Goal: Task Accomplishment & Management: Use online tool/utility

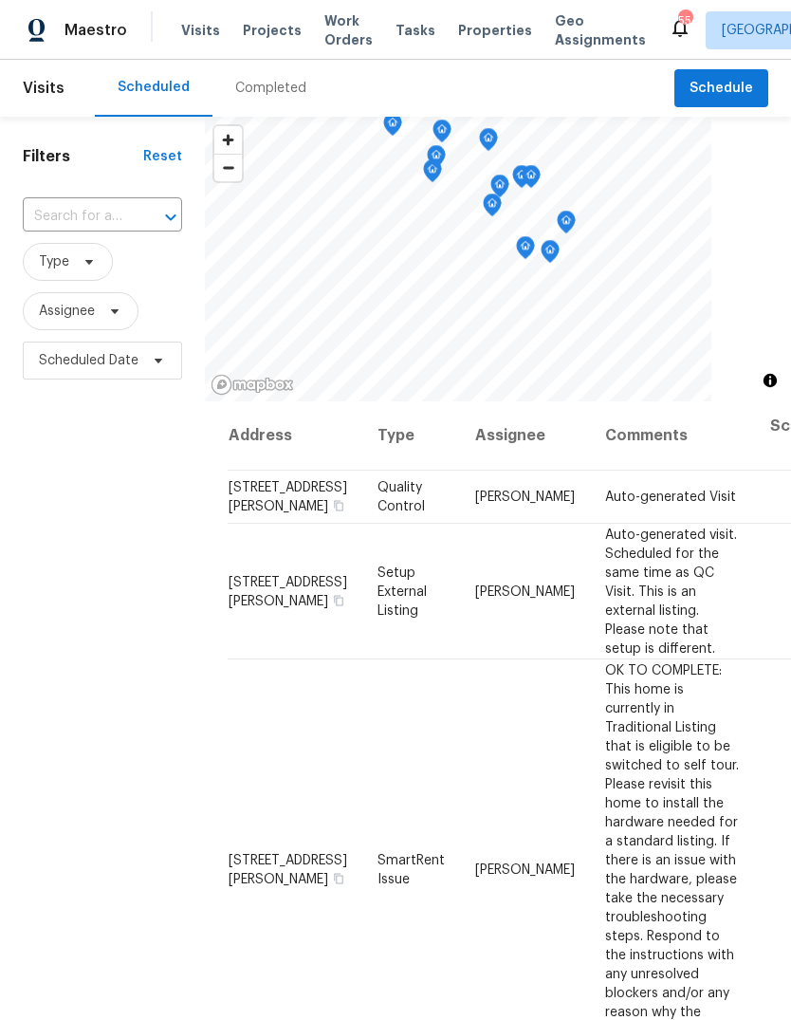
scroll to position [692, 158]
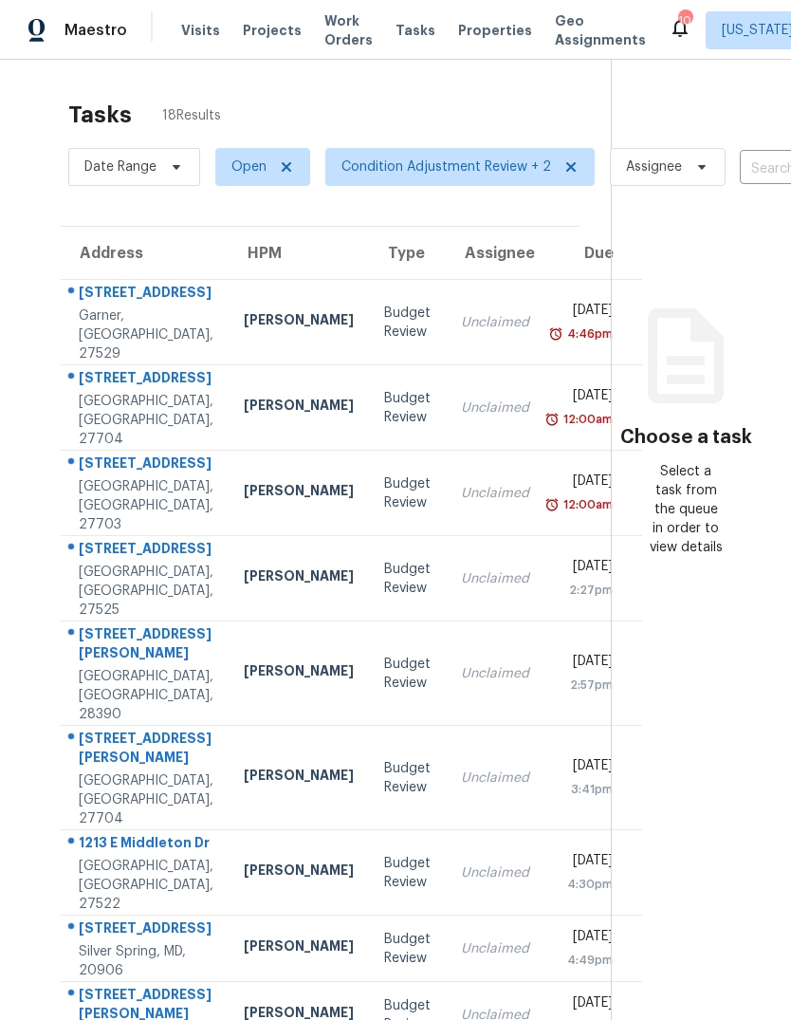
click at [446, 340] on td "Unclaimed" at bounding box center [495, 322] width 99 height 85
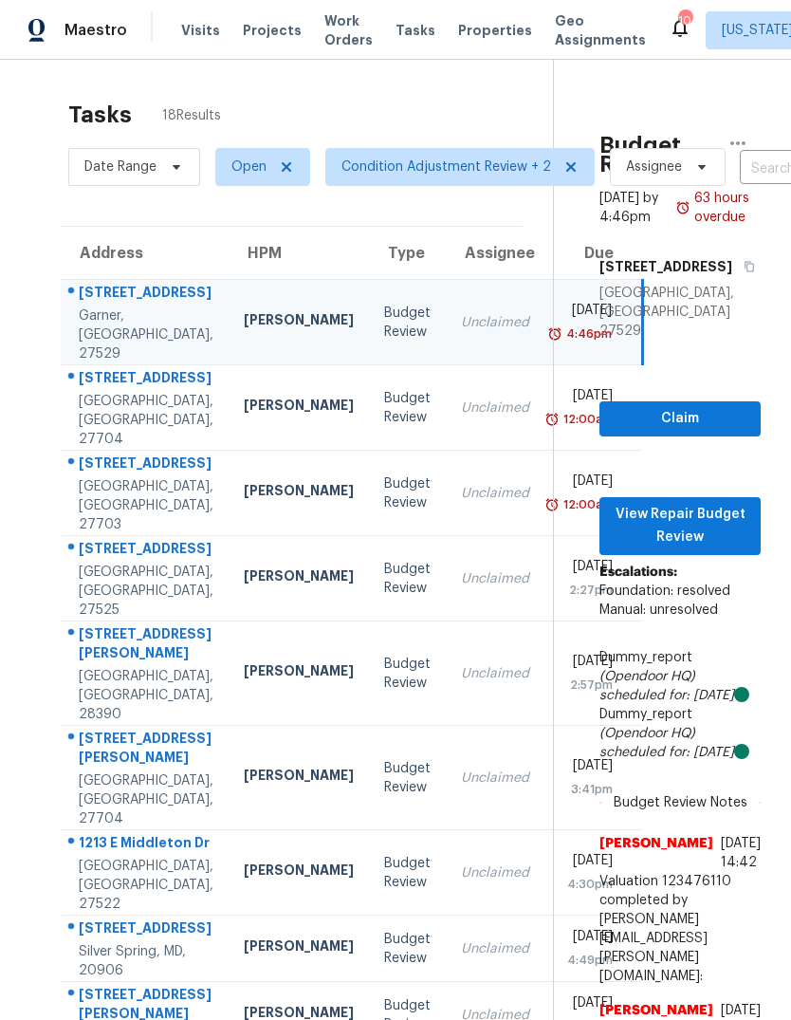
click at [446, 408] on td "Unclaimed" at bounding box center [495, 407] width 99 height 85
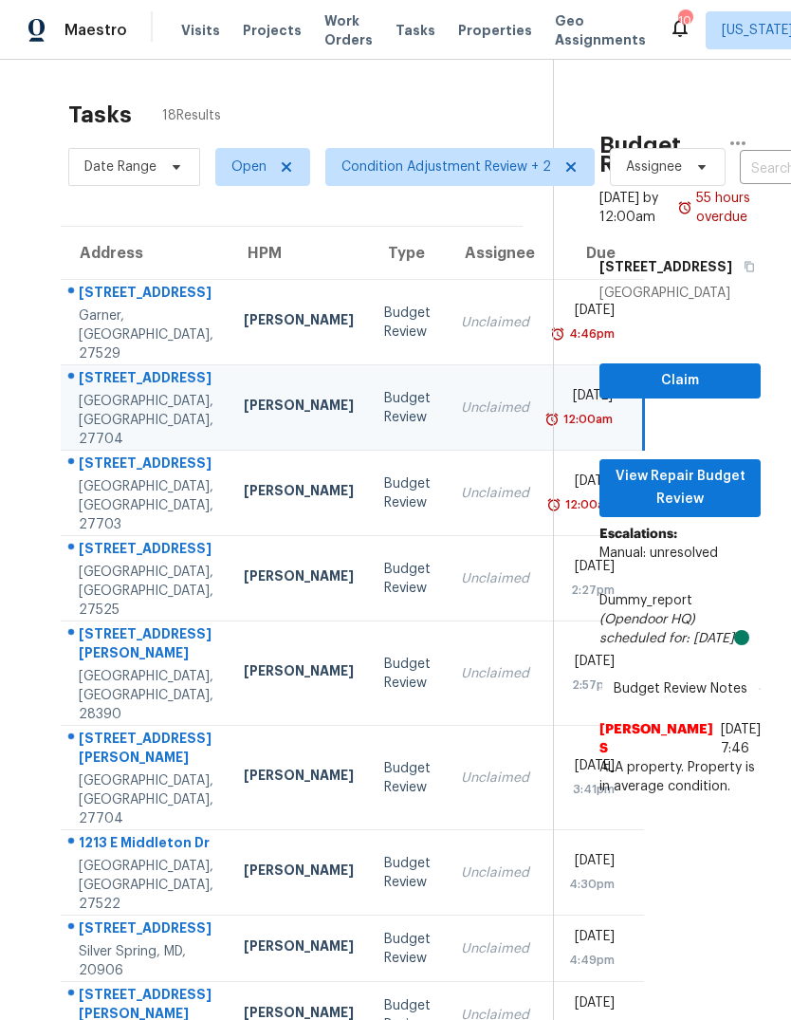
click at [446, 505] on td "Unclaimed" at bounding box center [495, 493] width 99 height 85
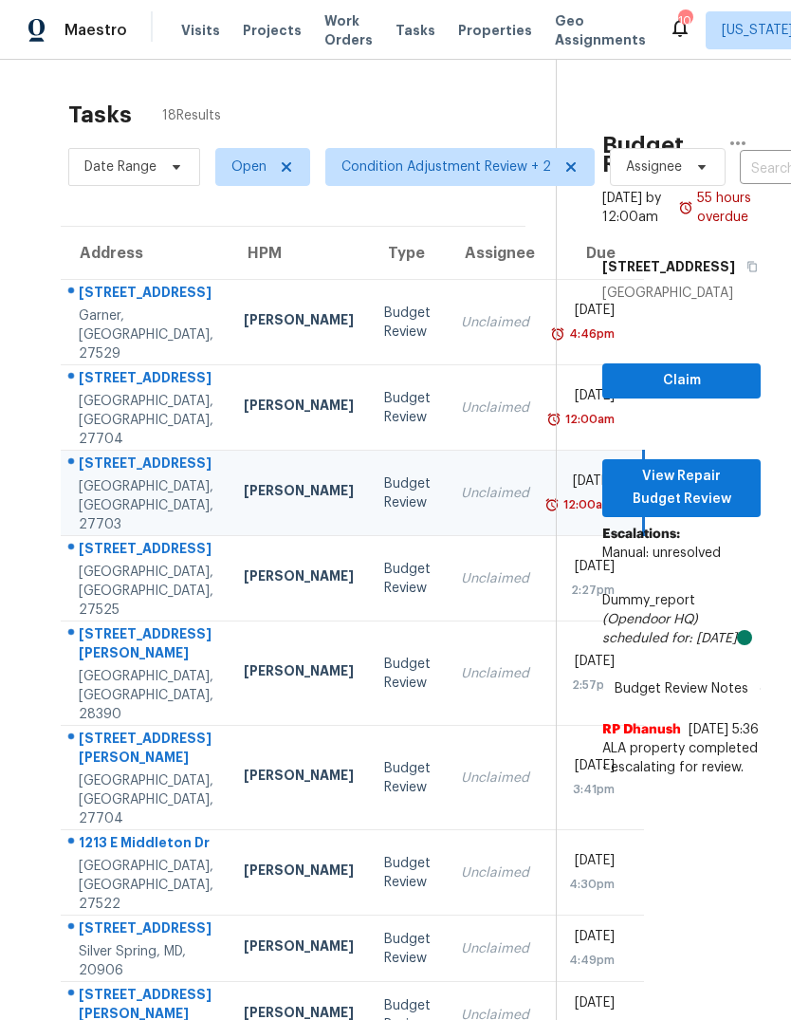
click at [461, 588] on div "Unclaimed" at bounding box center [495, 578] width 68 height 19
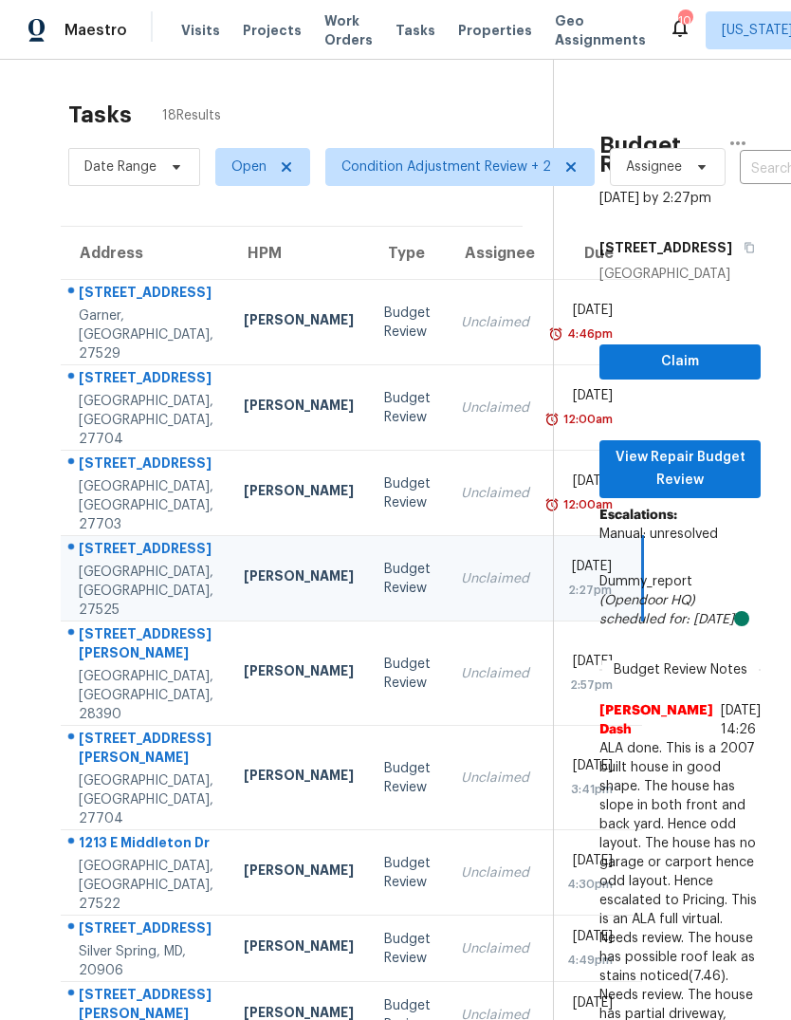
click at [459, 726] on td "Unclaimed" at bounding box center [495, 674] width 99 height 104
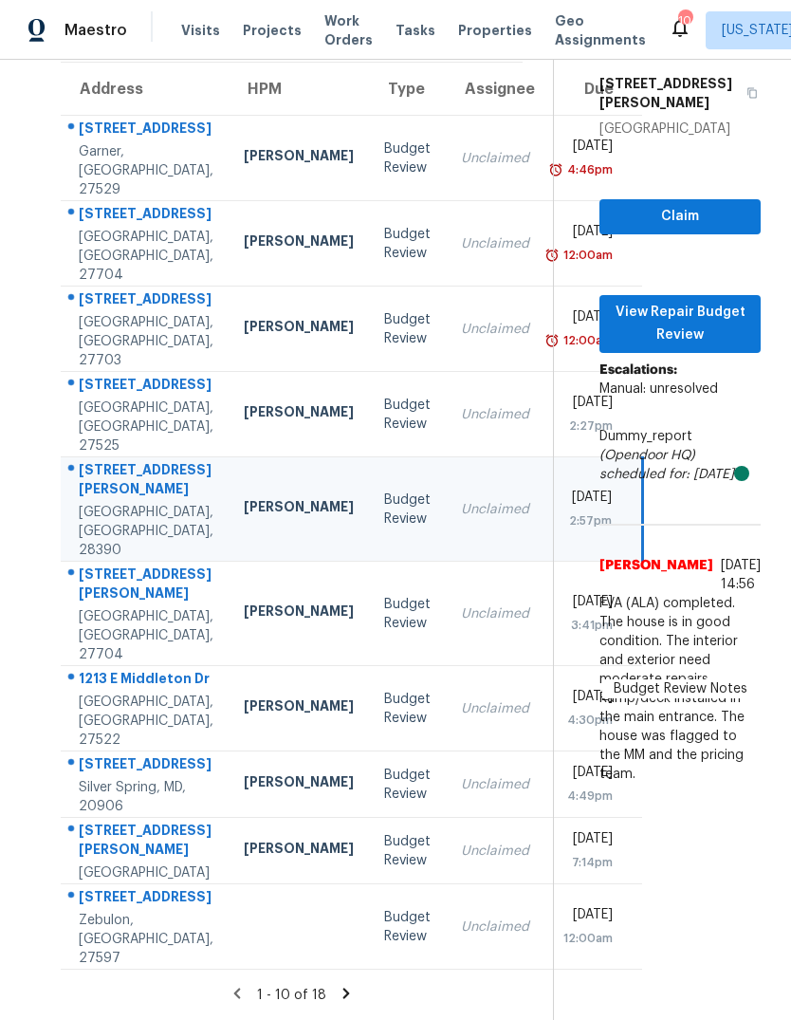
scroll to position [254, 0]
click at [461, 605] on div "Unclaimed" at bounding box center [495, 614] width 68 height 19
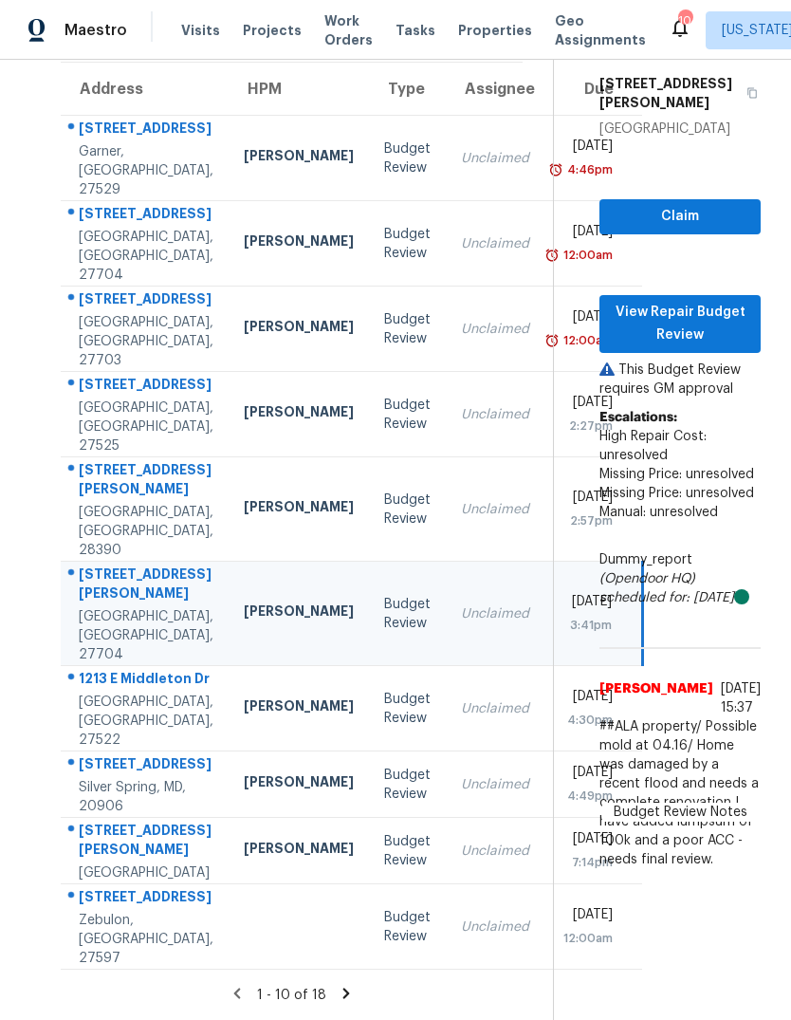
click at [446, 666] on td "Unclaimed" at bounding box center [495, 708] width 99 height 85
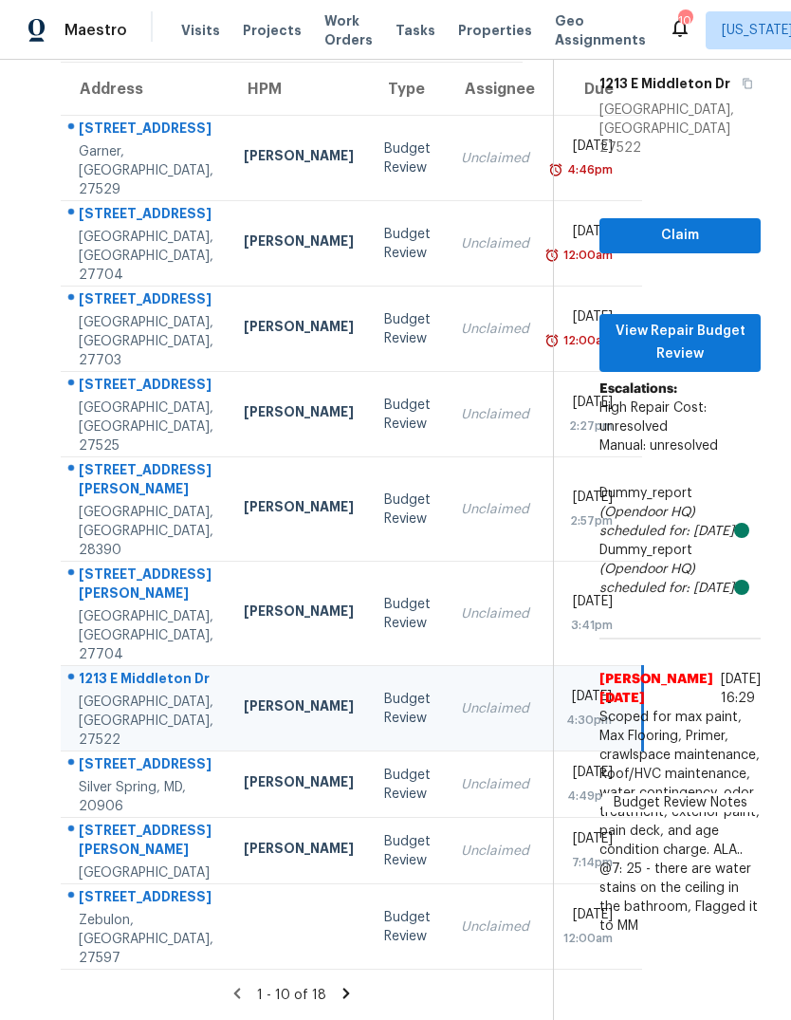
scroll to position [71, 0]
click at [446, 752] on td "Unclaimed" at bounding box center [495, 785] width 99 height 66
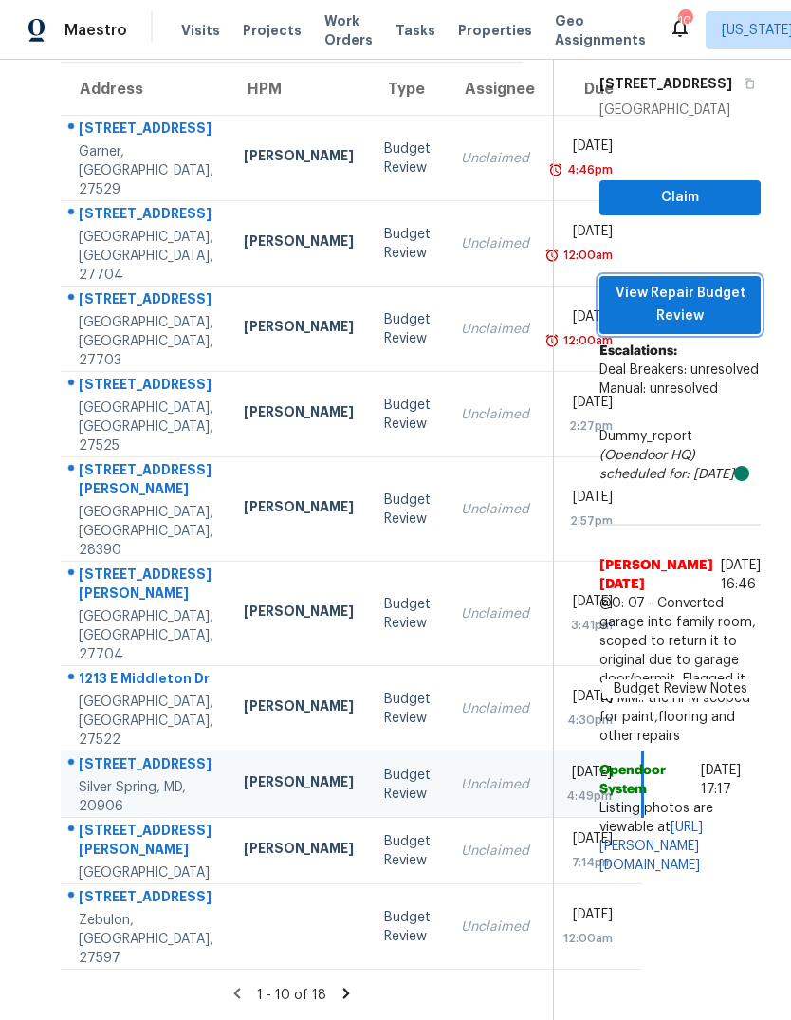
click at [706, 282] on span "View Repair Budget Review" at bounding box center [680, 305] width 131 height 47
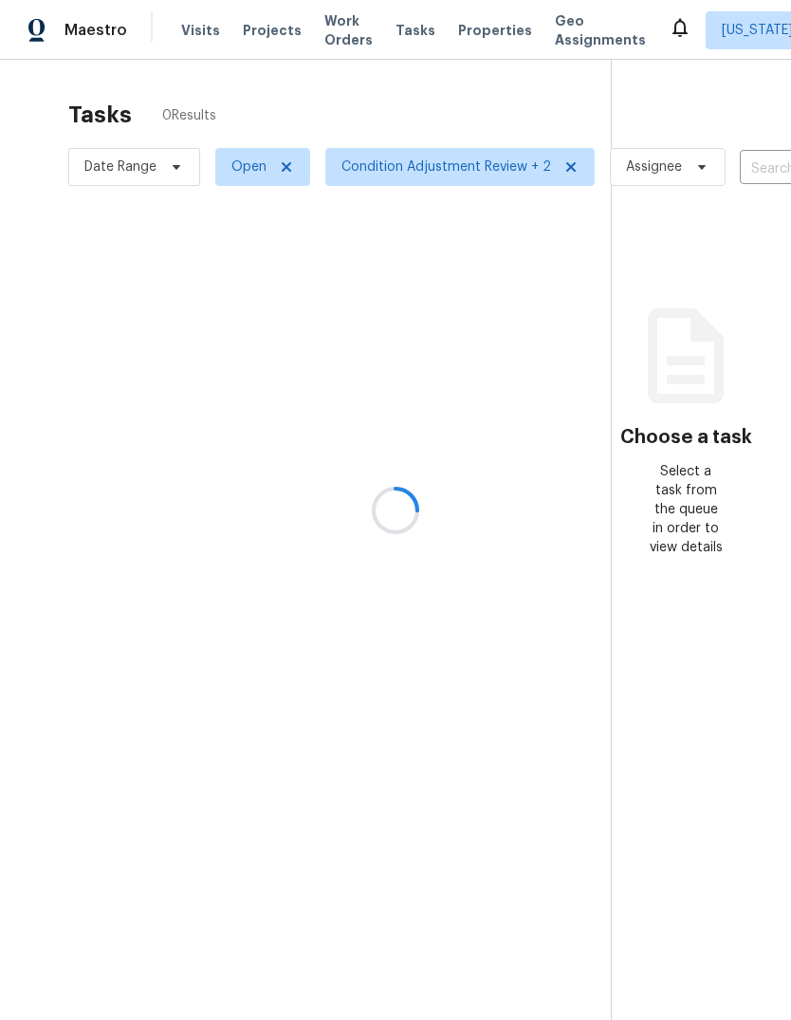
scroll to position [71, 0]
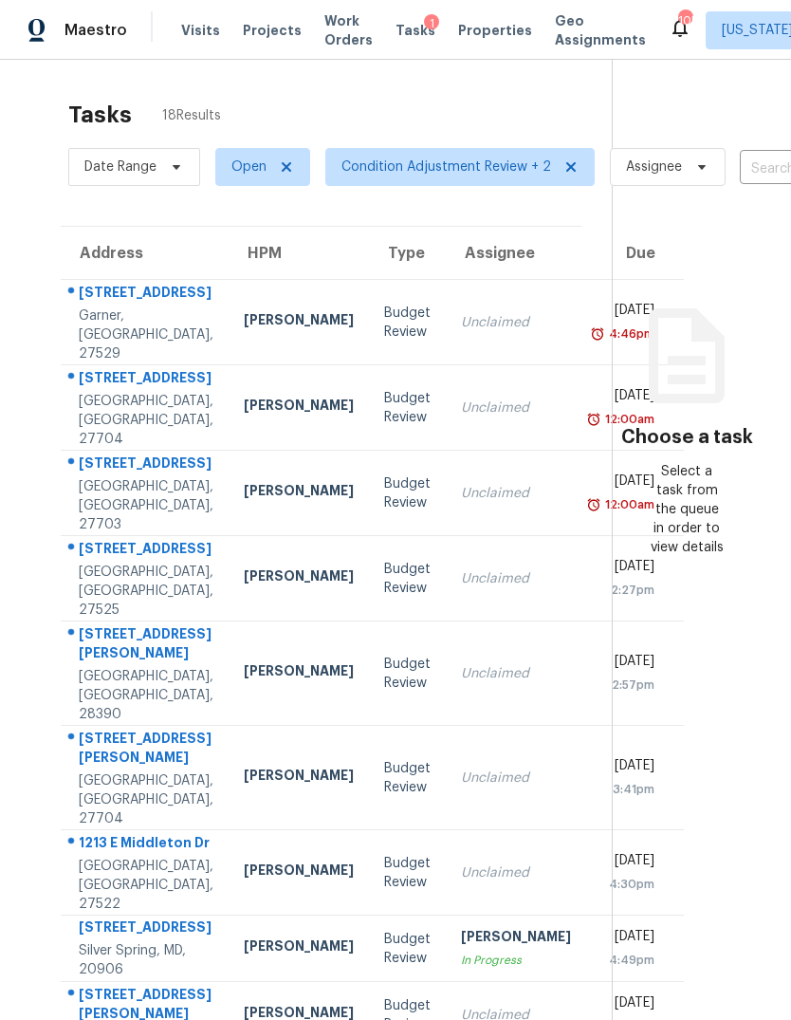
click at [470, 622] on td "Unclaimed" at bounding box center [516, 674] width 140 height 104
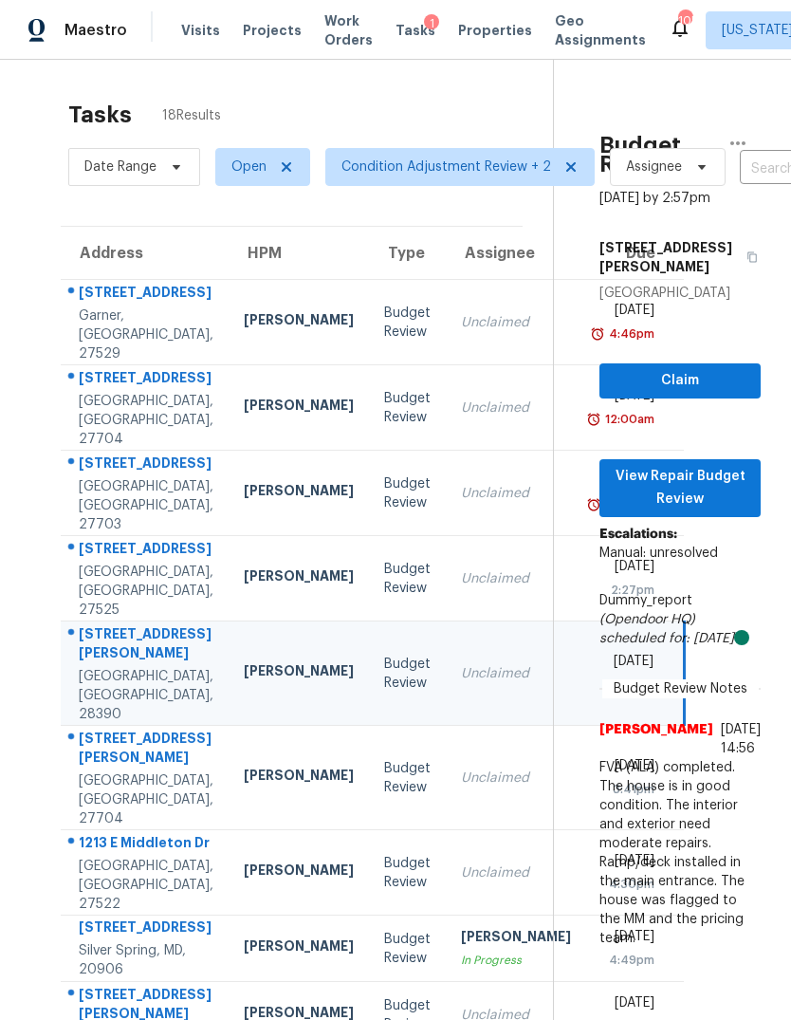
click at [446, 780] on td "Unclaimed" at bounding box center [516, 778] width 140 height 104
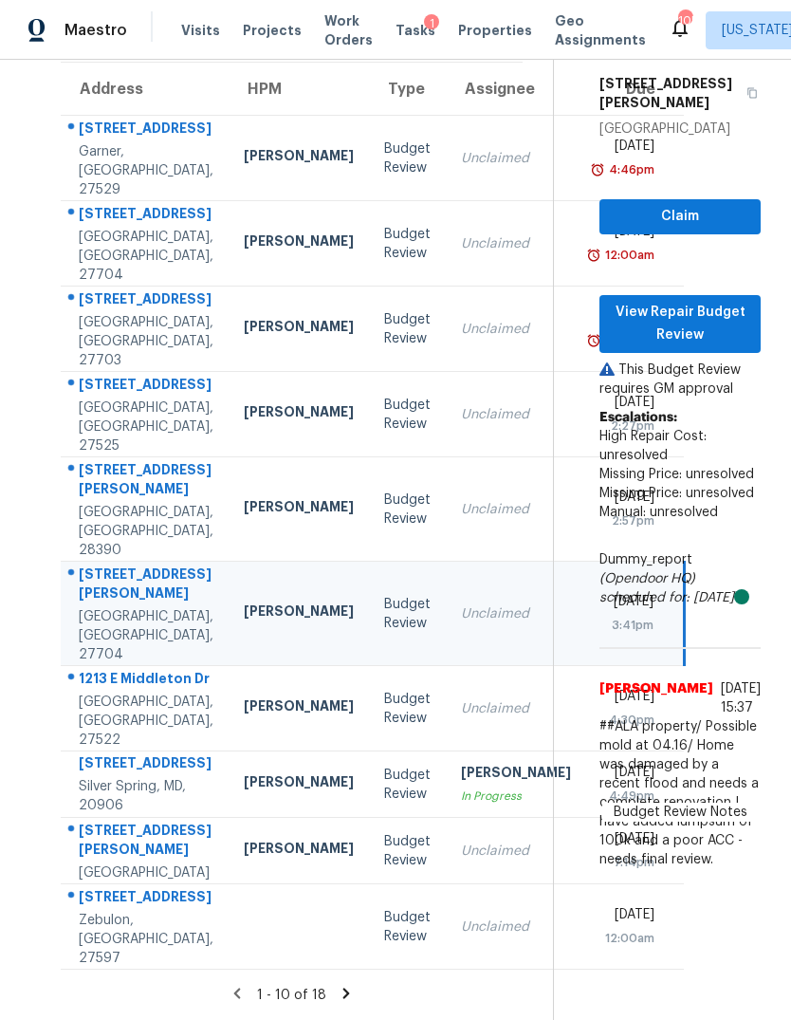
scroll to position [179, 0]
click at [461, 699] on div "Unclaimed" at bounding box center [516, 708] width 110 height 19
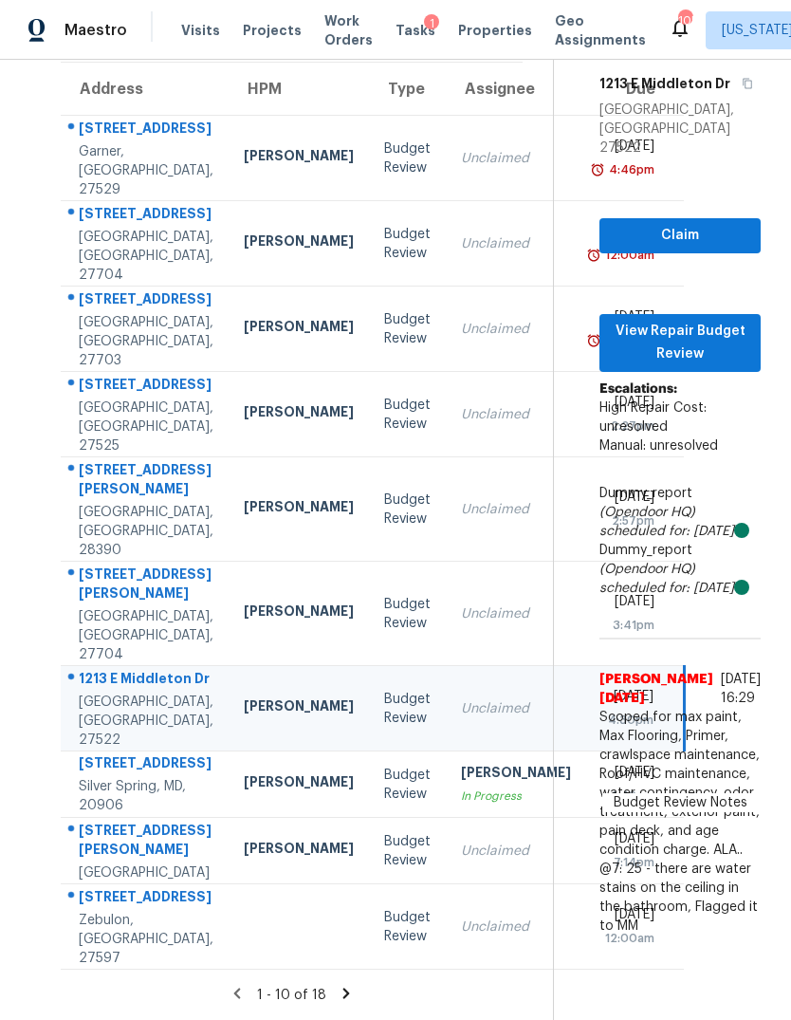
scroll to position [254, 0]
click at [461, 842] on div "Unclaimed" at bounding box center [516, 851] width 110 height 19
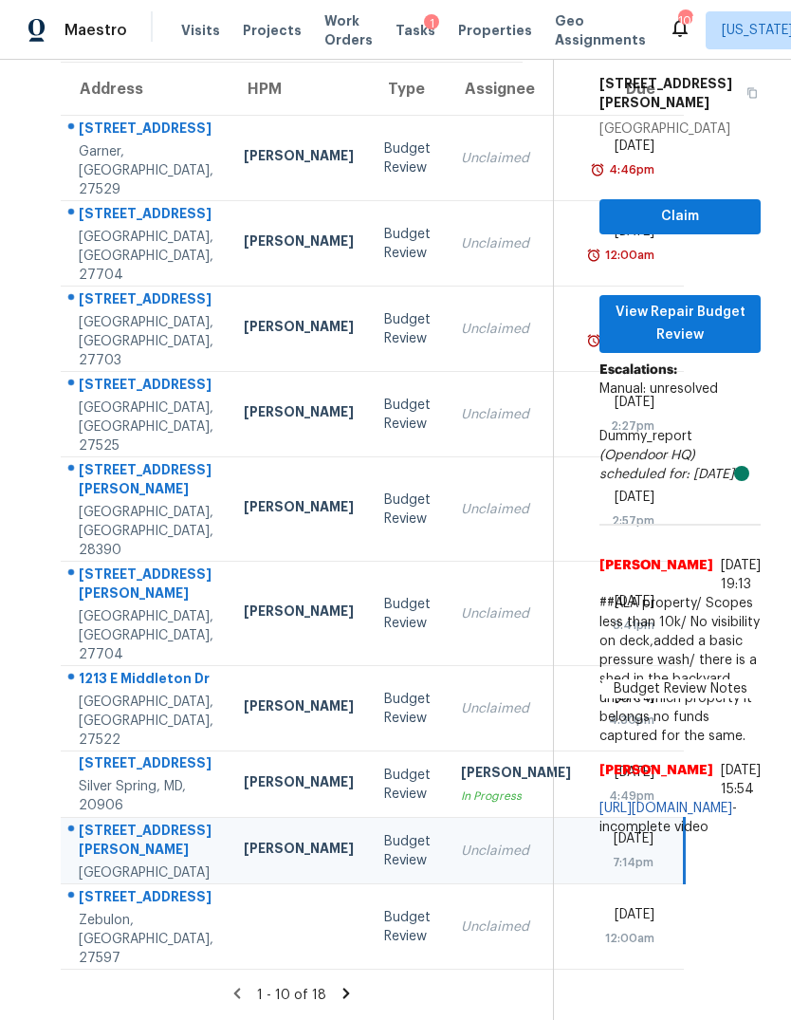
click at [446, 954] on td "Unclaimed" at bounding box center [516, 926] width 140 height 85
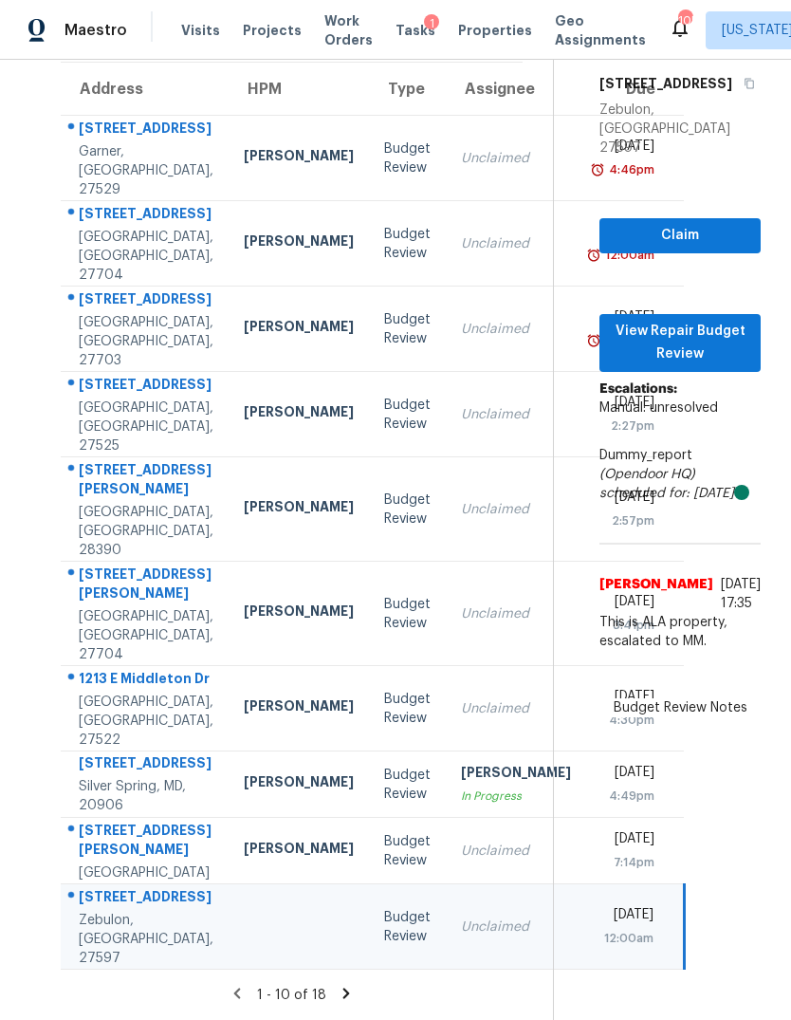
click at [355, 988] on icon at bounding box center [346, 993] width 17 height 17
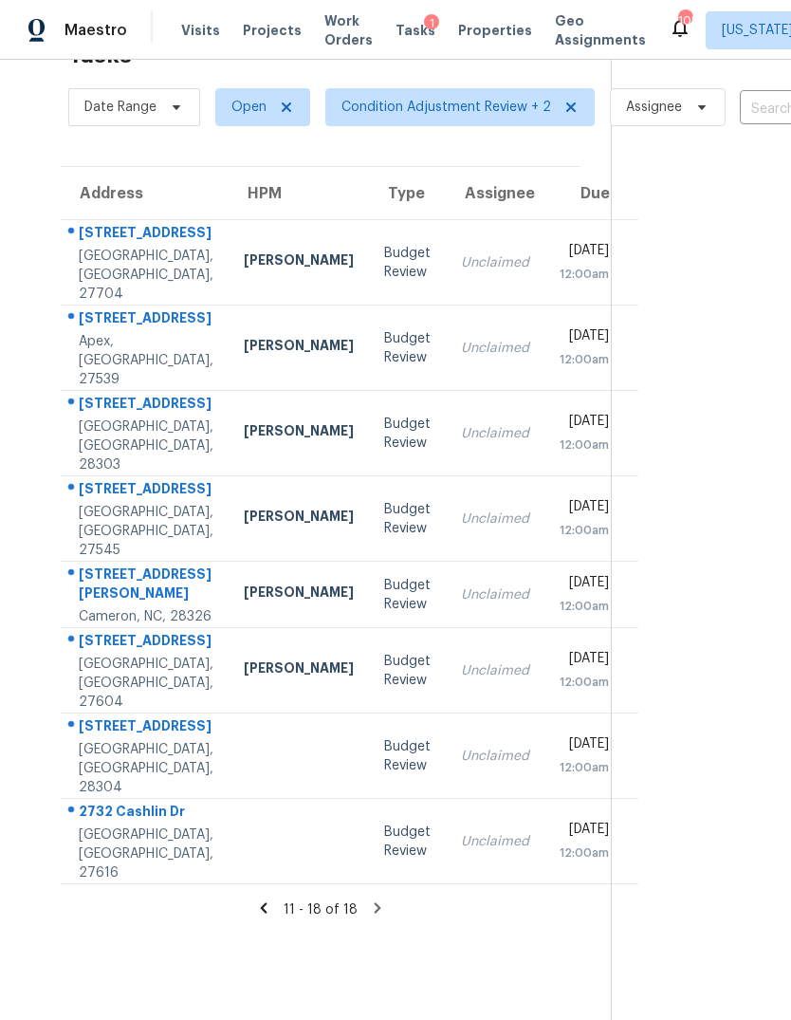
click at [461, 253] on div "Unclaimed" at bounding box center [495, 262] width 68 height 19
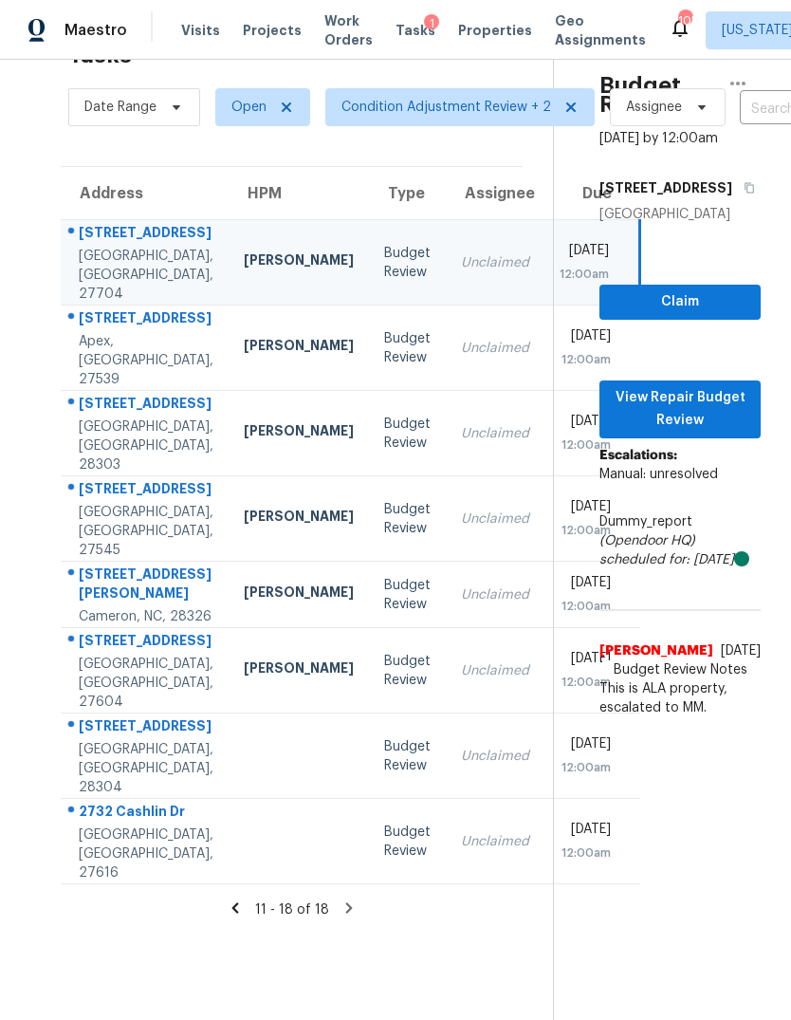
click at [461, 339] on div "Unclaimed" at bounding box center [495, 348] width 68 height 19
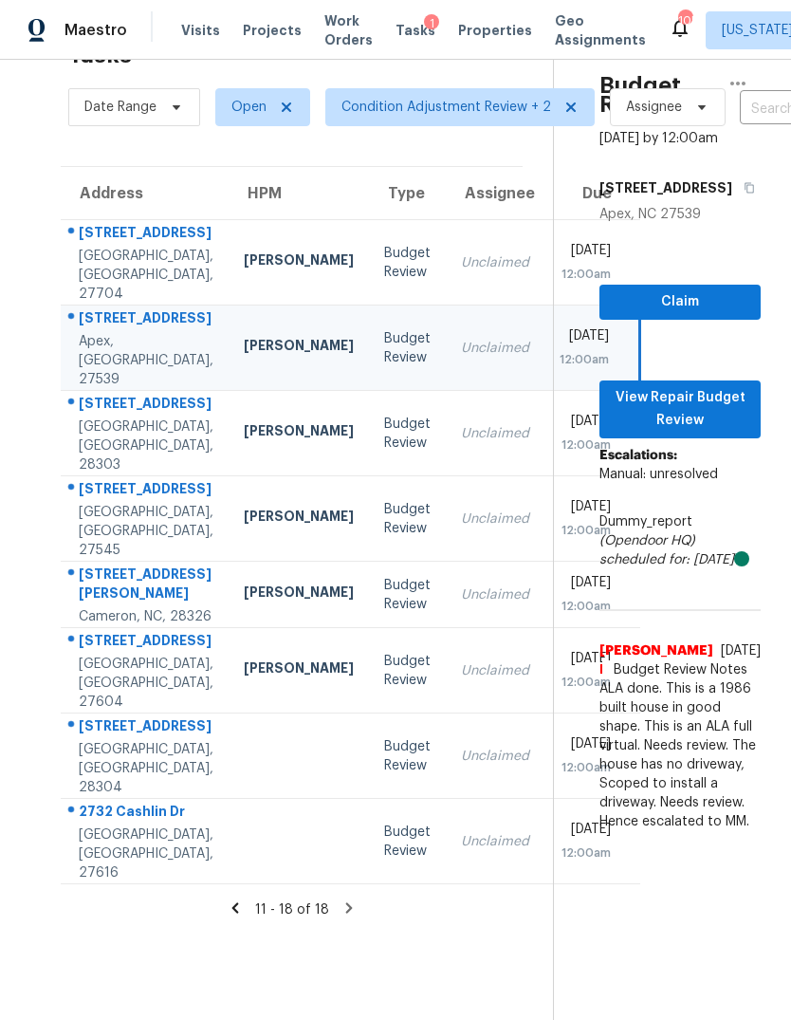
click at [461, 424] on div "Unclaimed" at bounding box center [495, 433] width 68 height 19
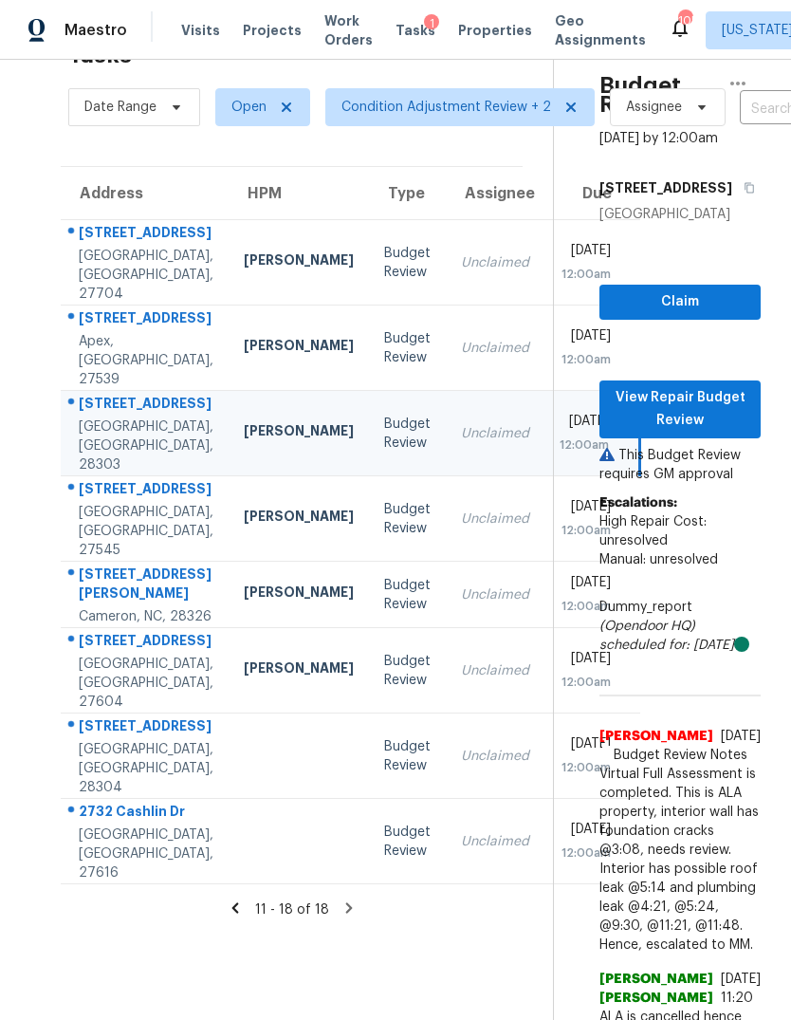
click at [461, 510] on div "Unclaimed" at bounding box center [495, 519] width 68 height 19
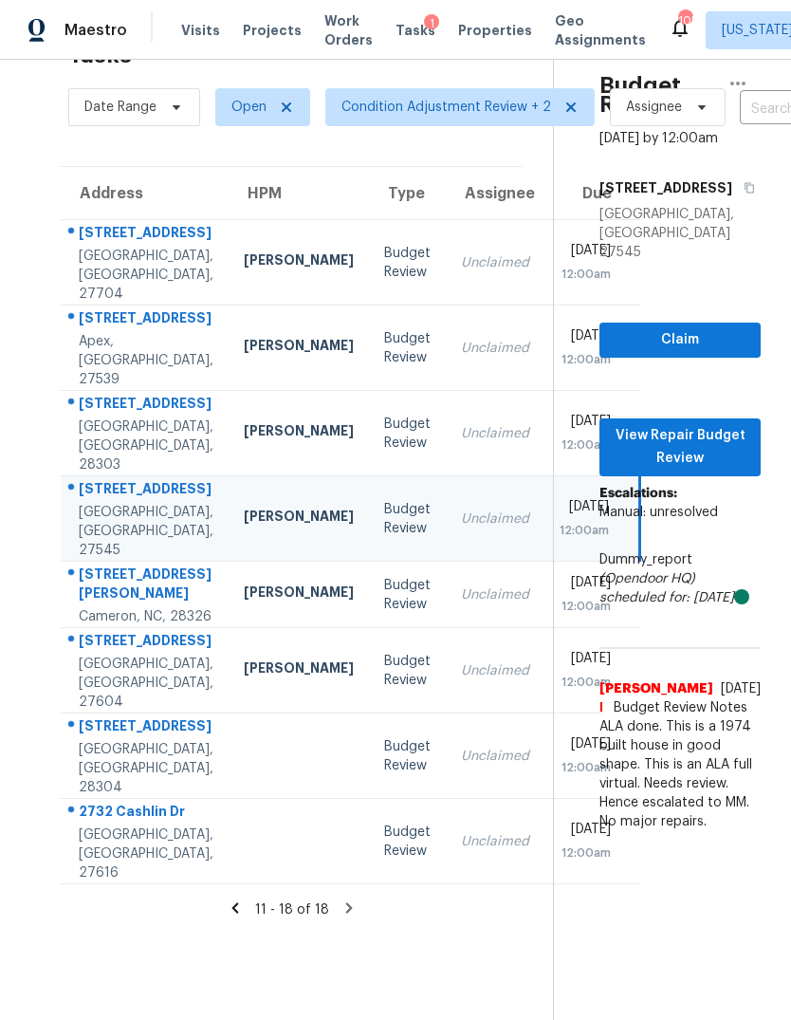
click at [369, 628] on td "Budget Review" at bounding box center [407, 595] width 77 height 66
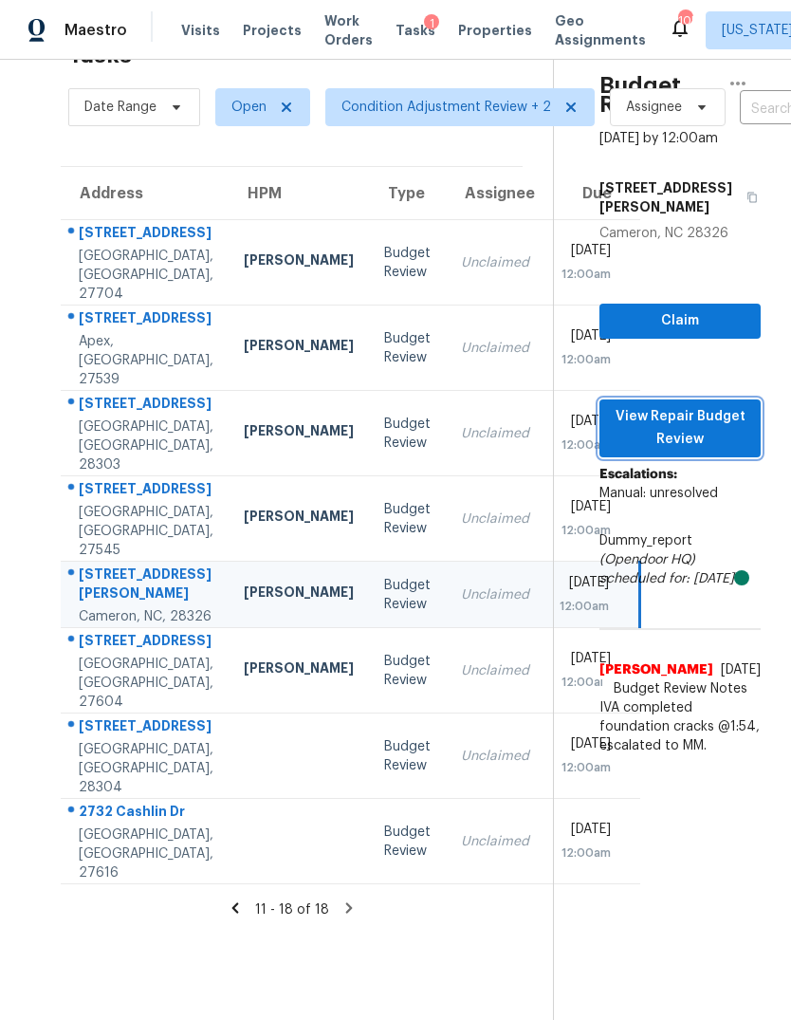
click at [731, 405] on span "View Repair Budget Review" at bounding box center [680, 428] width 131 height 47
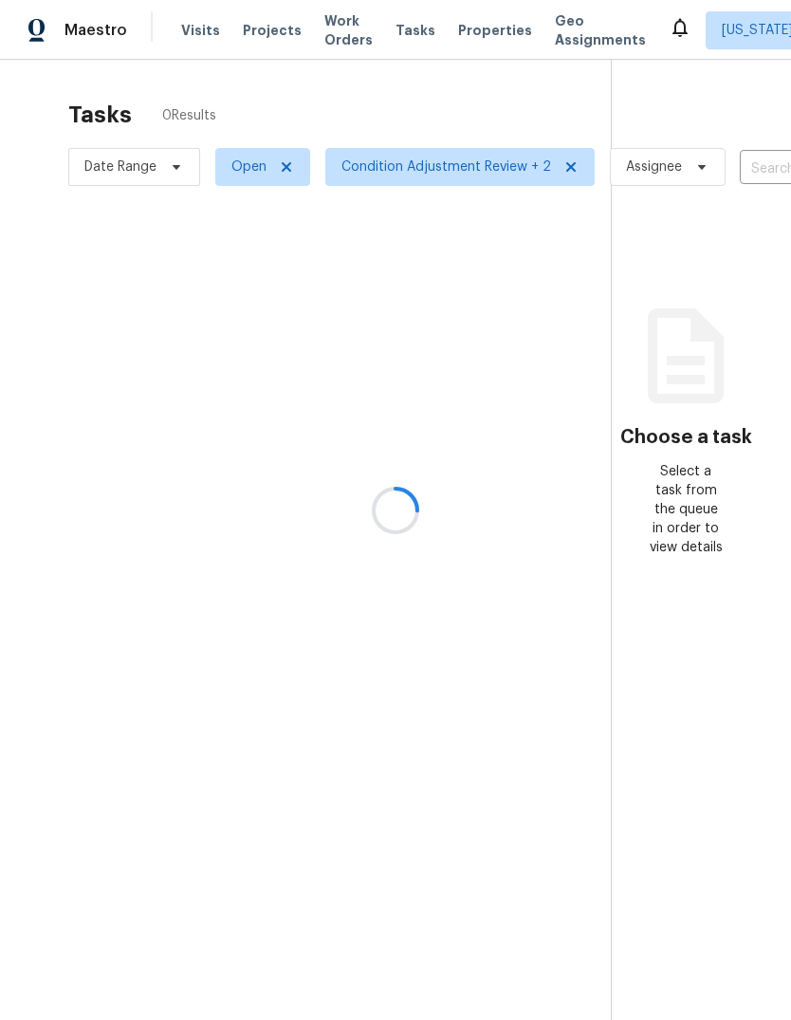
scroll to position [71, 0]
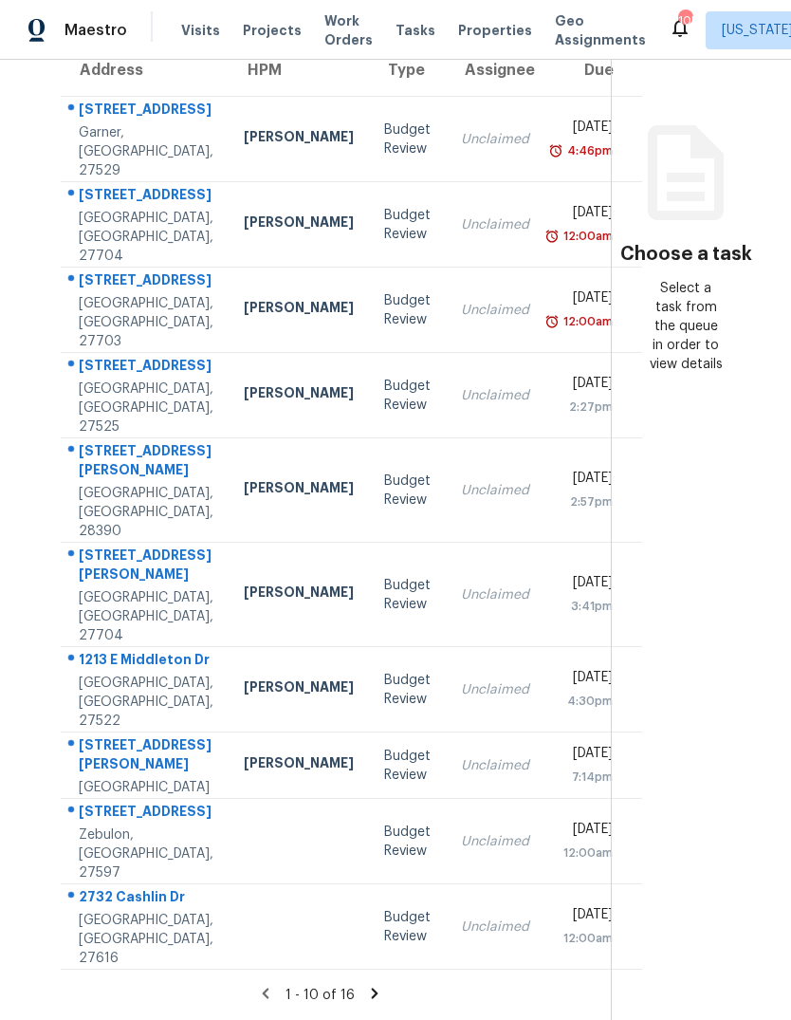
click at [379, 985] on icon at bounding box center [374, 993] width 17 height 17
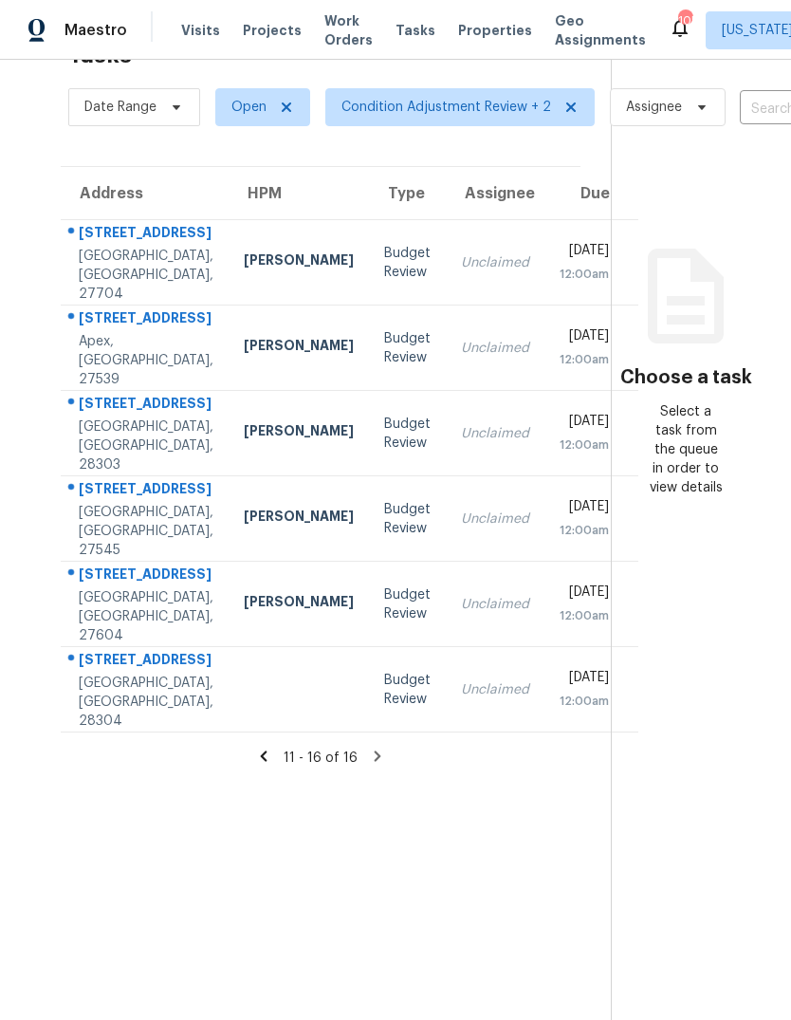
click at [447, 220] on td "Unclaimed" at bounding box center [495, 262] width 99 height 85
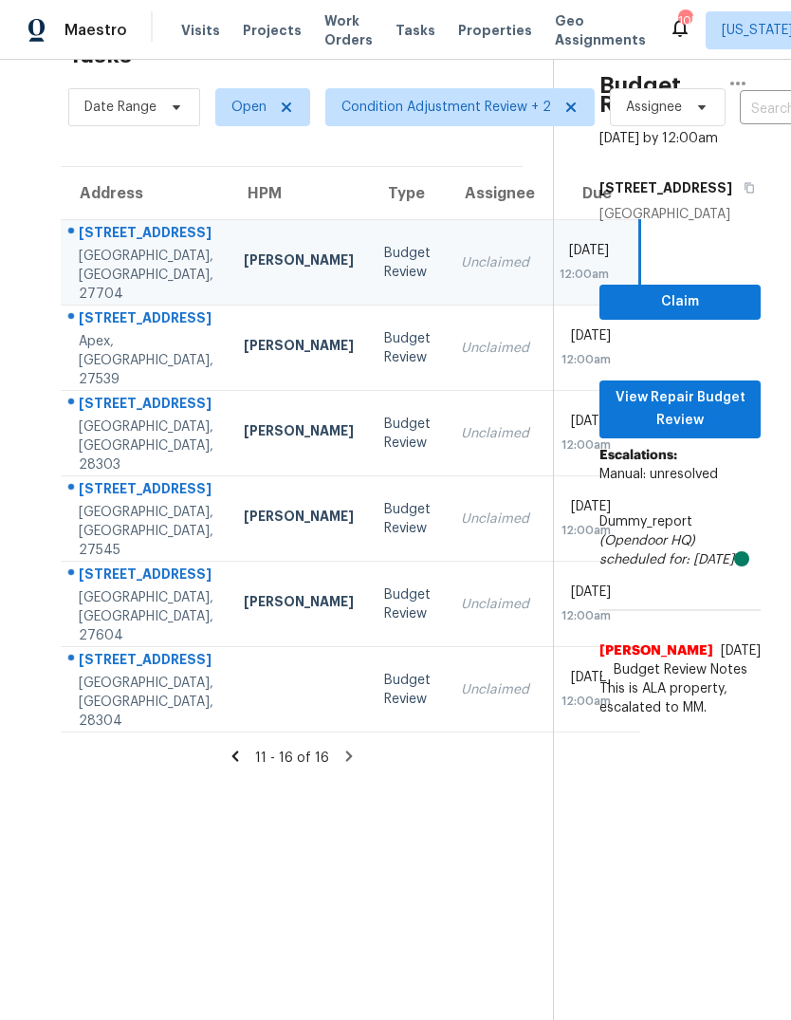
click at [446, 306] on td "Unclaimed" at bounding box center [495, 348] width 99 height 85
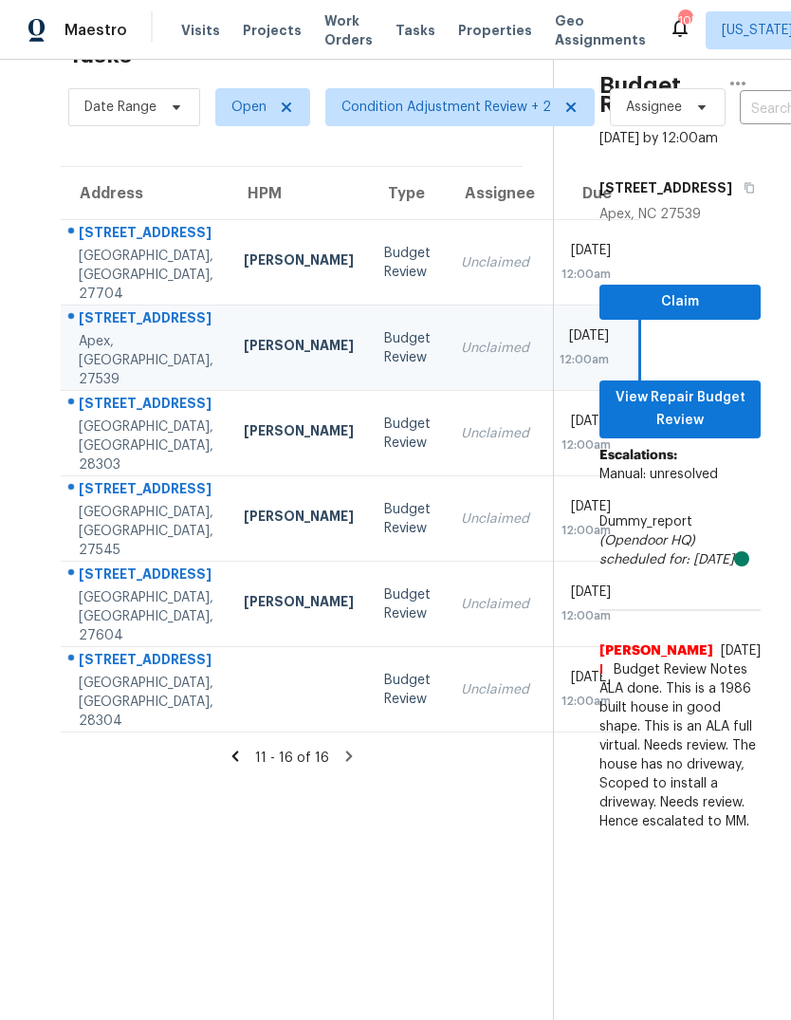
click at [446, 396] on td "Unclaimed" at bounding box center [495, 433] width 99 height 85
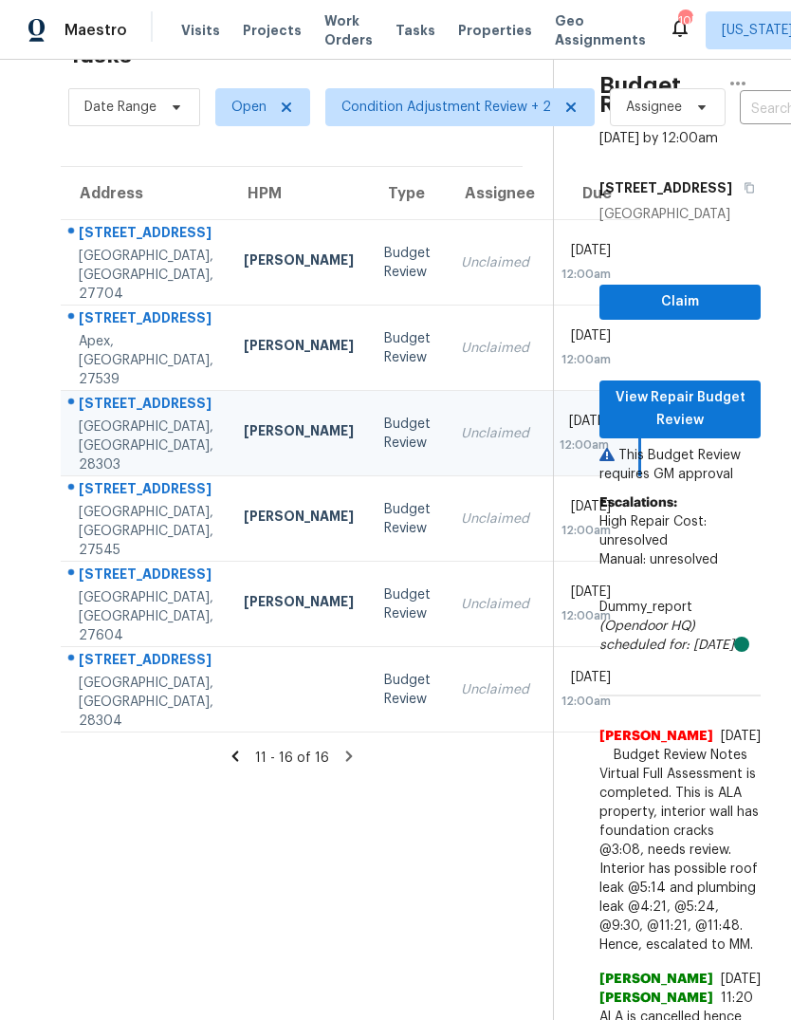
click at [446, 528] on td "Unclaimed" at bounding box center [495, 518] width 99 height 85
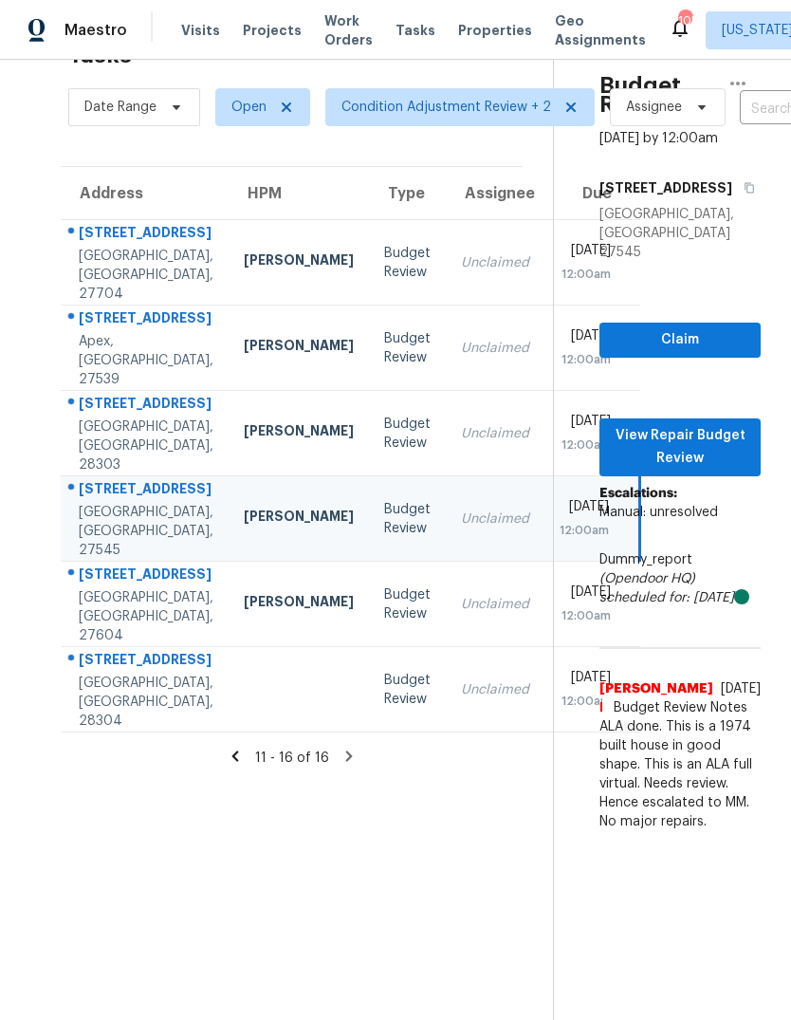
click at [461, 614] on div "Unclaimed" at bounding box center [495, 604] width 68 height 19
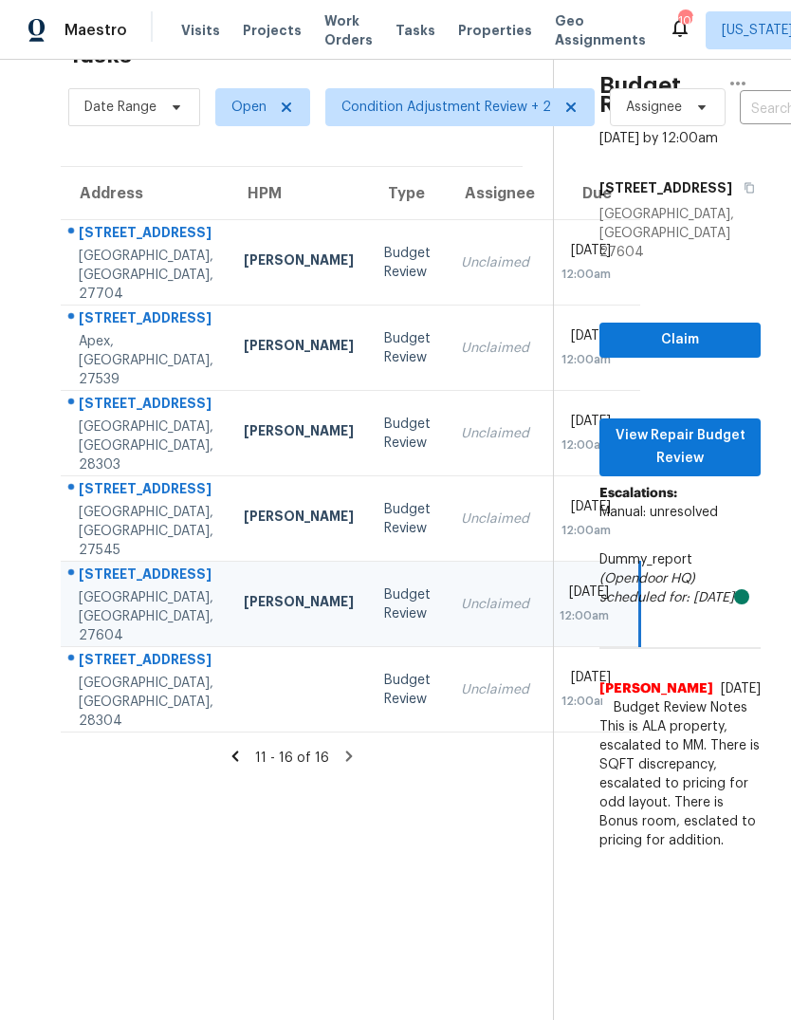
click at [446, 496] on td "Unclaimed" at bounding box center [495, 518] width 99 height 85
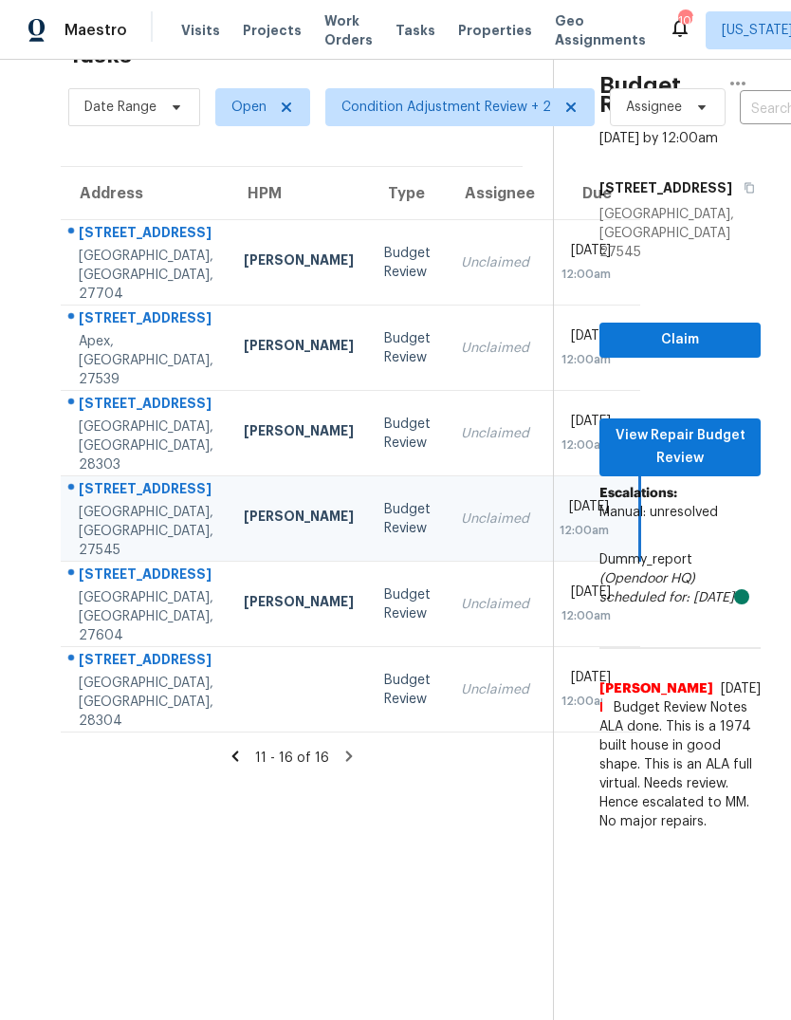
click at [461, 424] on div "Unclaimed" at bounding box center [495, 433] width 68 height 19
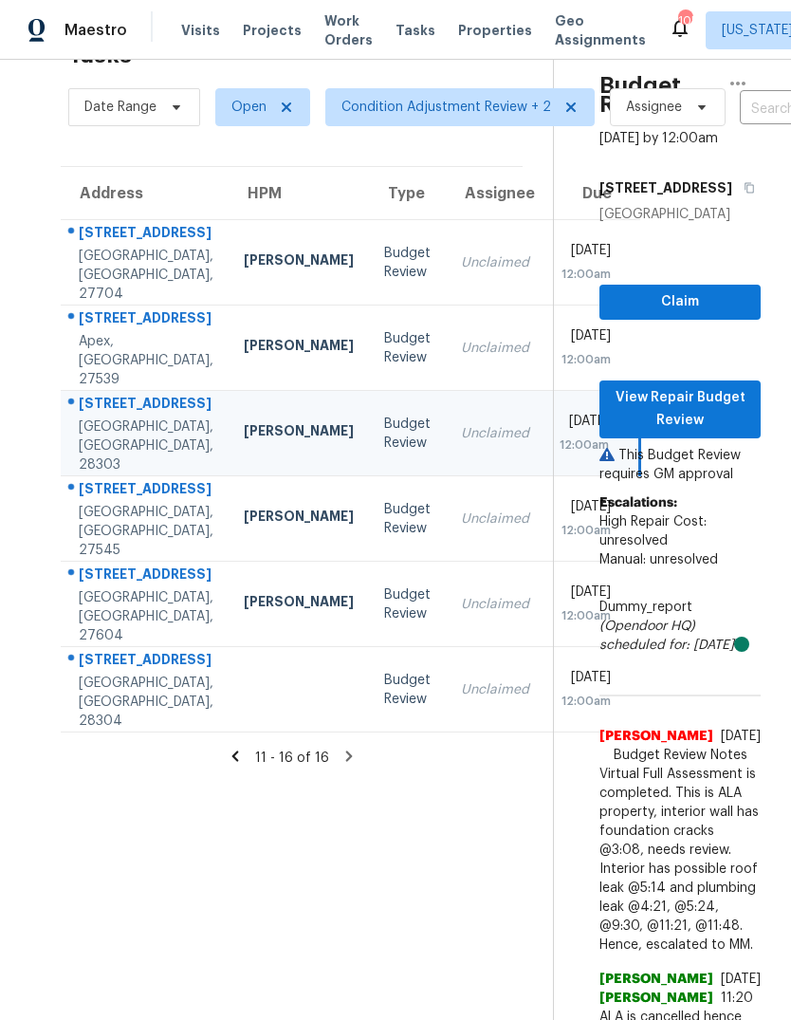
click at [560, 334] on div "[DATE]" at bounding box center [585, 338] width 51 height 24
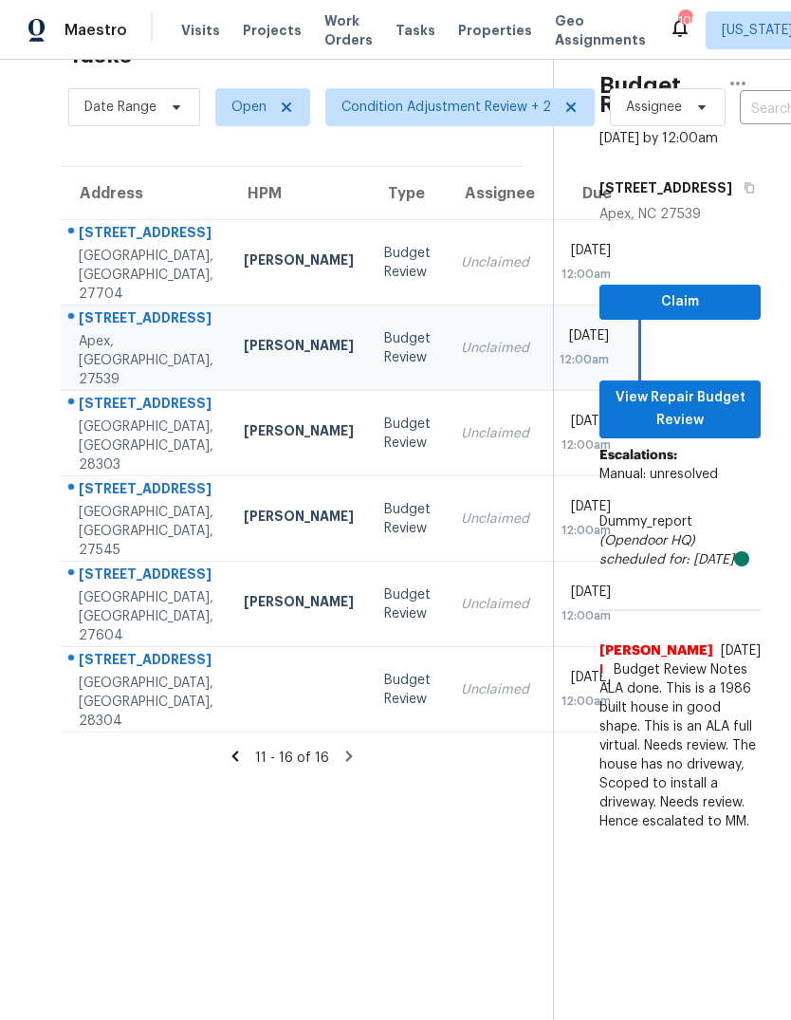
click at [461, 253] on div "Unclaimed" at bounding box center [495, 262] width 68 height 19
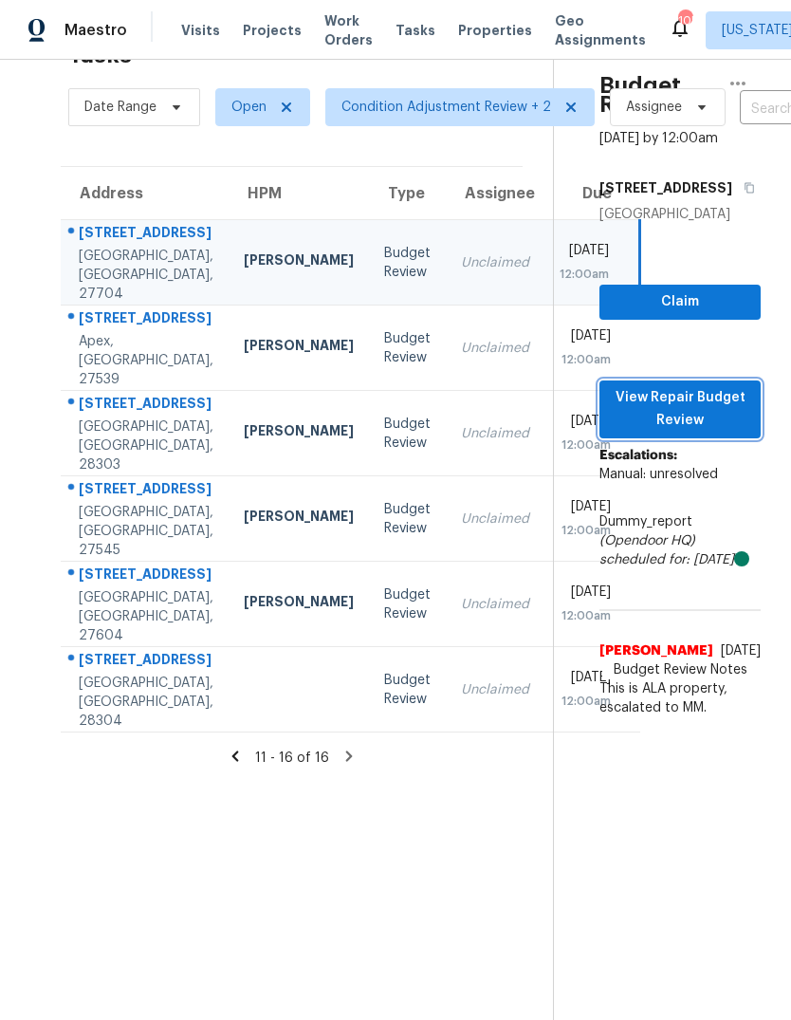
click at [705, 386] on span "View Repair Budget Review" at bounding box center [680, 409] width 131 height 47
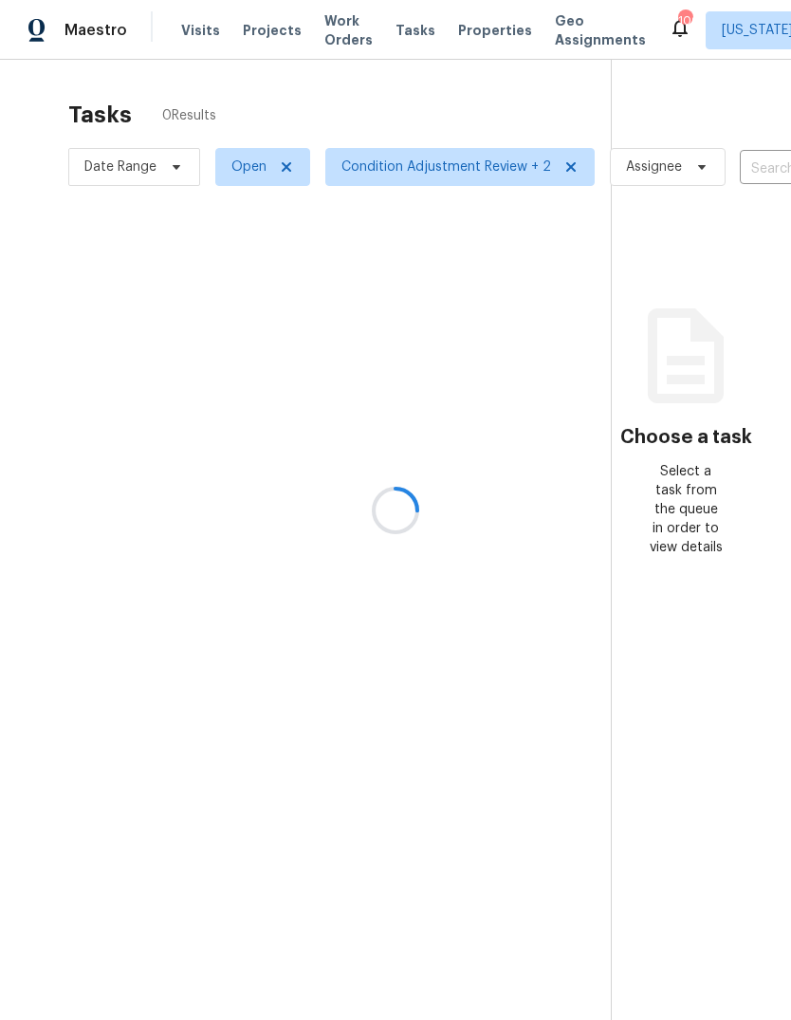
scroll to position [71, 0]
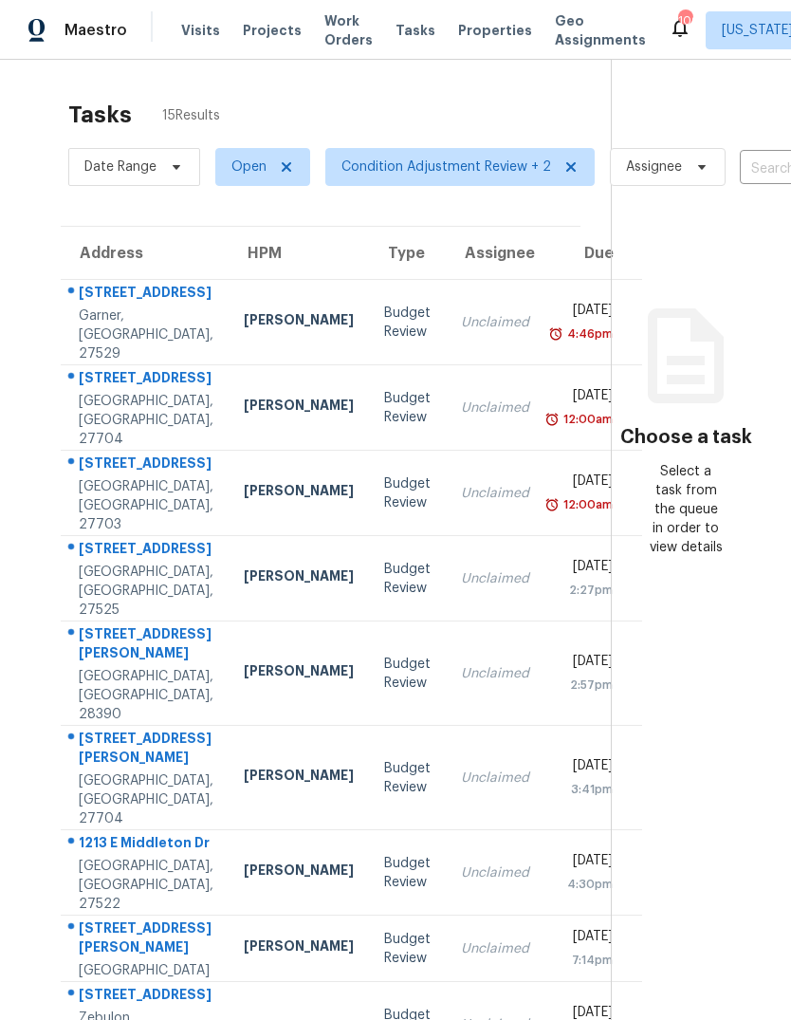
click at [473, 365] on td "Unclaimed" at bounding box center [495, 407] width 99 height 85
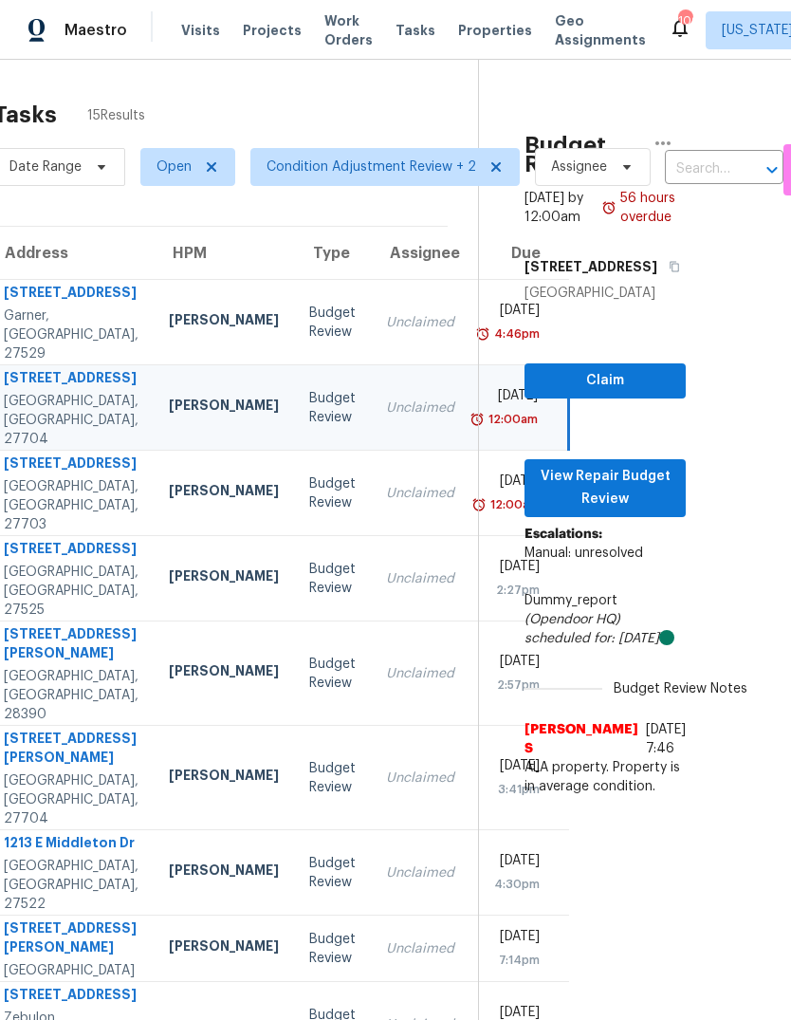
scroll to position [0, 77]
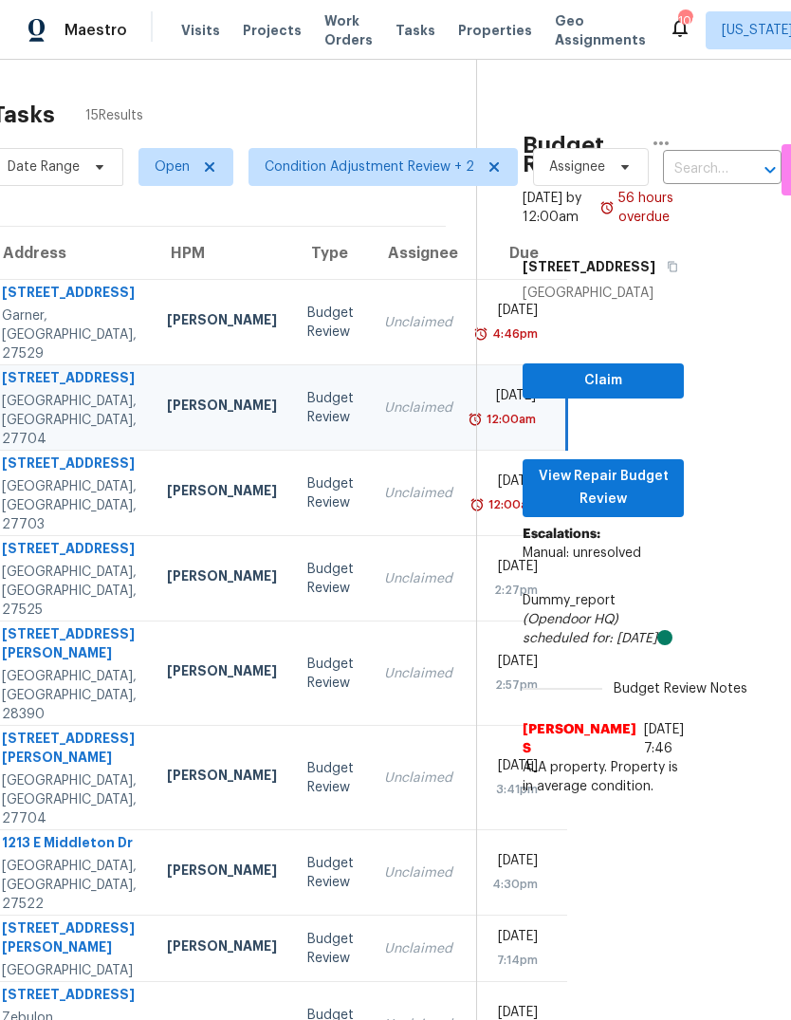
click at [384, 484] on div "Unclaimed" at bounding box center [418, 493] width 68 height 19
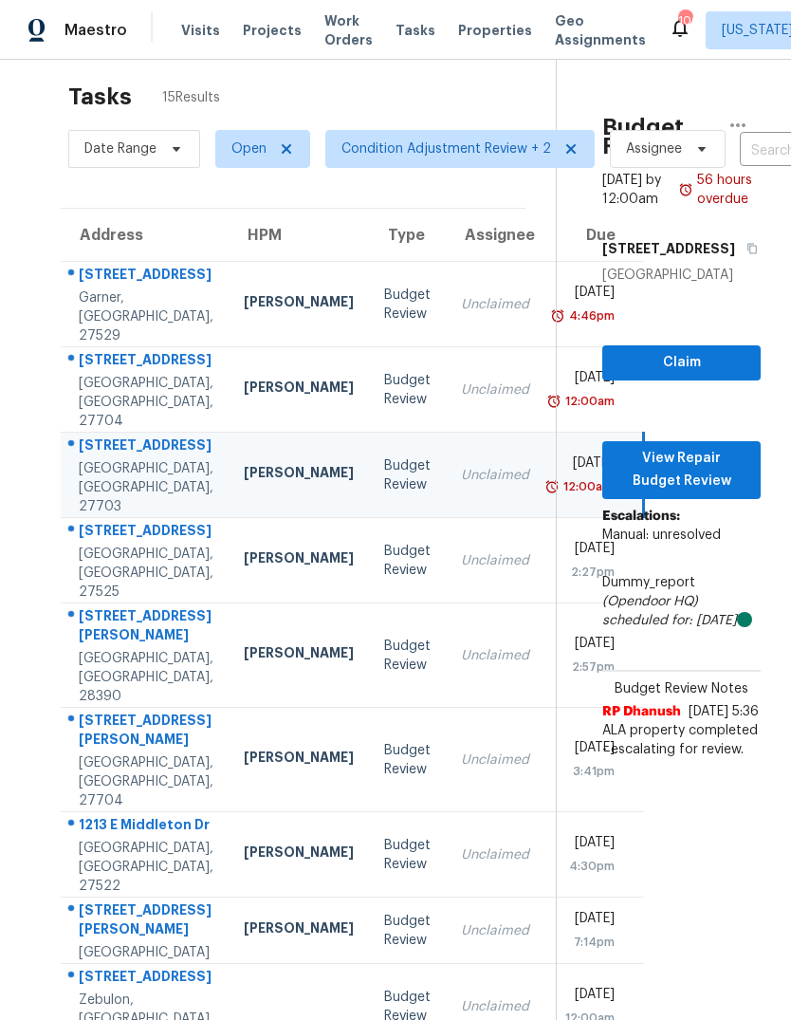
scroll to position [18, 0]
click at [738, 447] on span "View Repair Budget Review" at bounding box center [682, 470] width 128 height 47
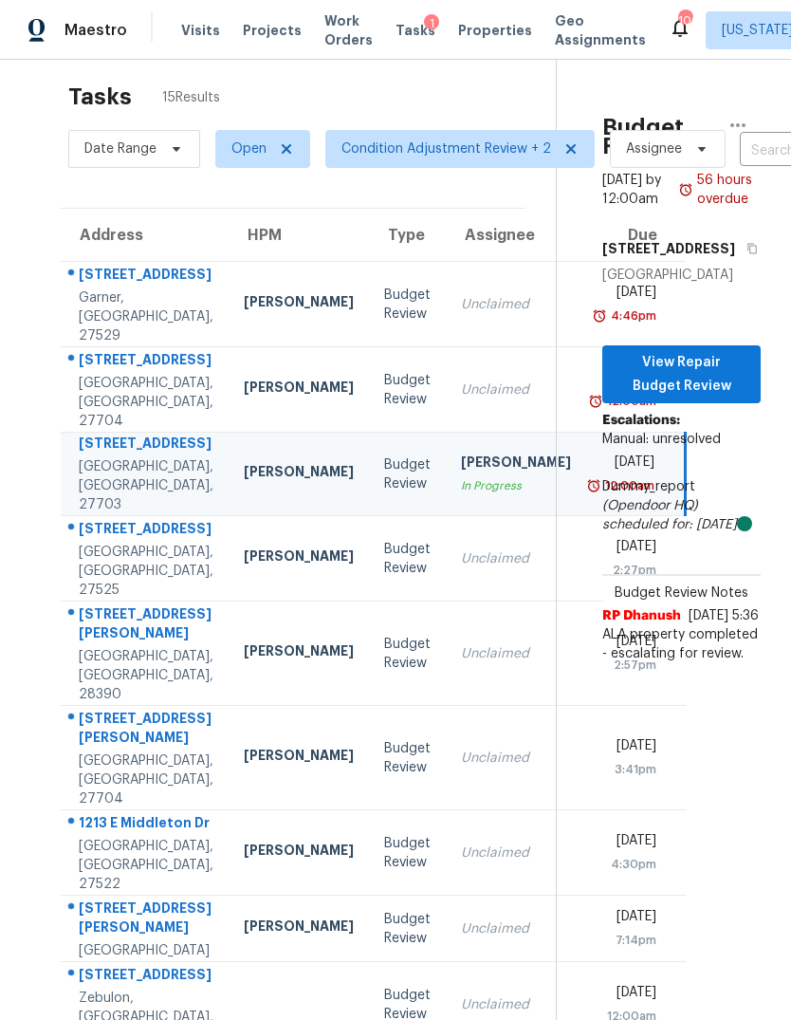
click at [446, 536] on td "Unclaimed" at bounding box center [516, 558] width 140 height 85
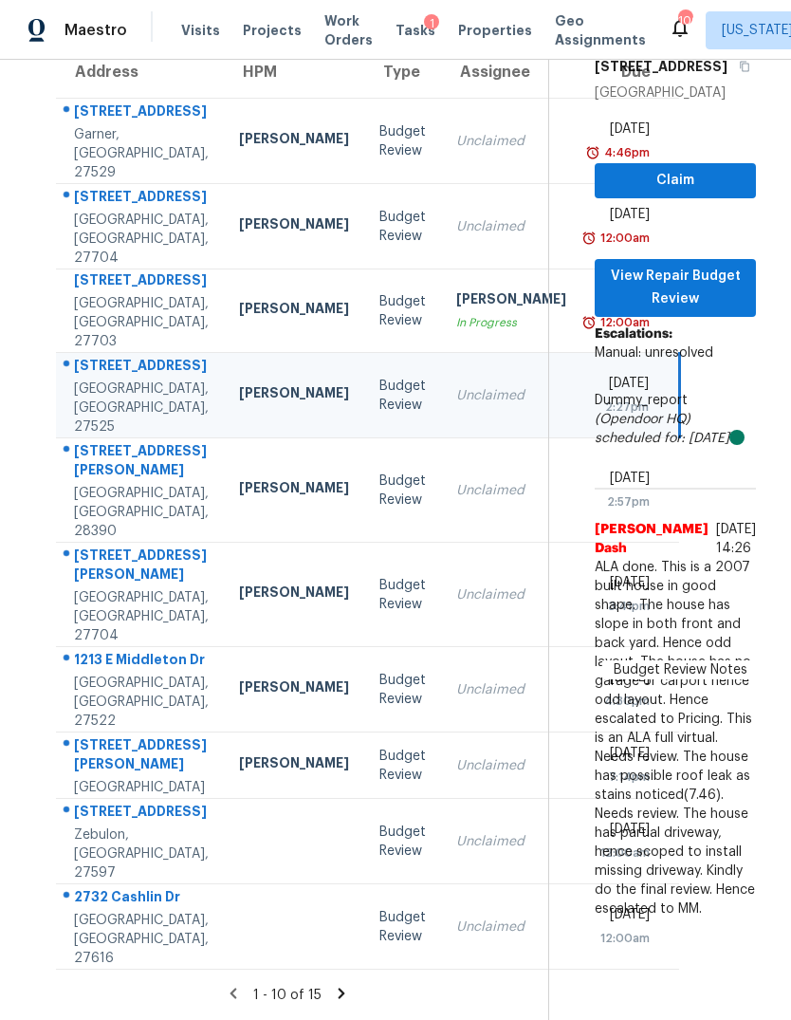
click at [442, 438] on td "Unclaimed" at bounding box center [511, 490] width 140 height 104
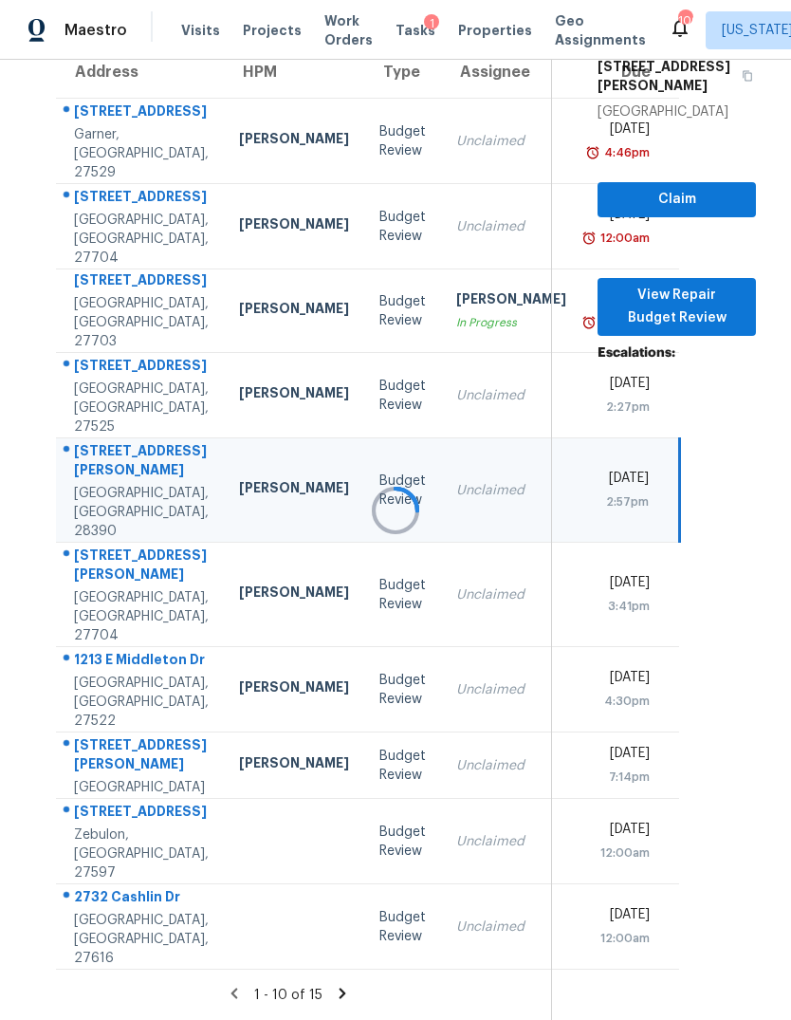
scroll to position [76, 5]
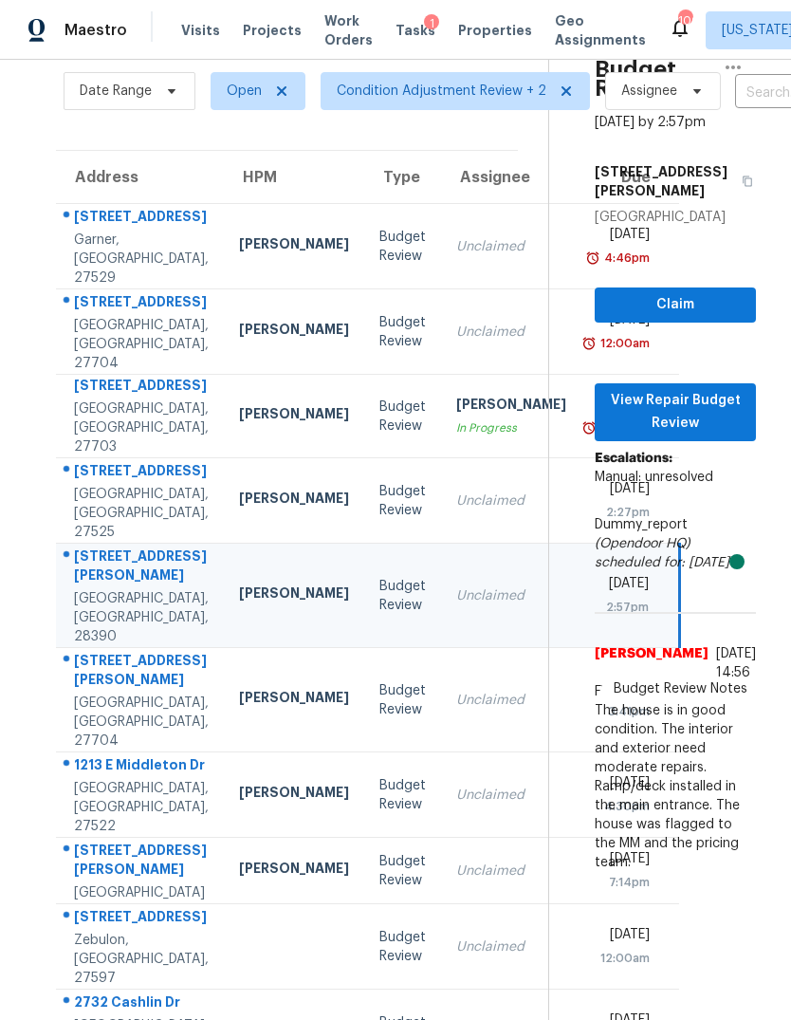
click at [441, 648] on td "Unclaimed" at bounding box center [511, 700] width 140 height 104
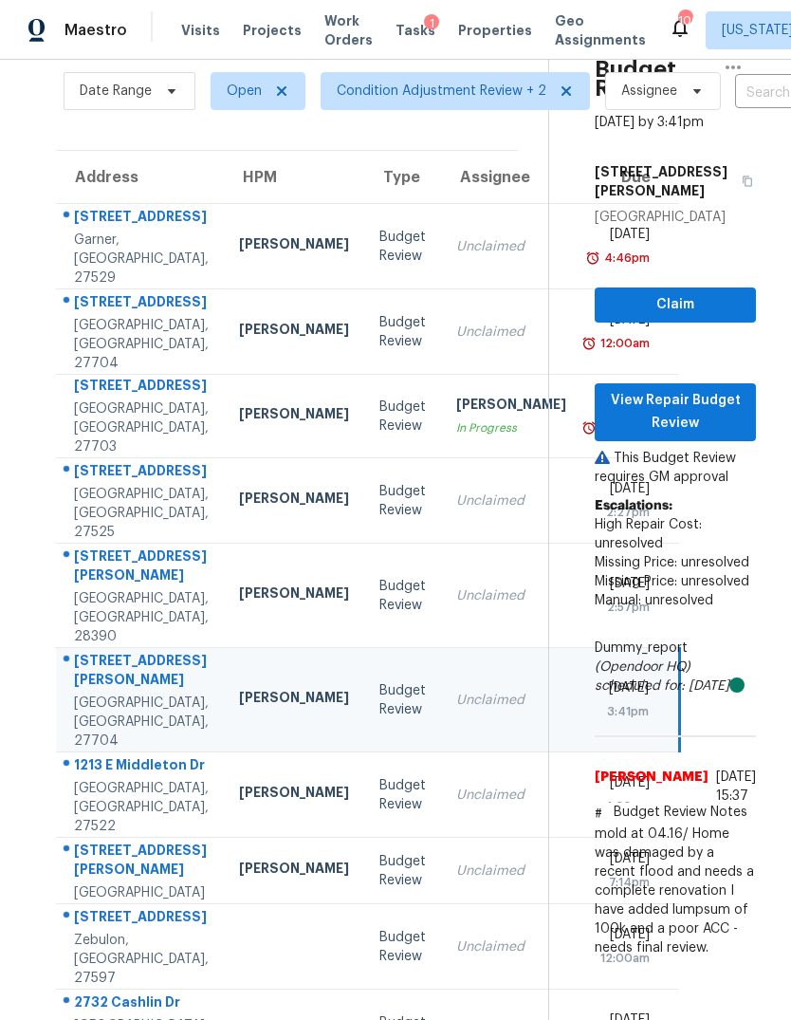
click at [443, 753] on td "Unclaimed" at bounding box center [511, 795] width 140 height 85
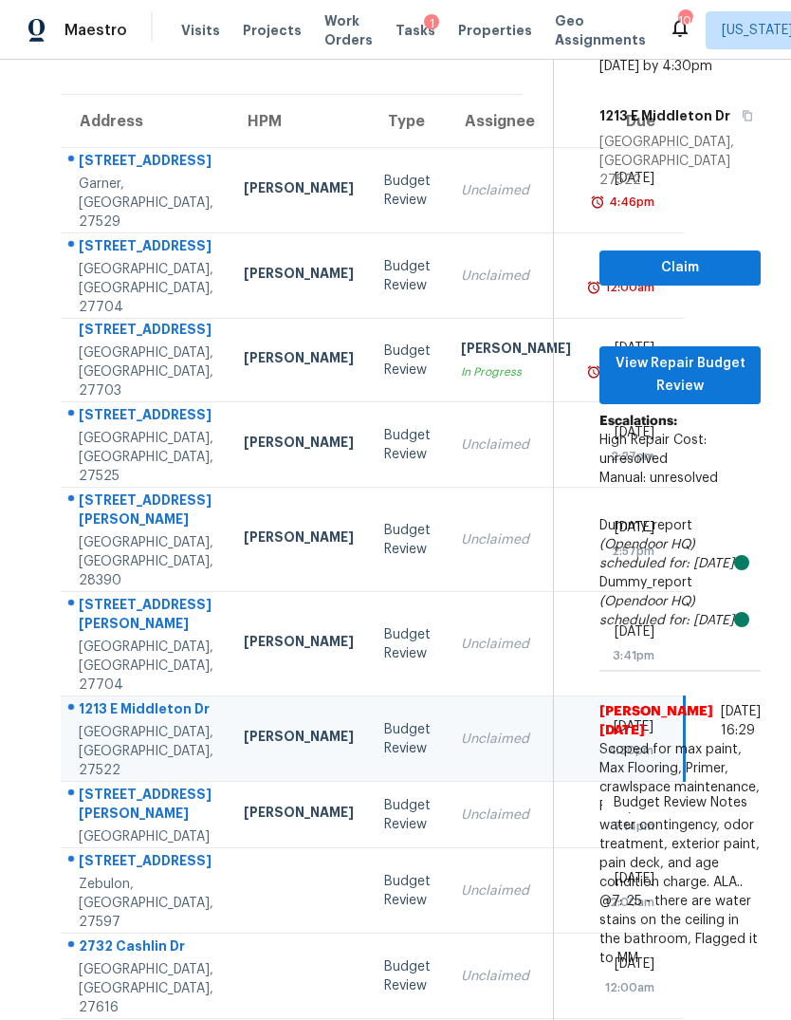
scroll to position [131, 0]
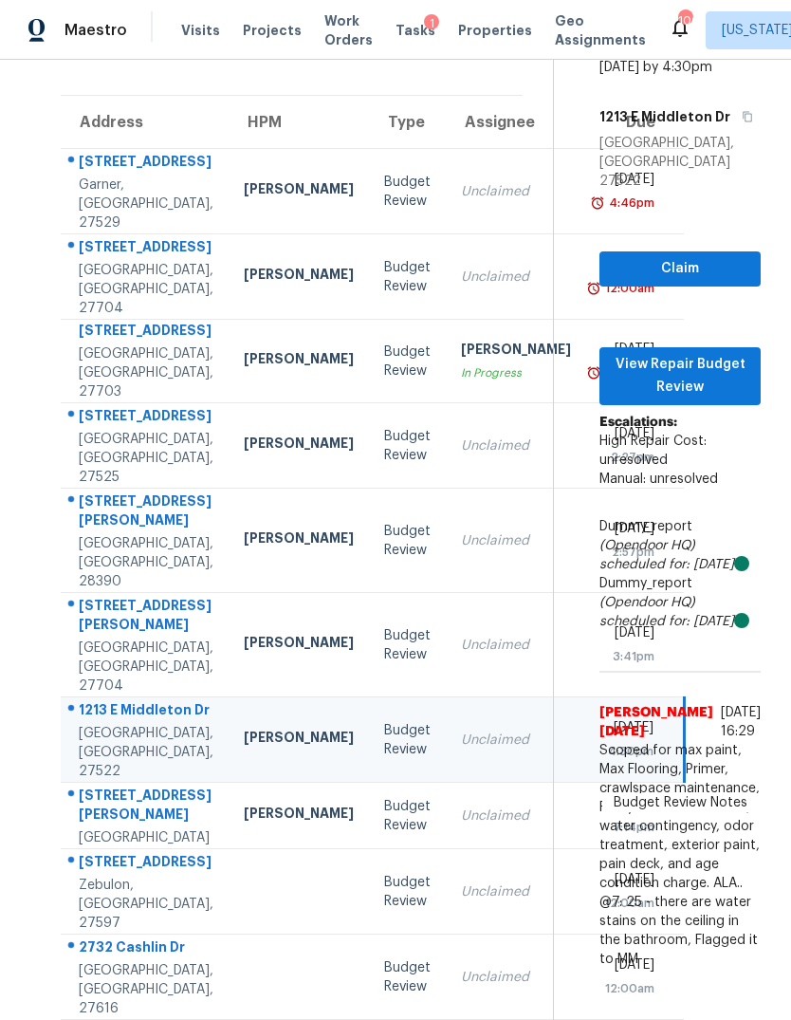
click at [602, 794] on div "[DATE]" at bounding box center [628, 806] width 53 height 24
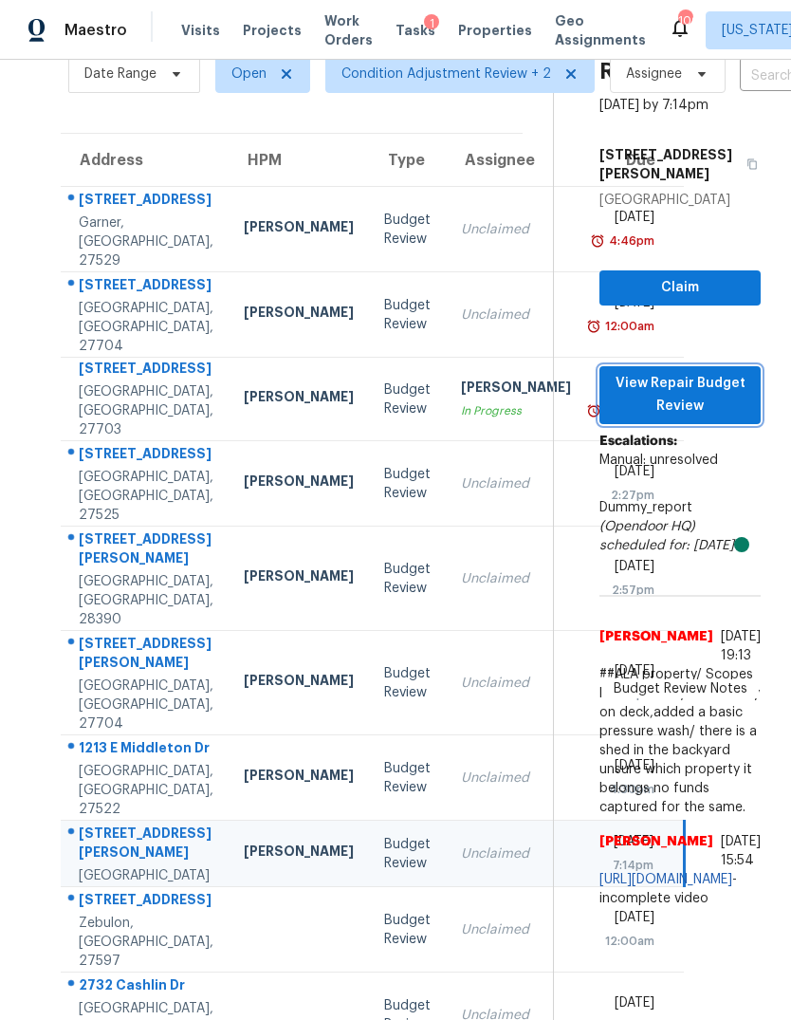
click at [699, 372] on span "View Repair Budget Review" at bounding box center [680, 395] width 131 height 47
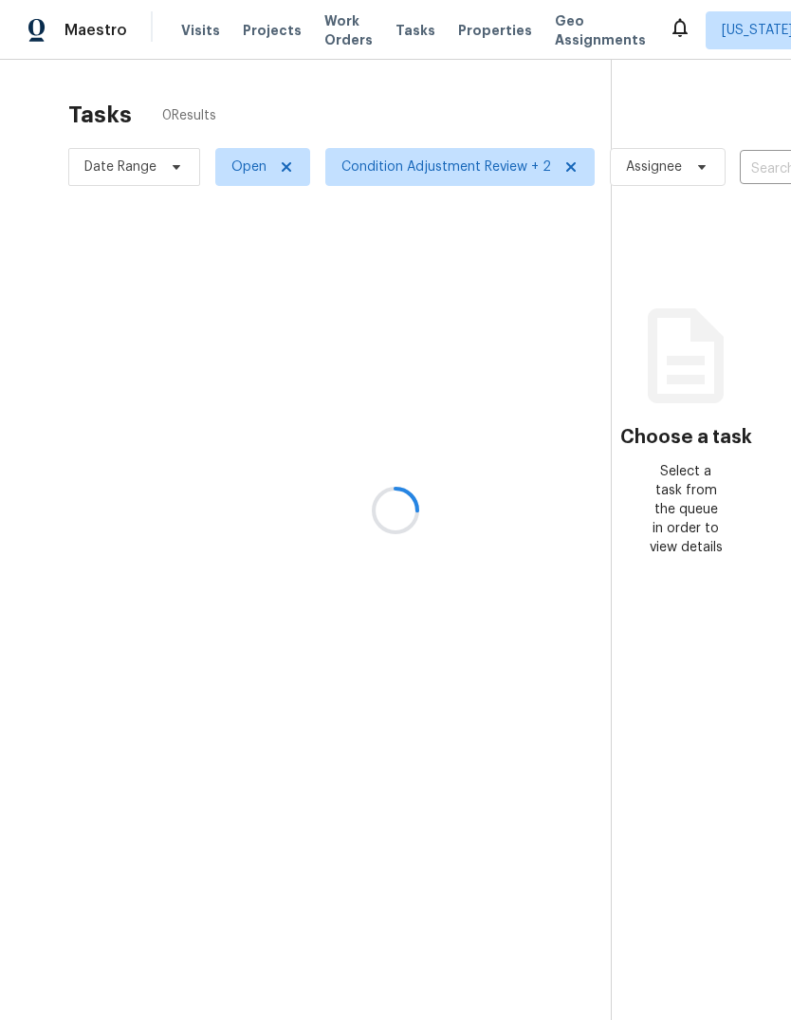
scroll to position [71, 0]
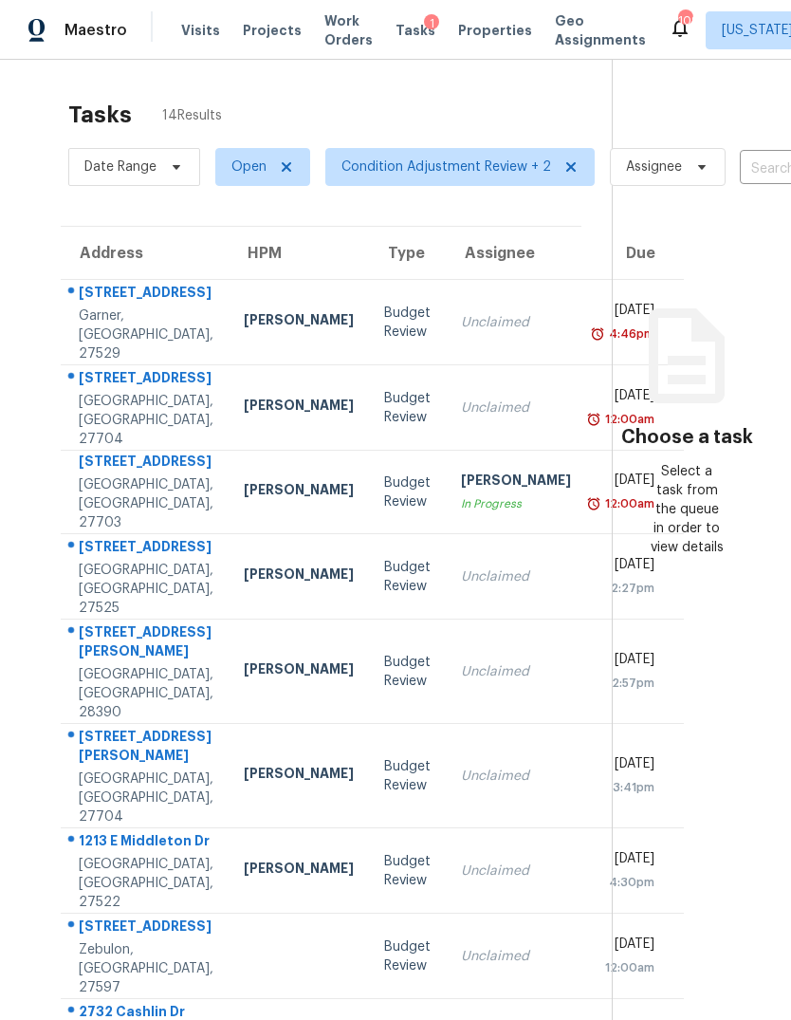
click at [177, 494] on td "[STREET_ADDRESS][PERSON_NAME]" at bounding box center [145, 493] width 168 height 84
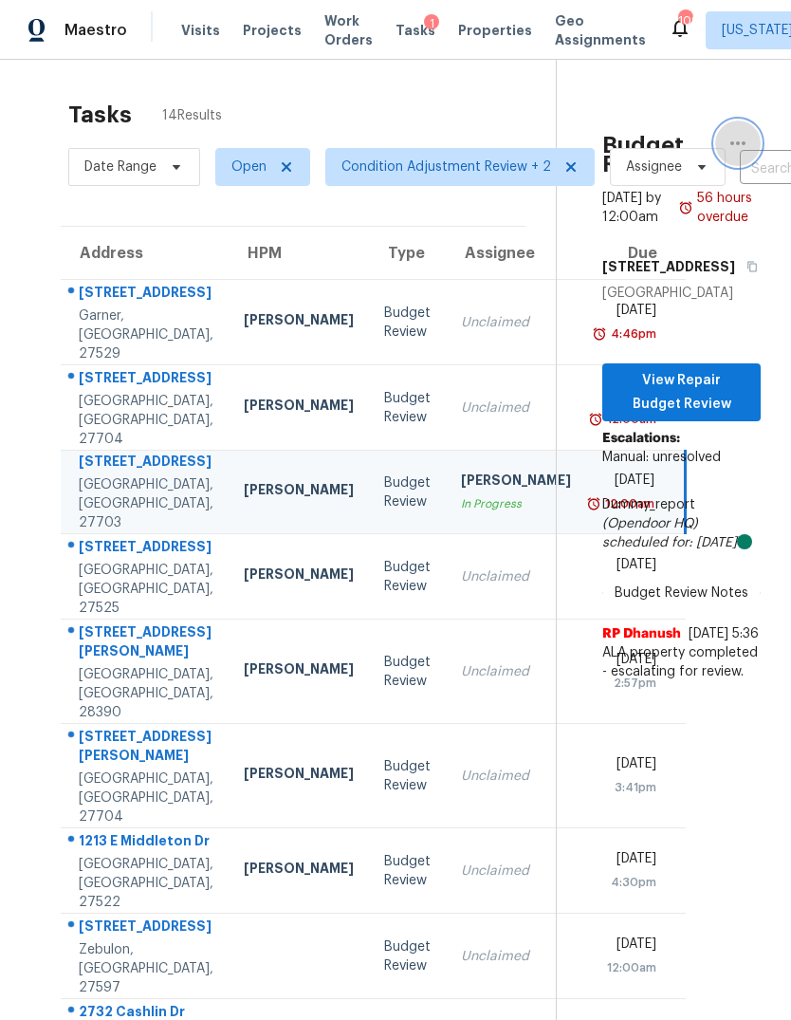
click at [738, 143] on icon "button" at bounding box center [738, 143] width 15 height 4
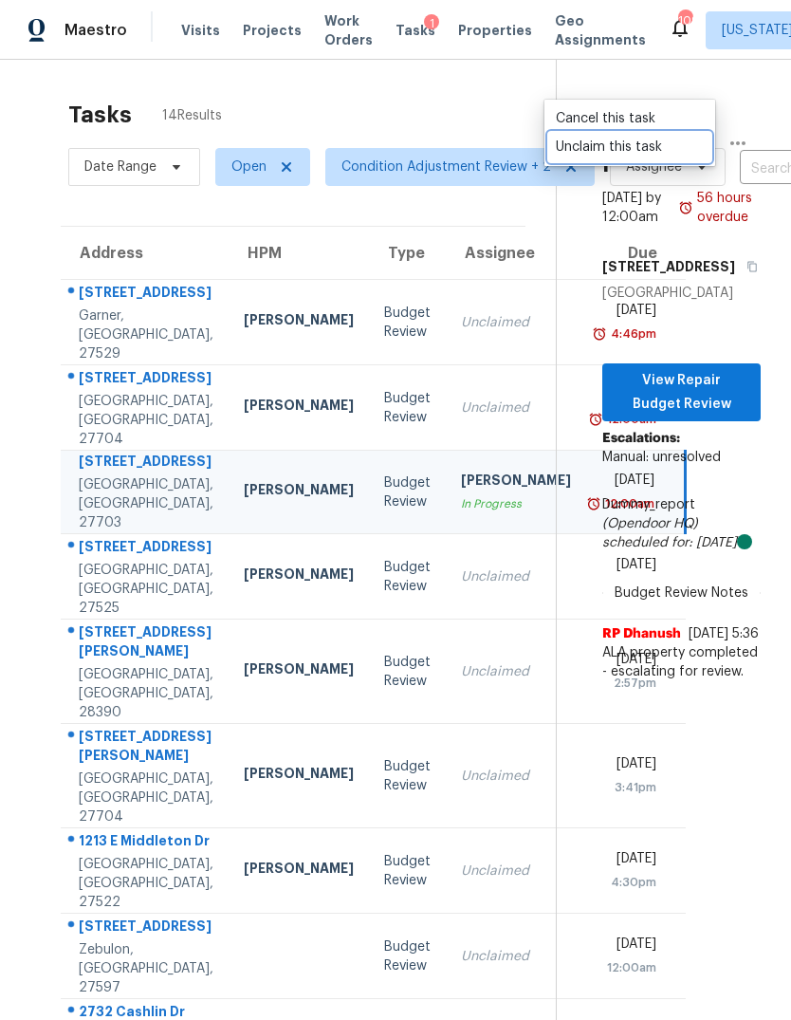
click at [626, 152] on div "Unclaim this task" at bounding box center [630, 147] width 148 height 19
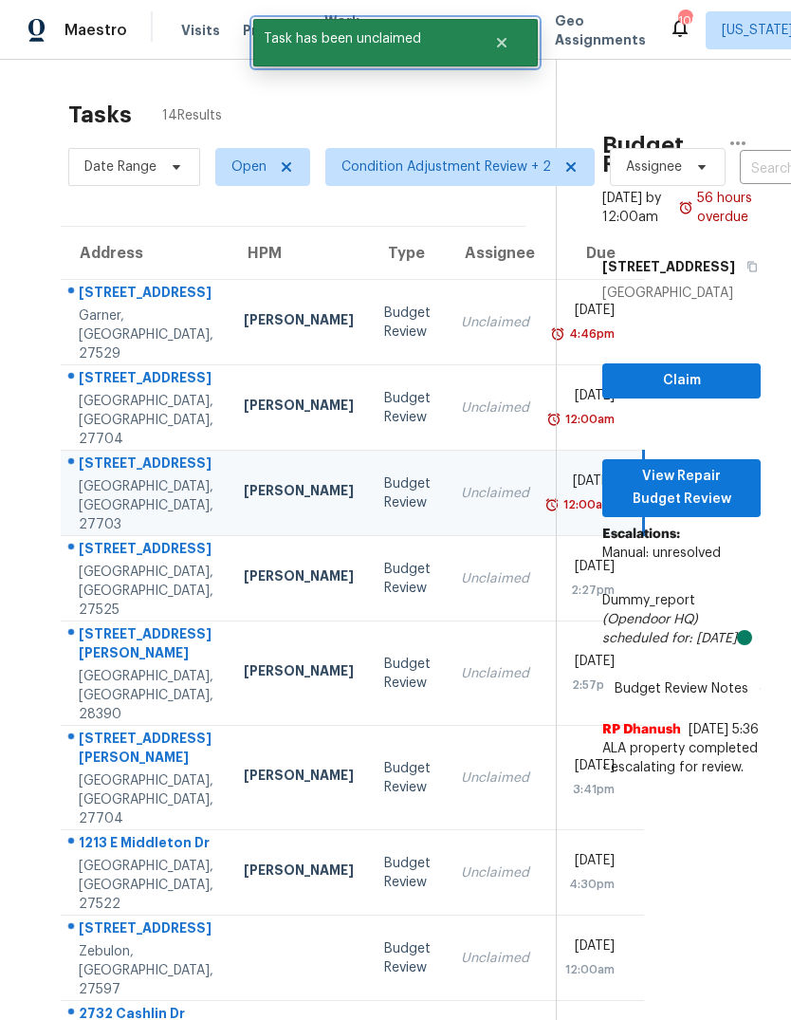
click at [504, 38] on icon "Close" at bounding box center [501, 42] width 15 height 15
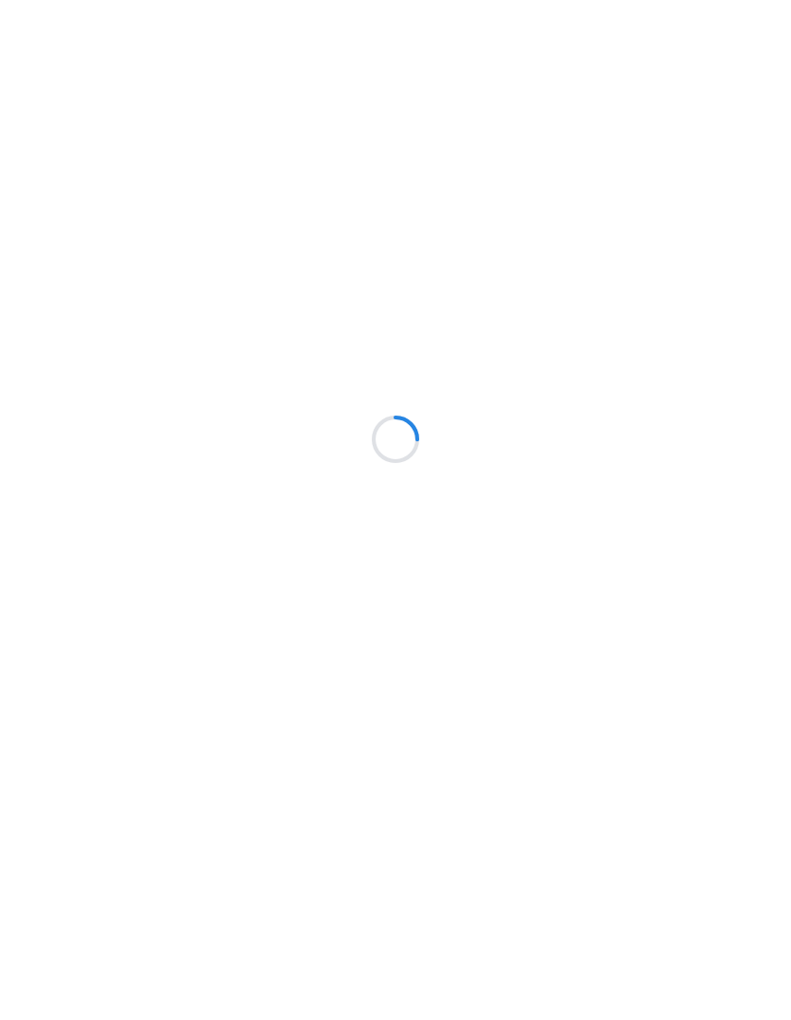
scroll to position [71, 0]
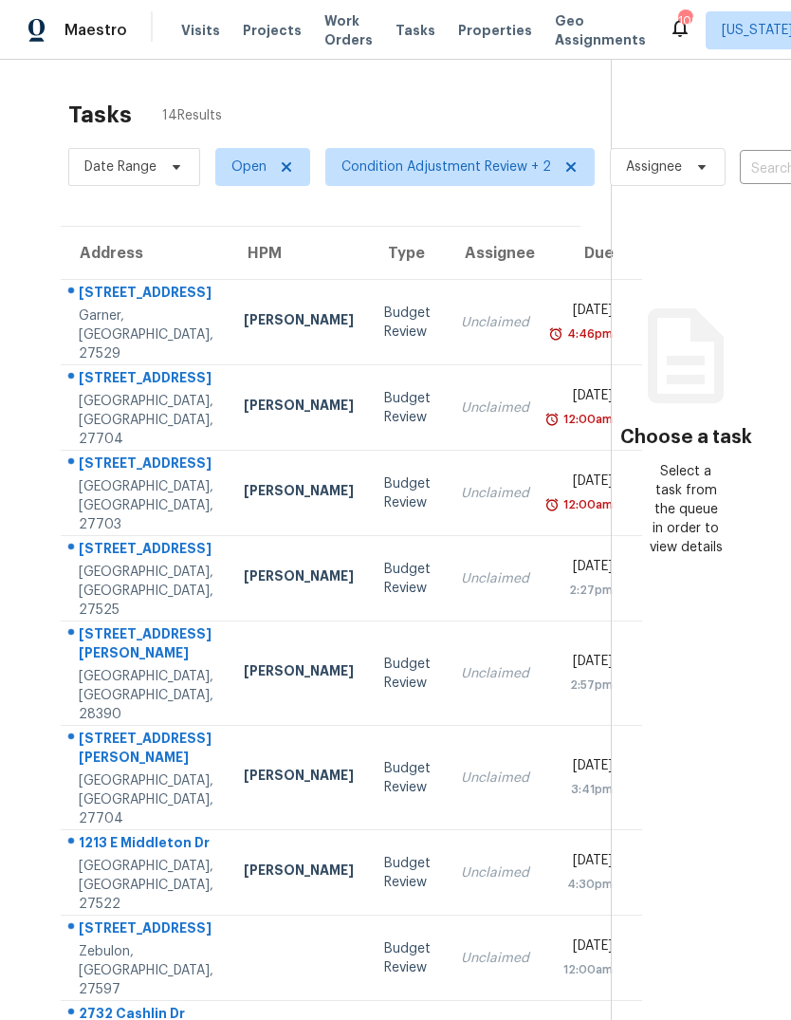
click at [166, 454] on div "[STREET_ADDRESS]" at bounding box center [146, 466] width 135 height 24
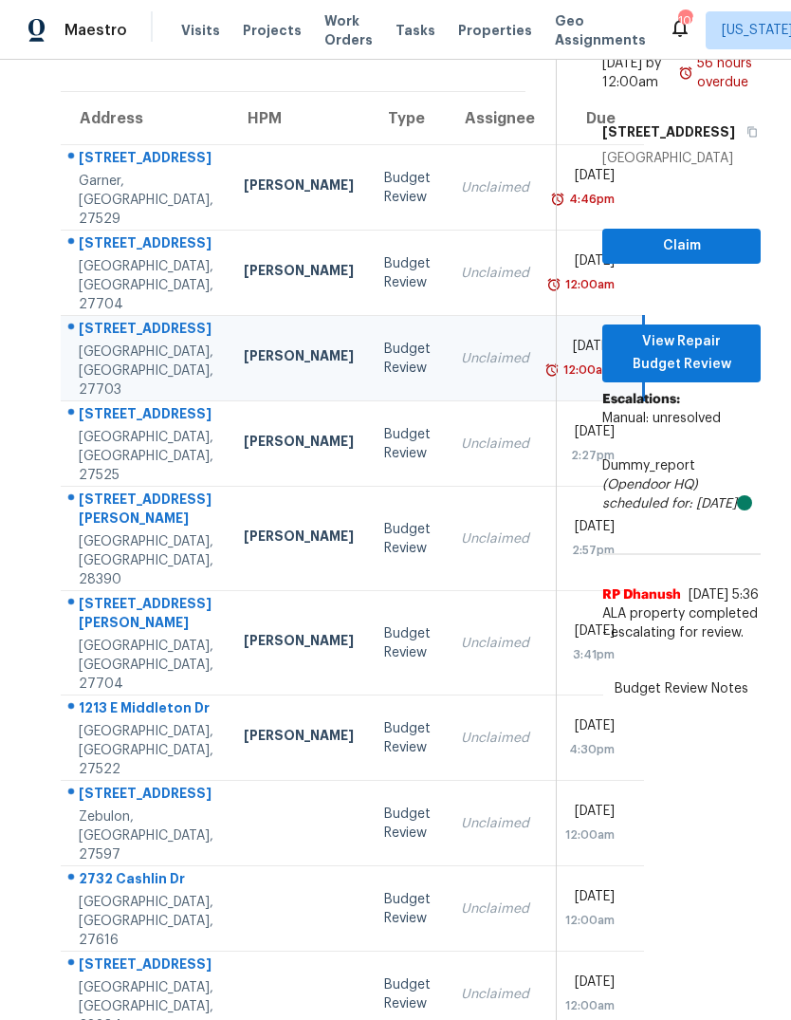
scroll to position [136, 0]
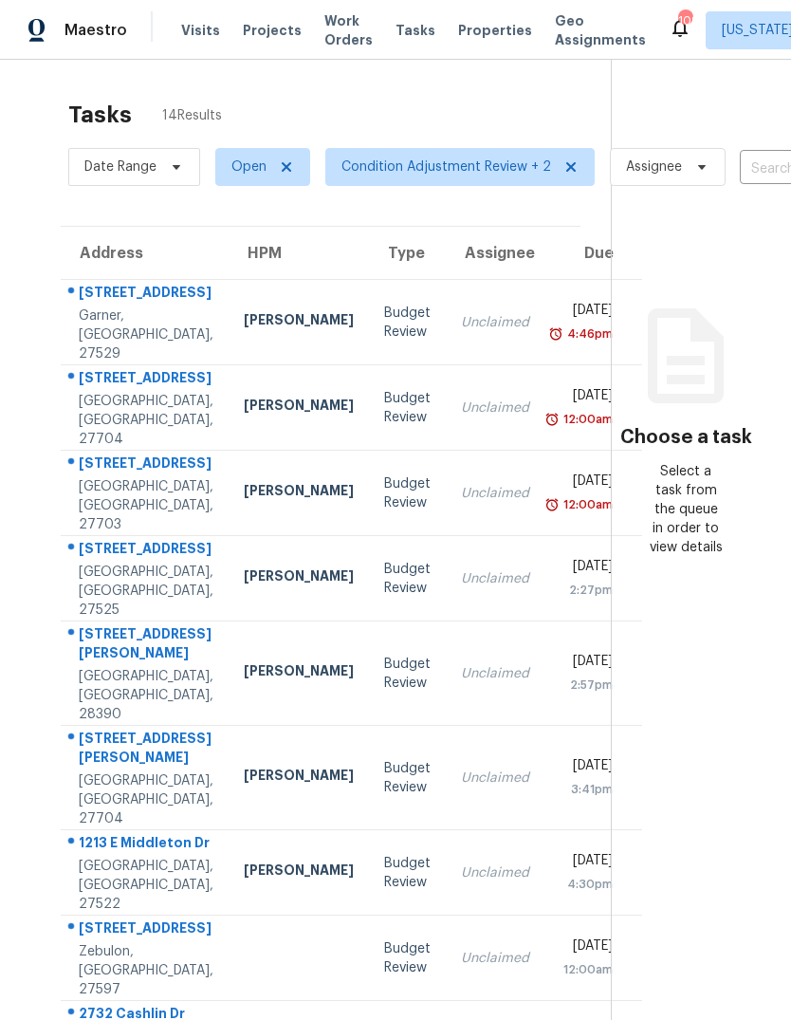
click at [149, 477] on div "[STREET_ADDRESS]" at bounding box center [146, 466] width 135 height 24
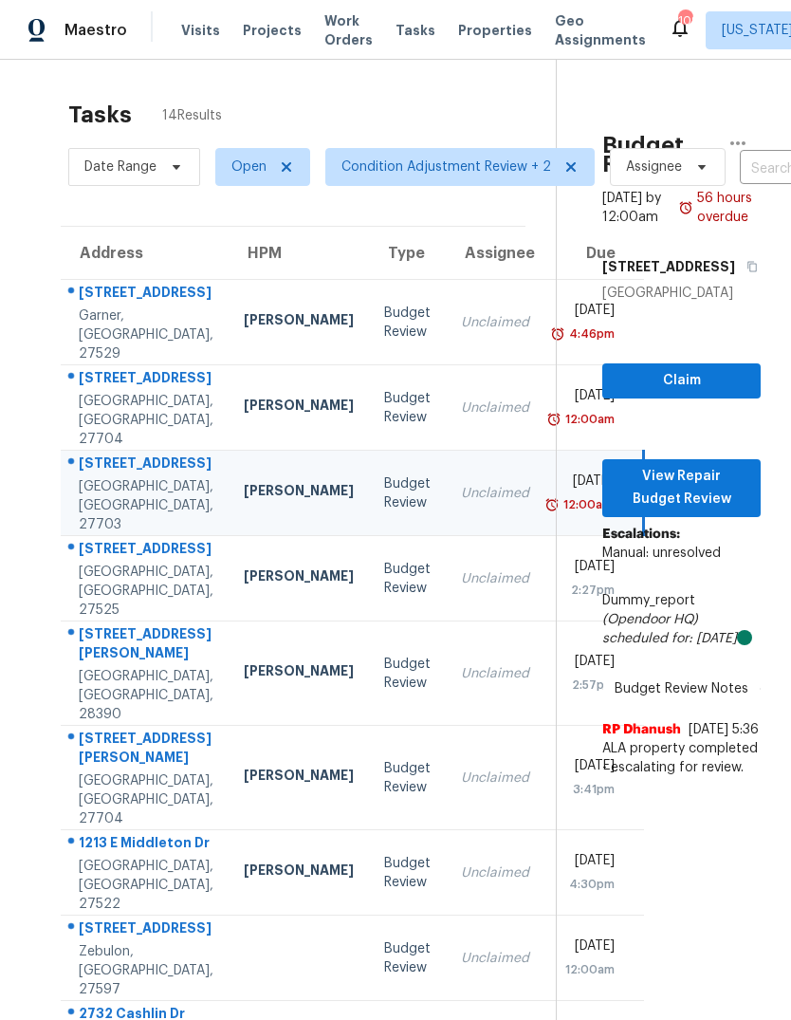
click at [165, 620] on div "[GEOGRAPHIC_DATA], [GEOGRAPHIC_DATA], 27525" at bounding box center [146, 591] width 135 height 57
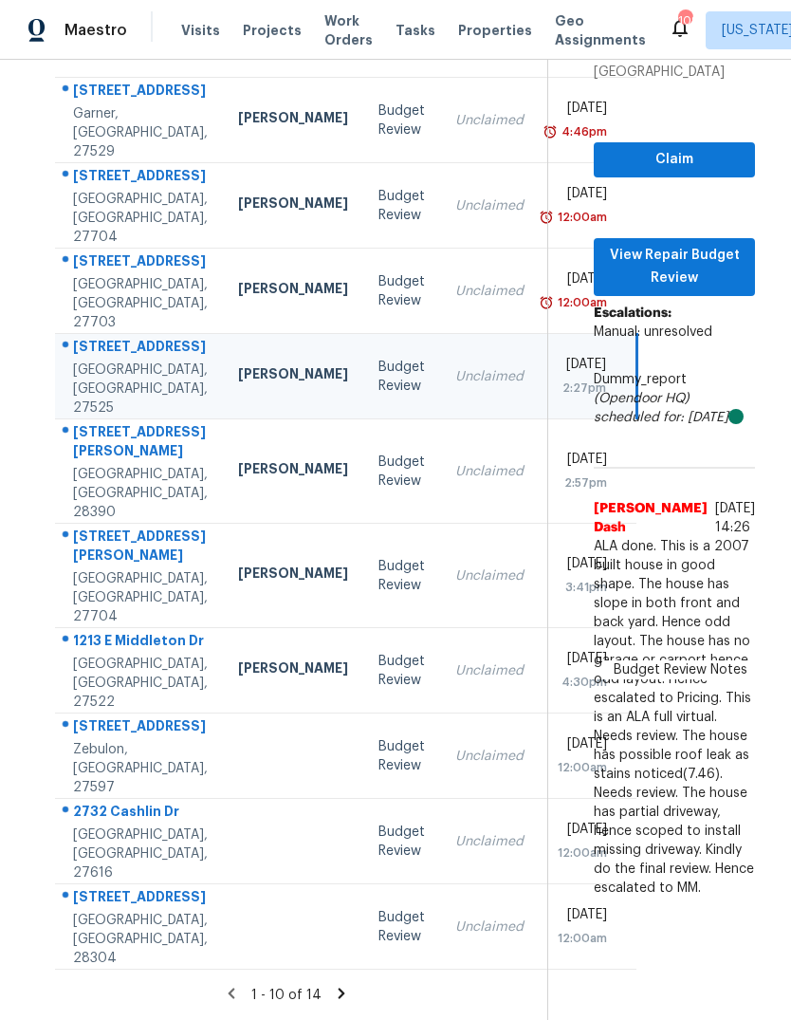
scroll to position [219, 0]
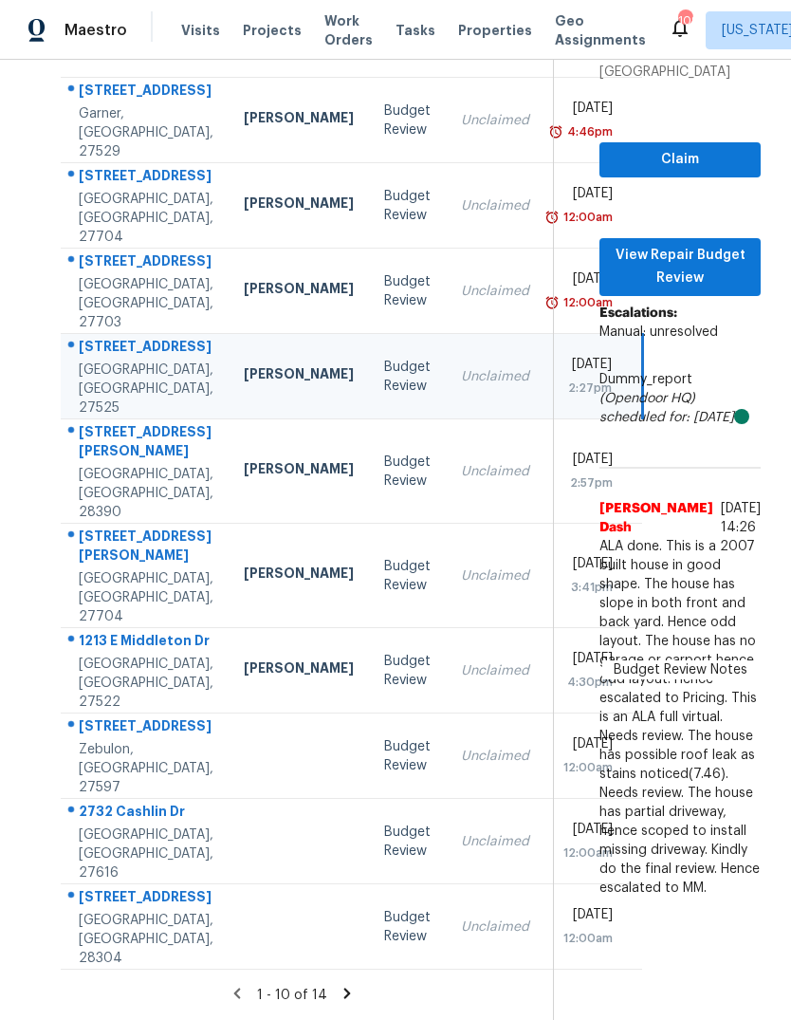
click at [168, 465] on div "[STREET_ADDRESS][PERSON_NAME]" at bounding box center [146, 443] width 135 height 43
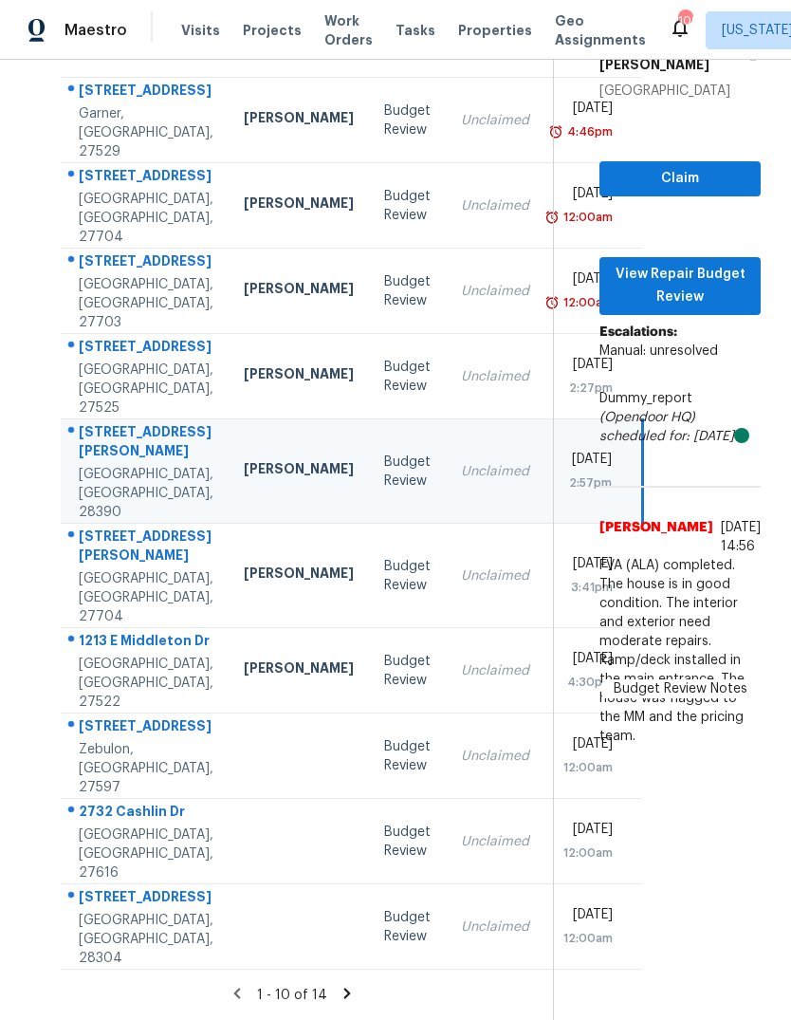
scroll to position [251, 0]
click at [157, 584] on div "[GEOGRAPHIC_DATA], [GEOGRAPHIC_DATA], 27704" at bounding box center [146, 597] width 135 height 57
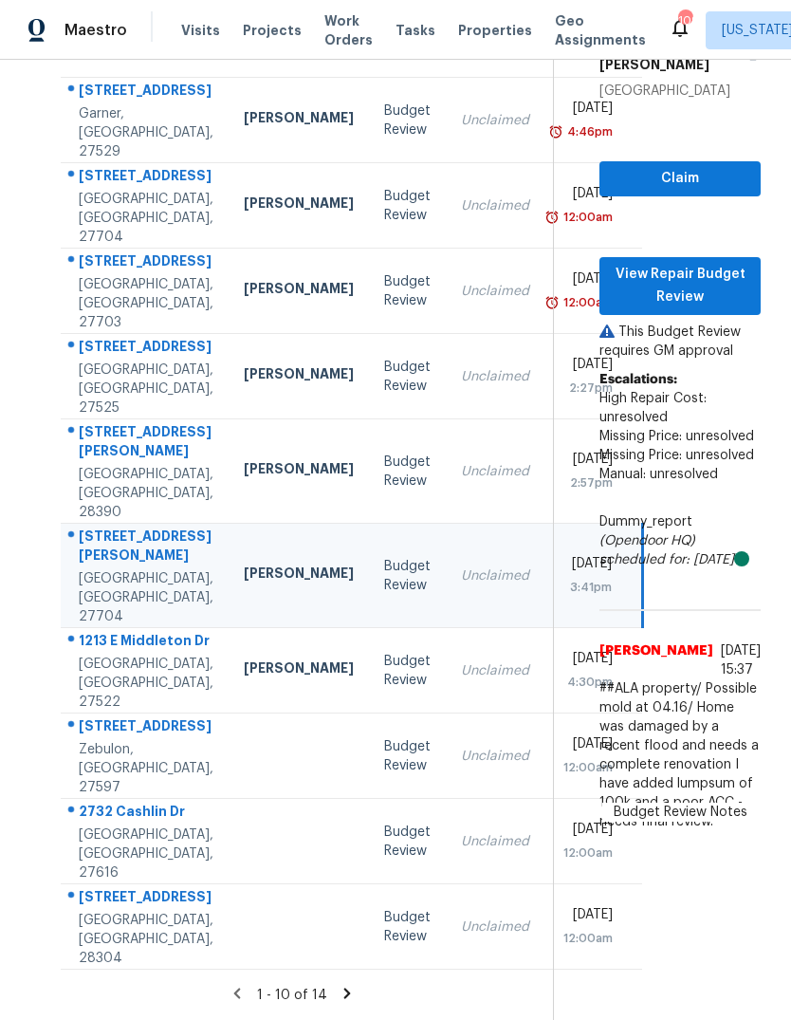
click at [181, 674] on td "1213 E Middleton Dr Creedmoor, NC, 27522" at bounding box center [145, 670] width 168 height 85
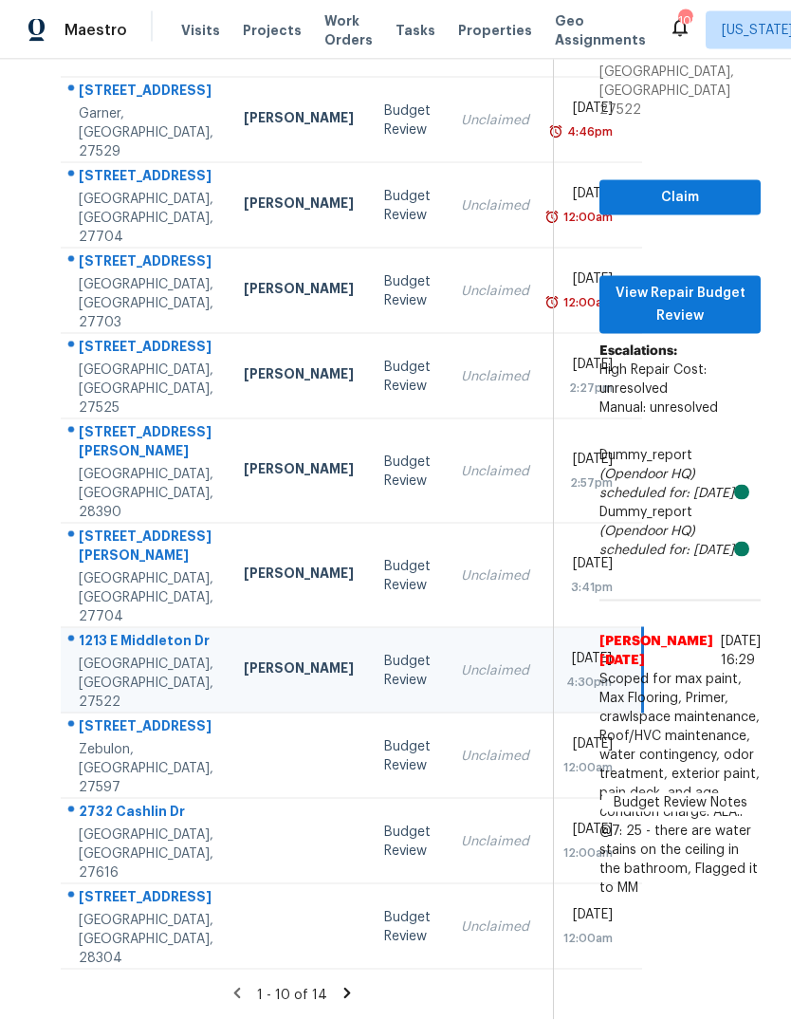
scroll to position [71, 0]
click at [141, 740] on div "Zebulon, [GEOGRAPHIC_DATA], 27597" at bounding box center [146, 768] width 135 height 57
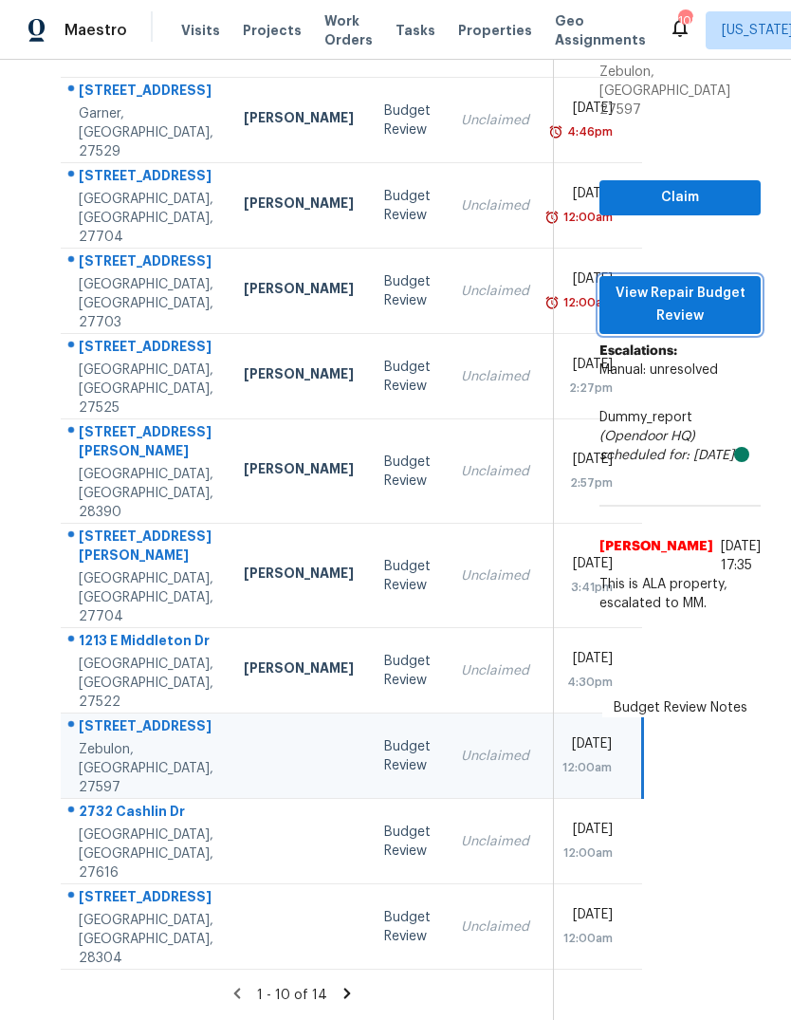
click at [714, 282] on span "View Repair Budget Review" at bounding box center [680, 305] width 131 height 47
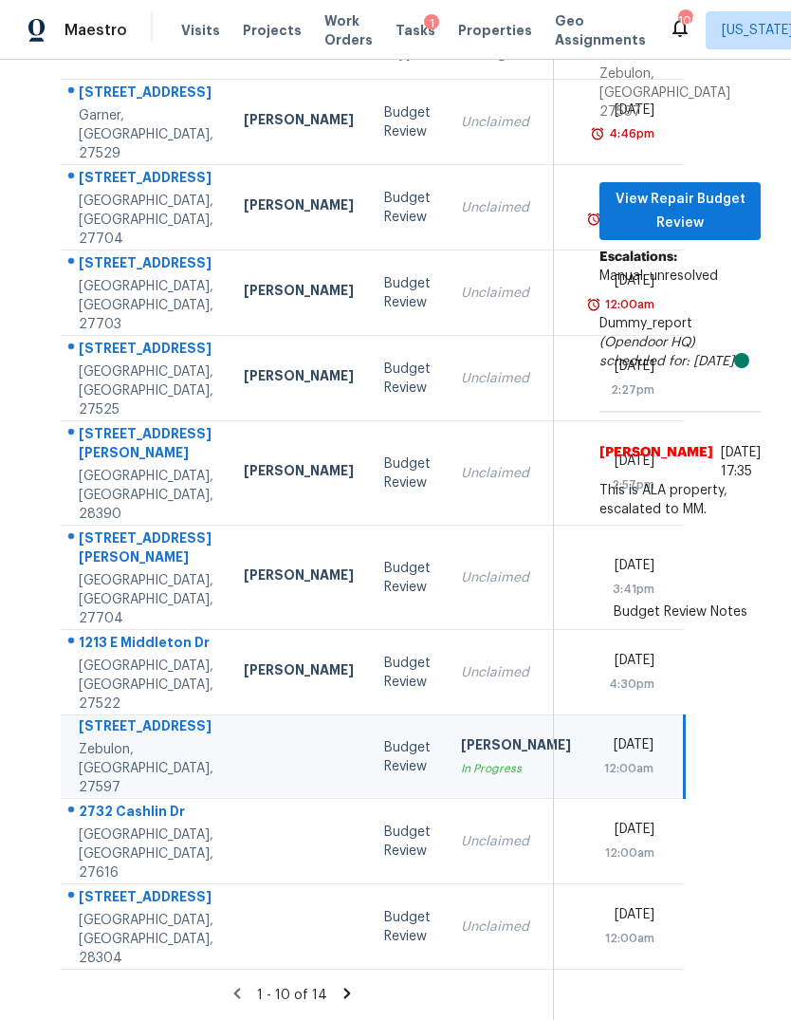
scroll to position [114, 0]
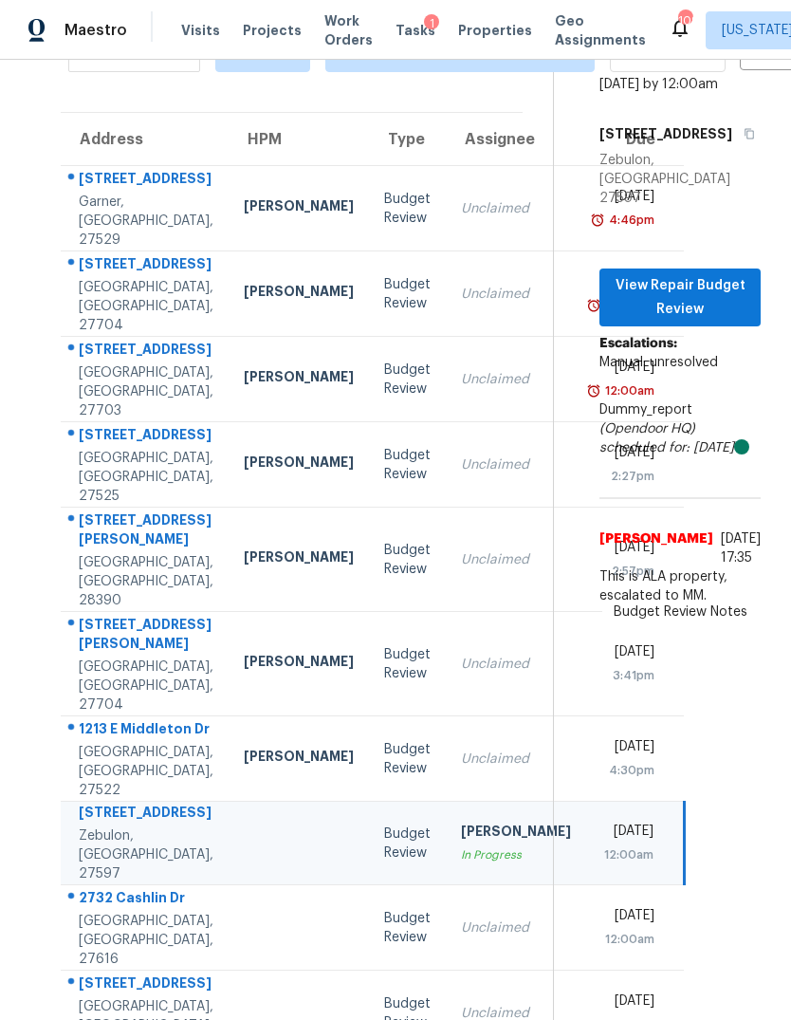
click at [446, 885] on td "Unclaimed" at bounding box center [516, 927] width 140 height 85
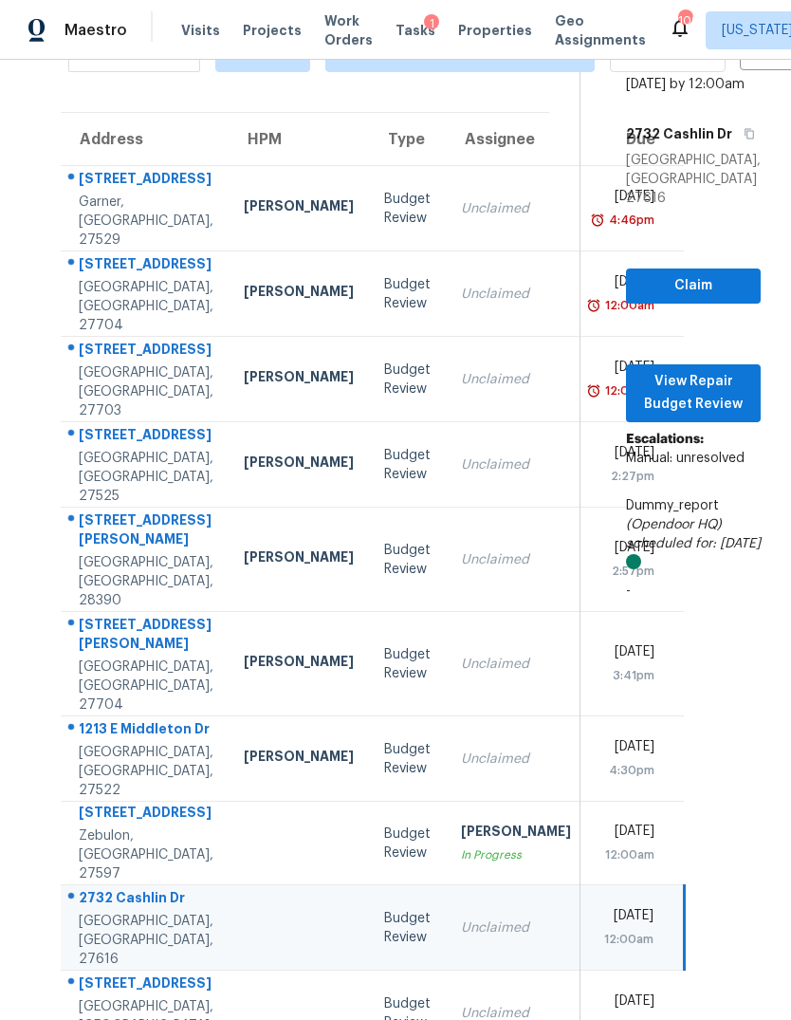
click at [602, 822] on div "[DATE]" at bounding box center [628, 834] width 53 height 24
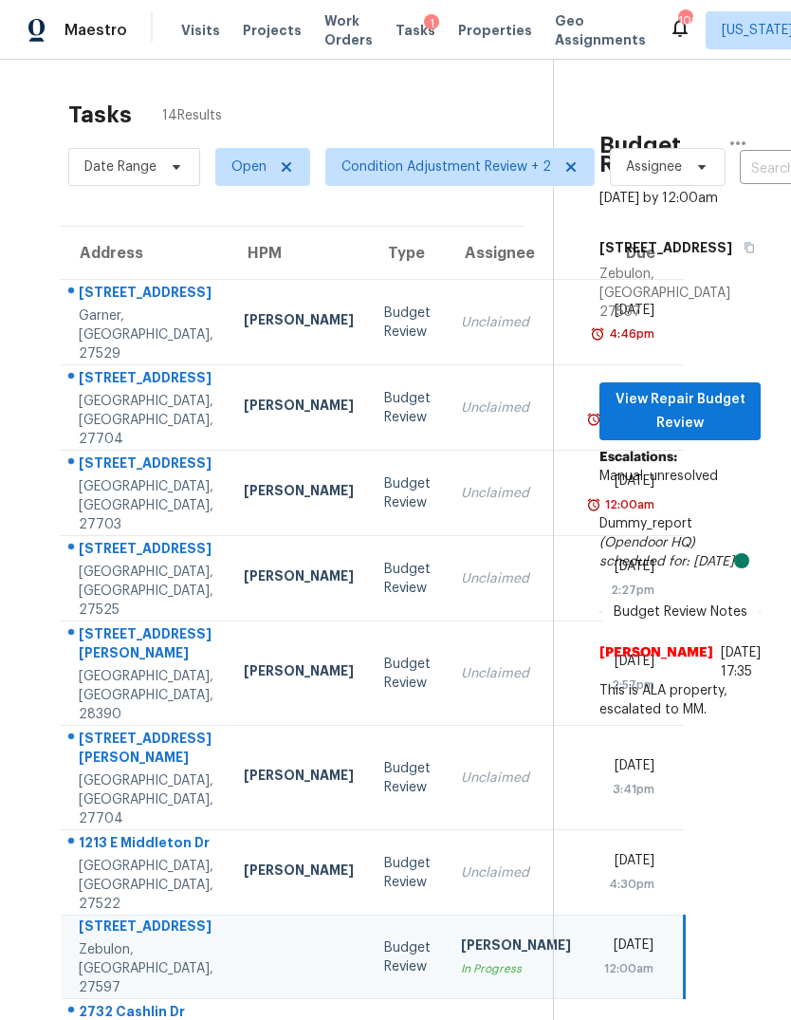
scroll to position [0, 0]
click at [739, 132] on icon "button" at bounding box center [738, 143] width 23 height 23
click at [621, 138] on div "Unclaim this task" at bounding box center [630, 147] width 148 height 19
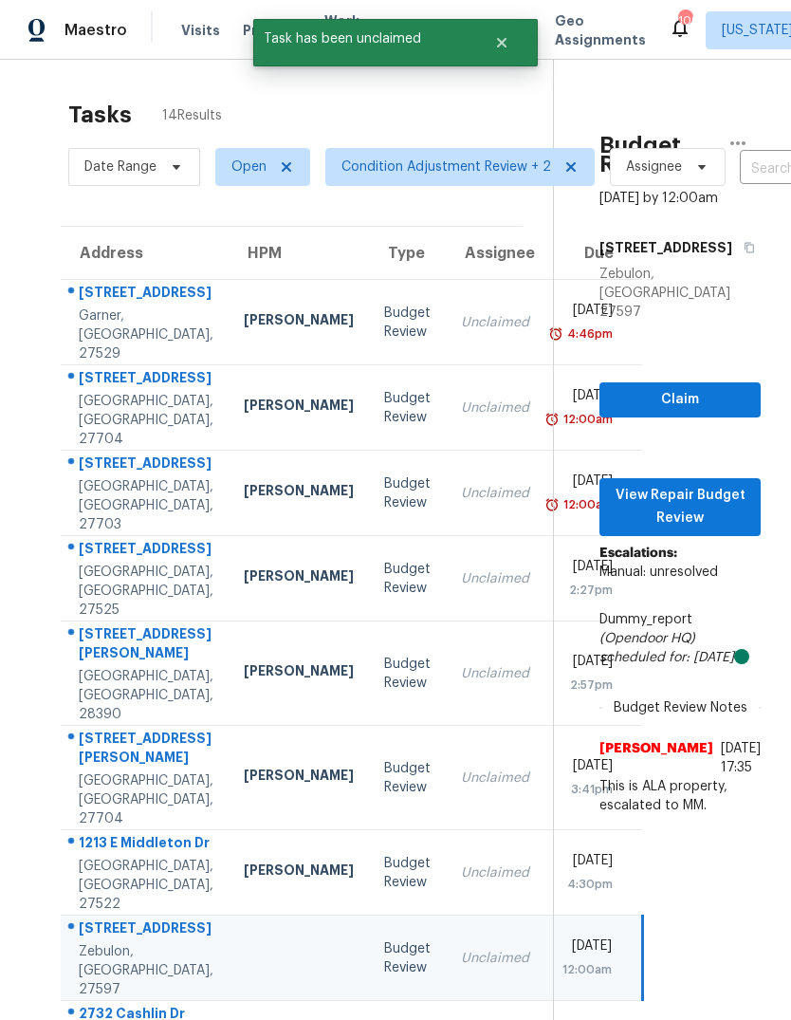
click at [446, 949] on td "Unclaimed" at bounding box center [495, 958] width 99 height 85
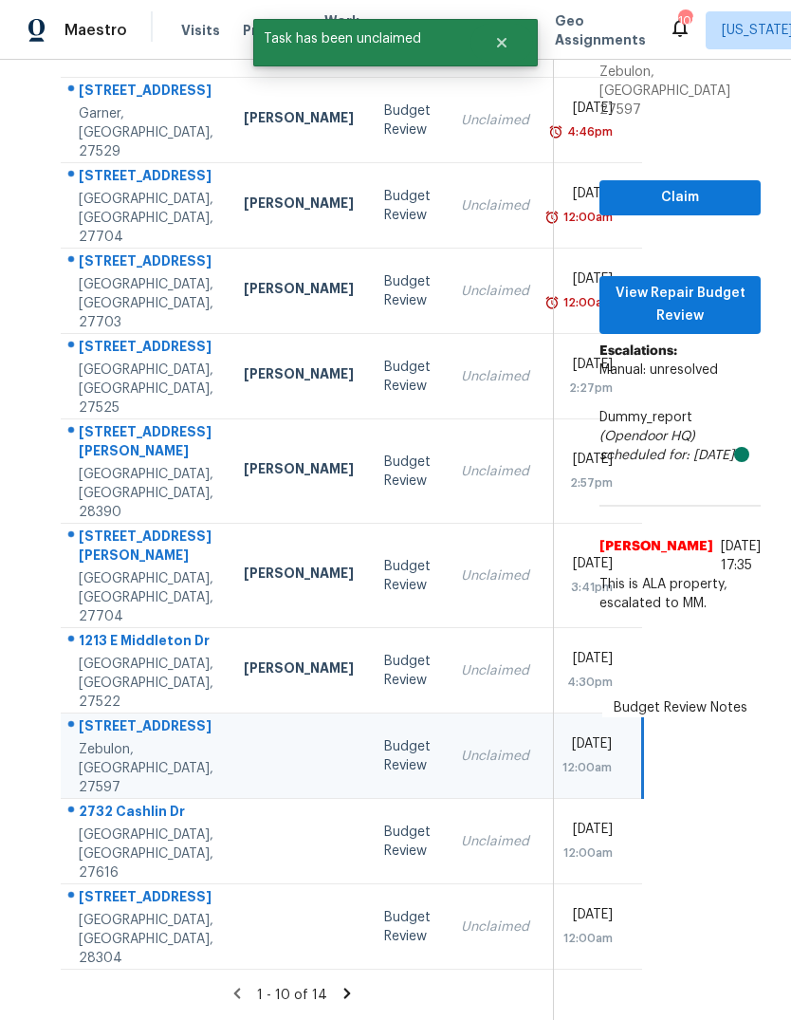
scroll to position [251, 0]
click at [461, 832] on div "Unclaimed" at bounding box center [495, 841] width 68 height 19
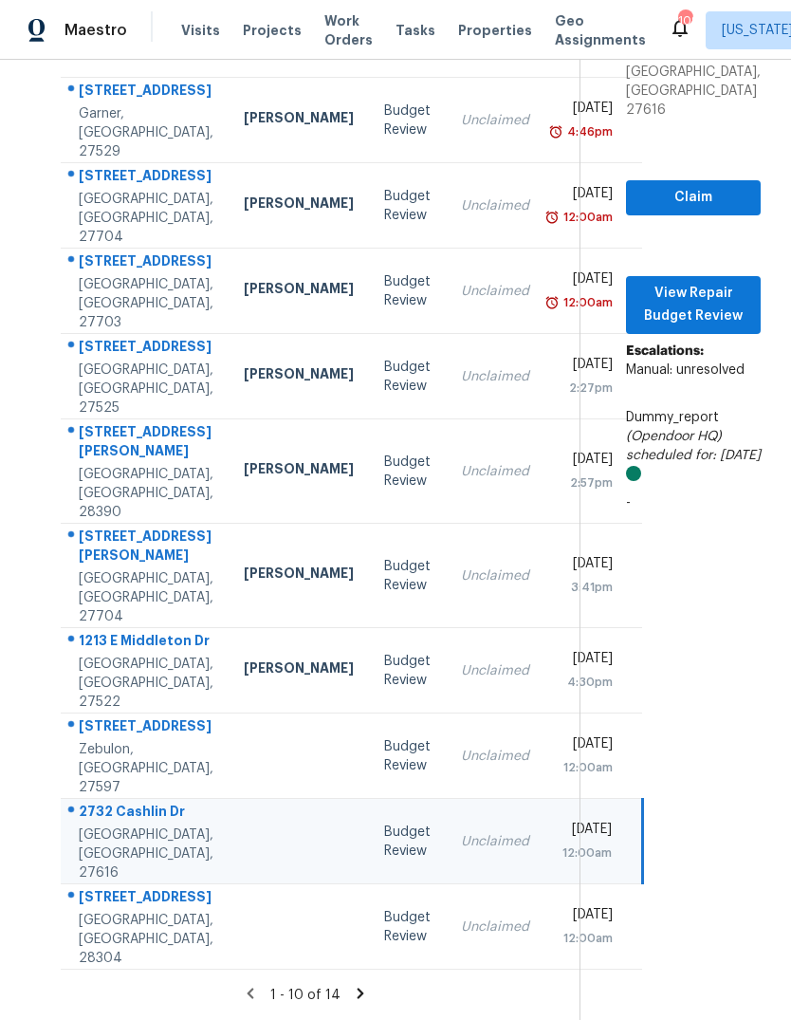
click at [461, 918] on div "Unclaimed" at bounding box center [495, 927] width 68 height 19
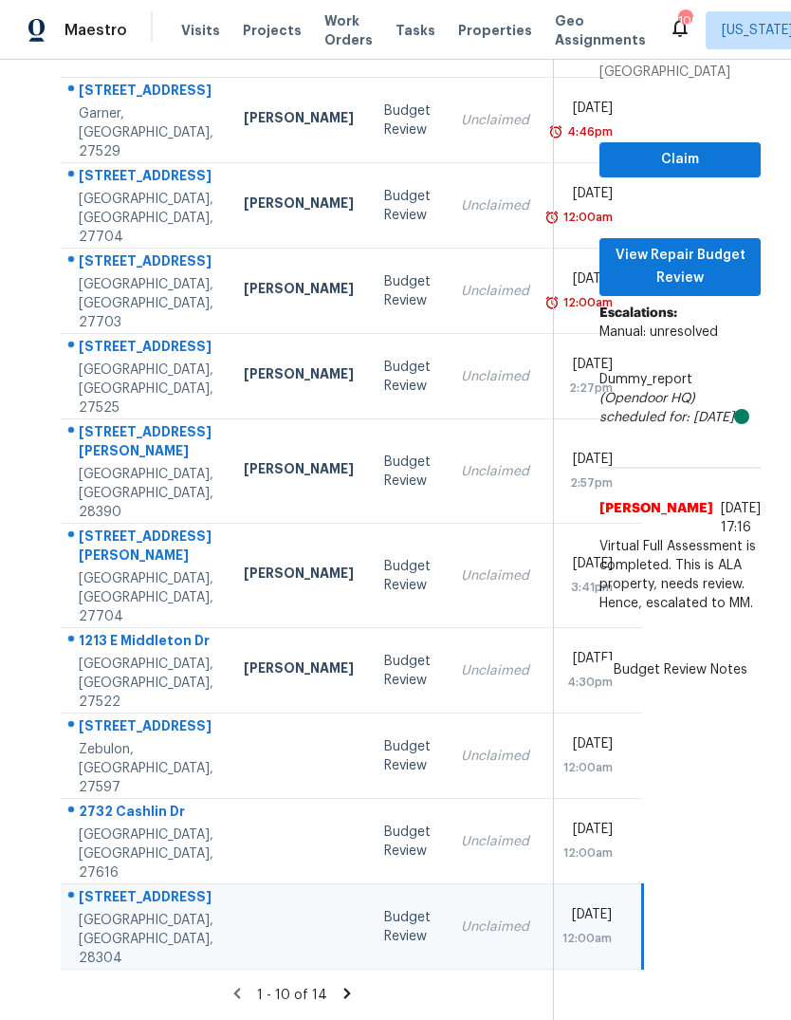
click at [461, 832] on div "Unclaimed" at bounding box center [495, 841] width 68 height 19
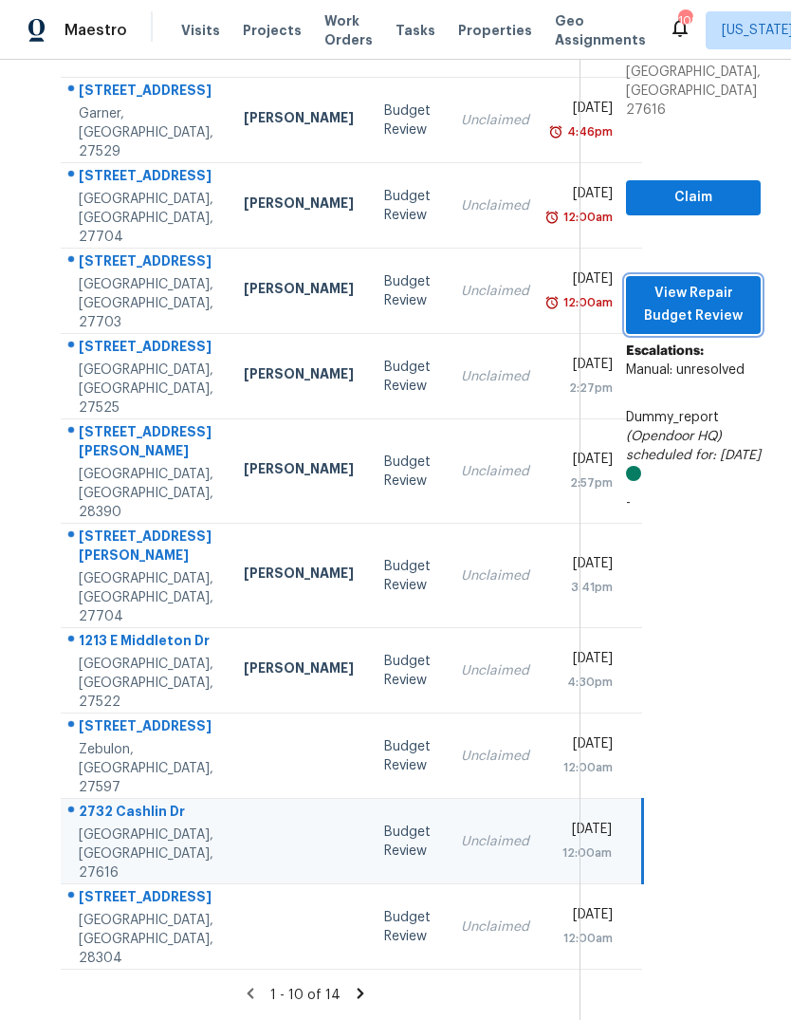
click at [701, 282] on span "View Repair Budget Review" at bounding box center [694, 305] width 104 height 47
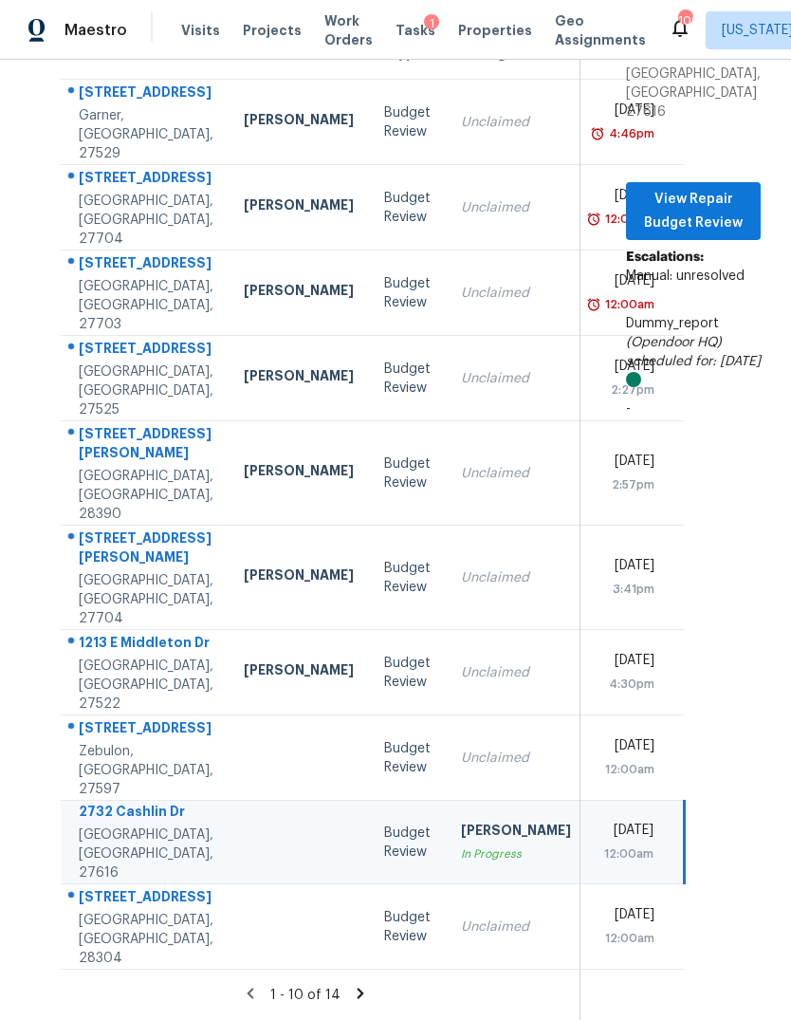
scroll to position [114, 0]
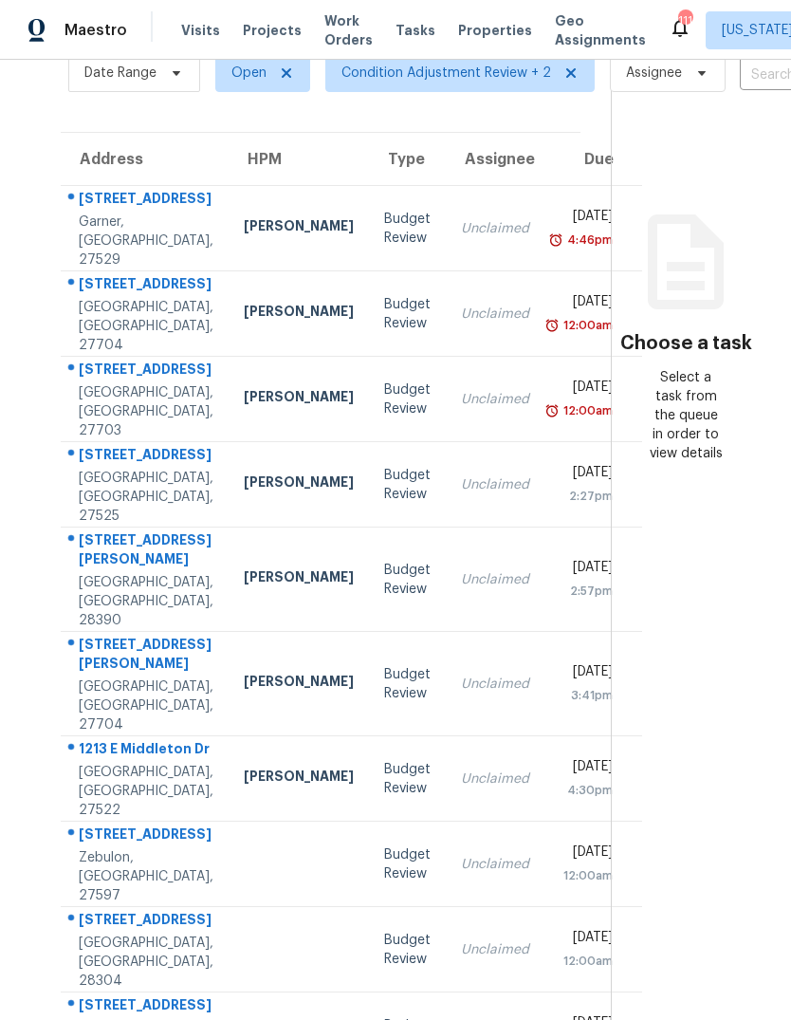
scroll to position [93, 0]
click at [446, 823] on td "Unclaimed" at bounding box center [495, 865] width 99 height 85
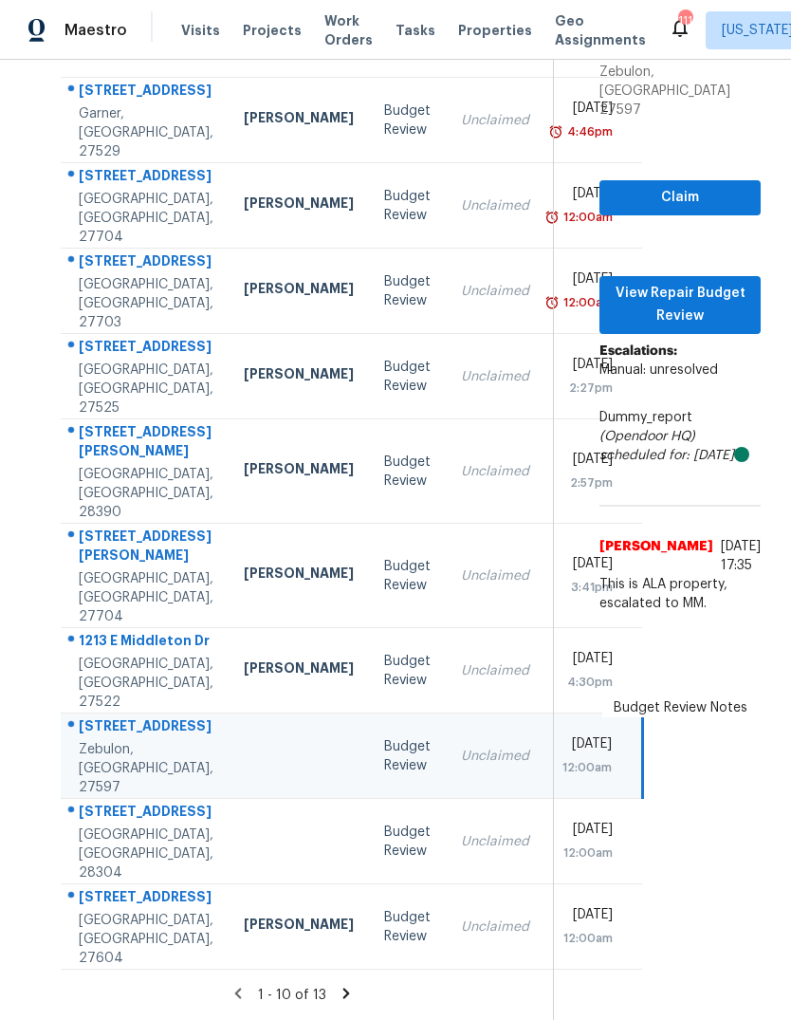
scroll to position [230, 1]
click at [460, 851] on div "Unclaimed" at bounding box center [494, 841] width 68 height 19
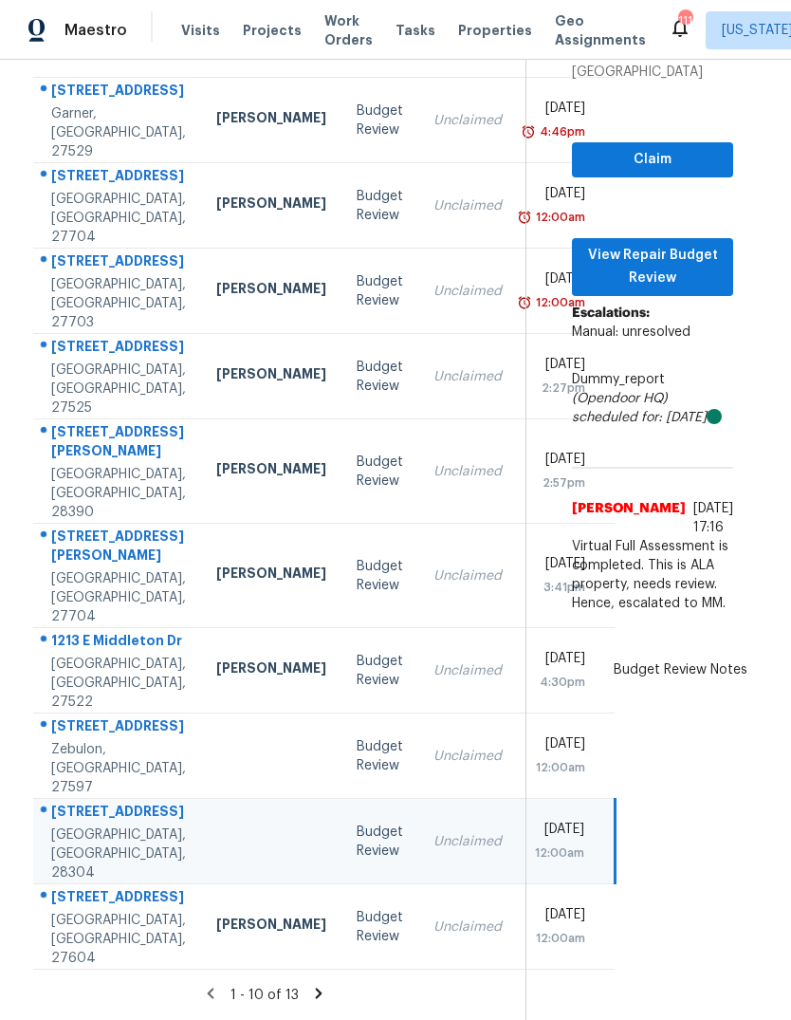
scroll to position [251, 29]
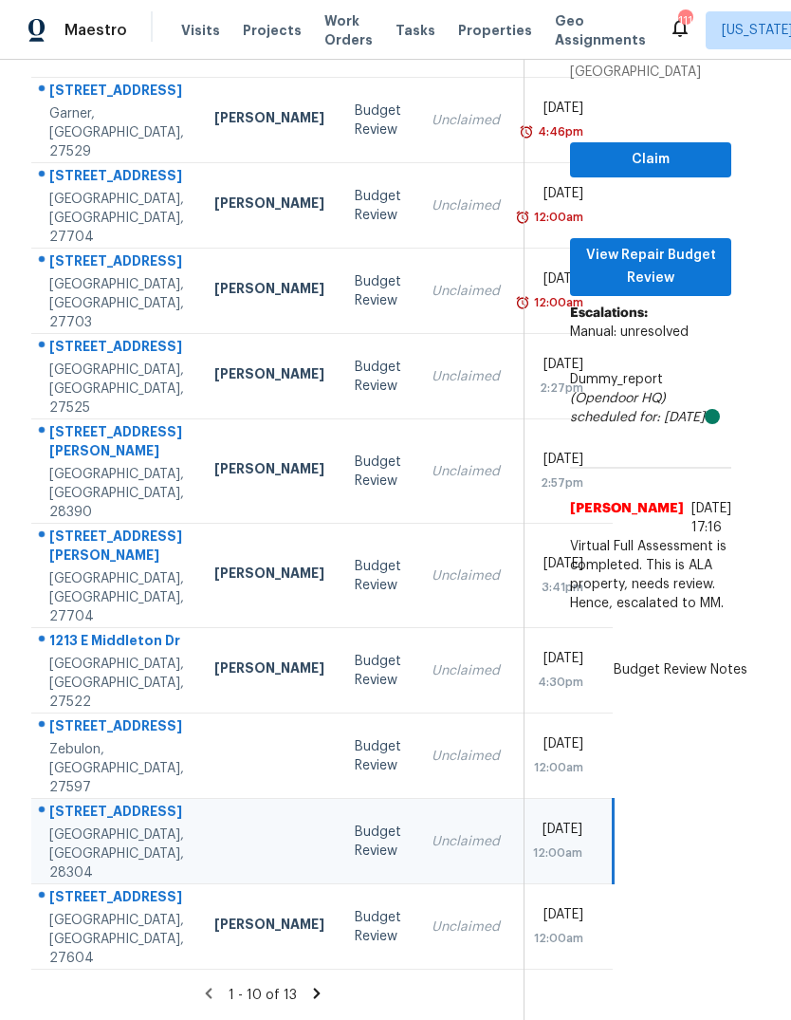
click at [417, 969] on td "Unclaimed" at bounding box center [466, 926] width 99 height 85
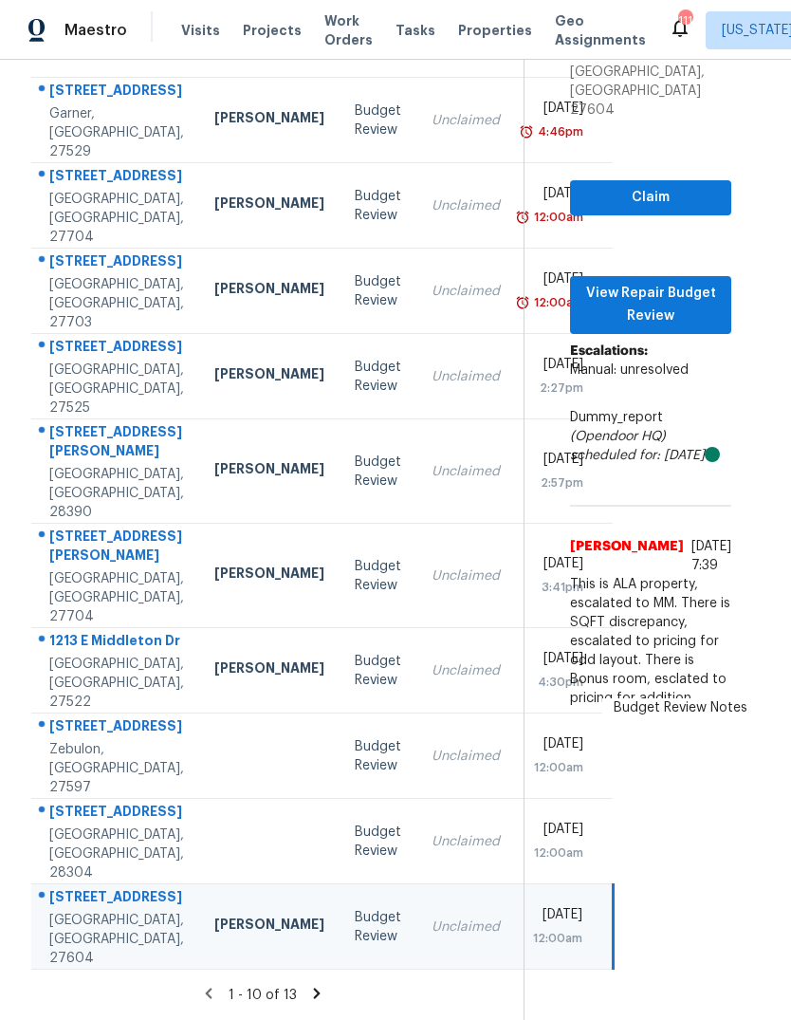
scroll to position [71, 0]
click at [697, 282] on span "View Repair Budget Review" at bounding box center [651, 305] width 131 height 47
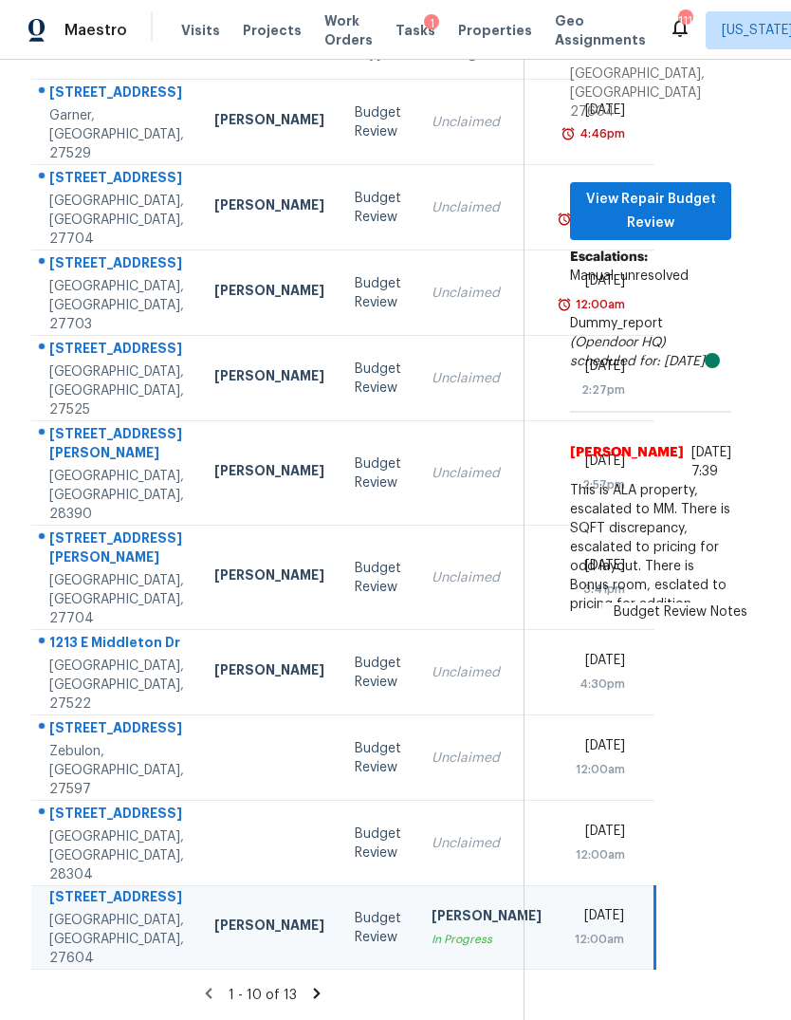
scroll to position [114, 29]
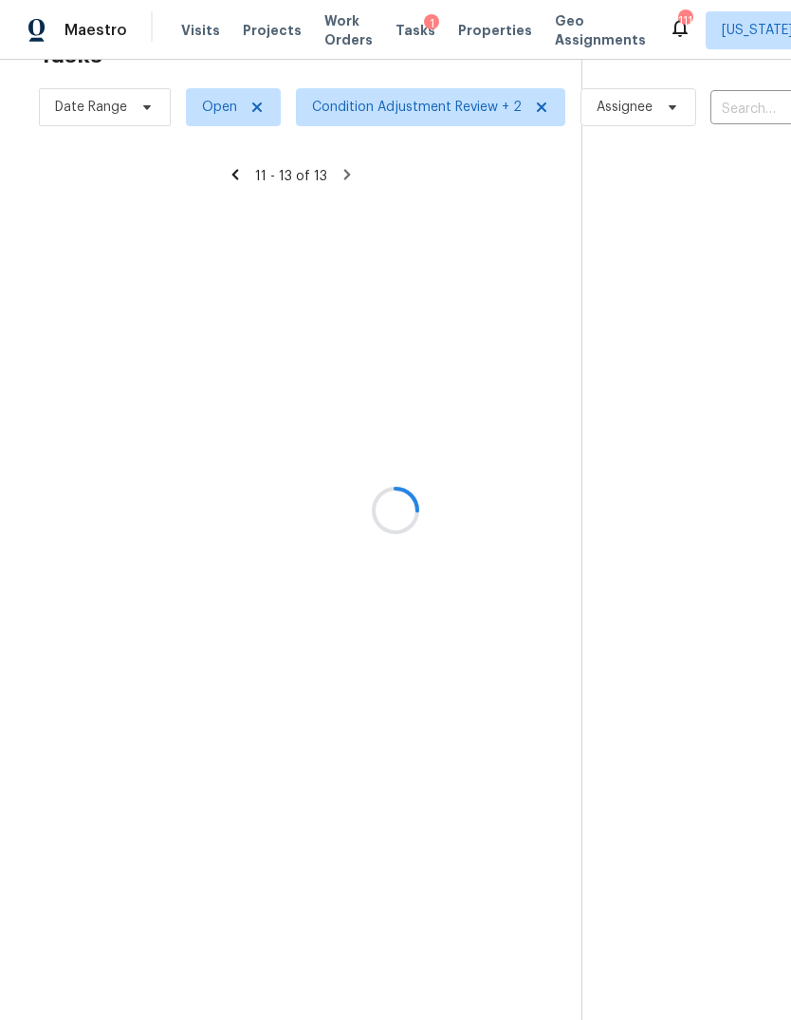
scroll to position [60, 29]
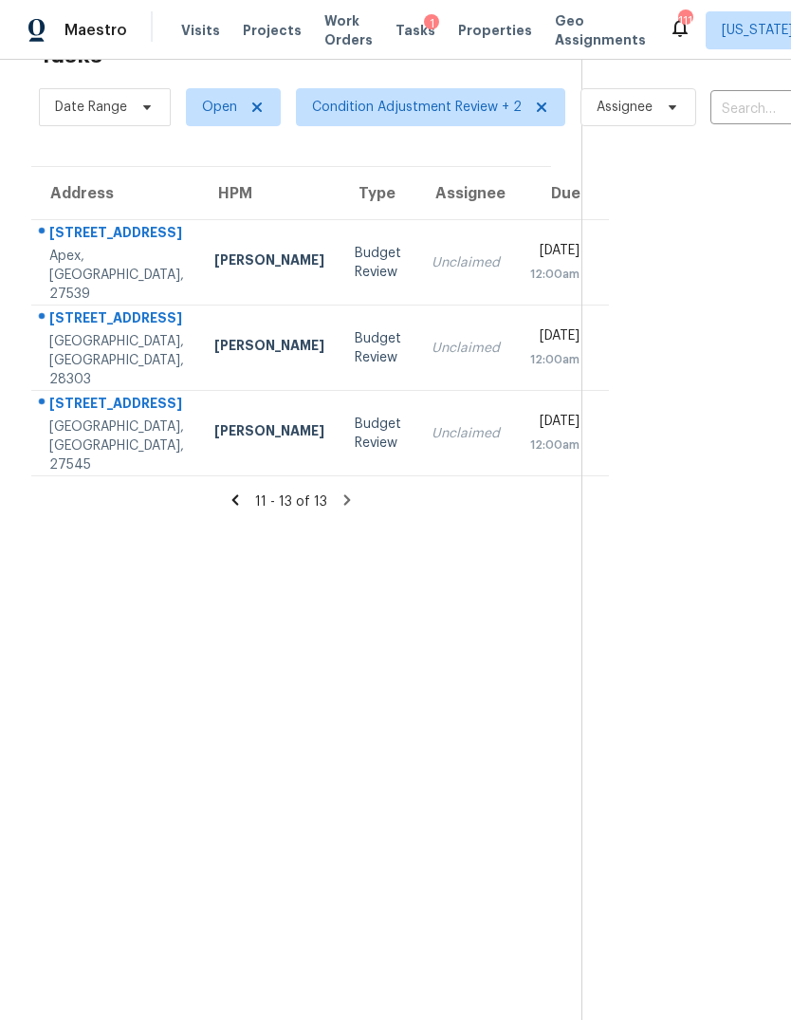
click at [450, 220] on td "Unclaimed" at bounding box center [466, 262] width 99 height 85
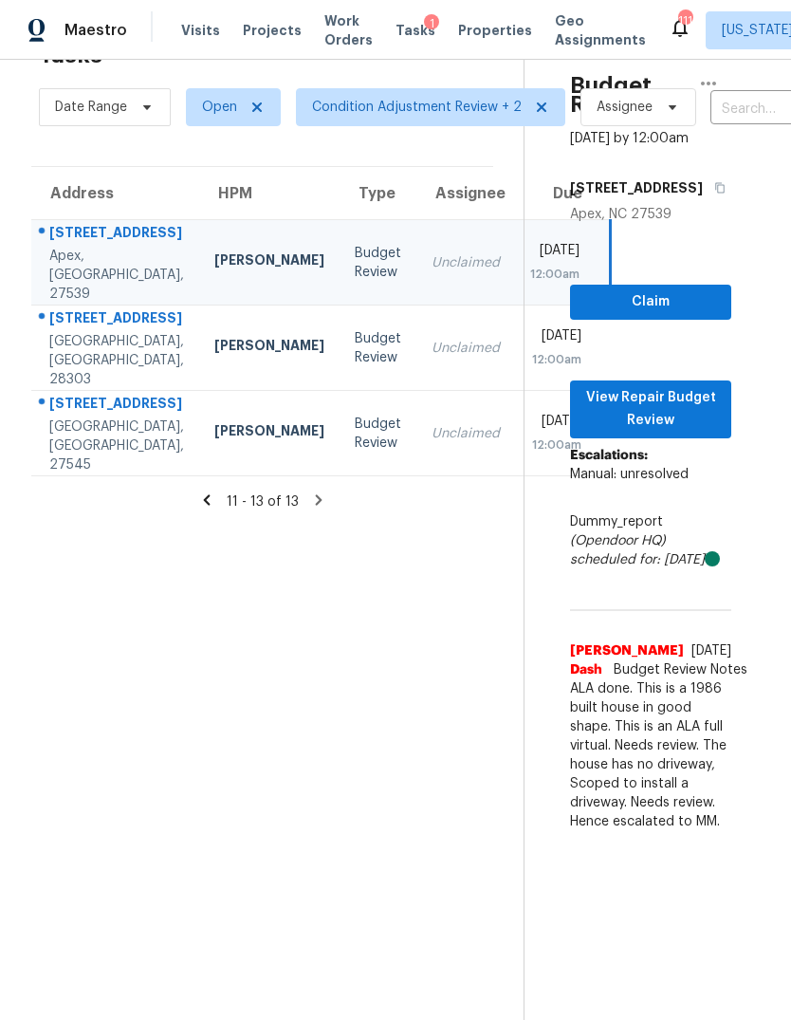
click at [417, 325] on td "Unclaimed" at bounding box center [466, 348] width 99 height 85
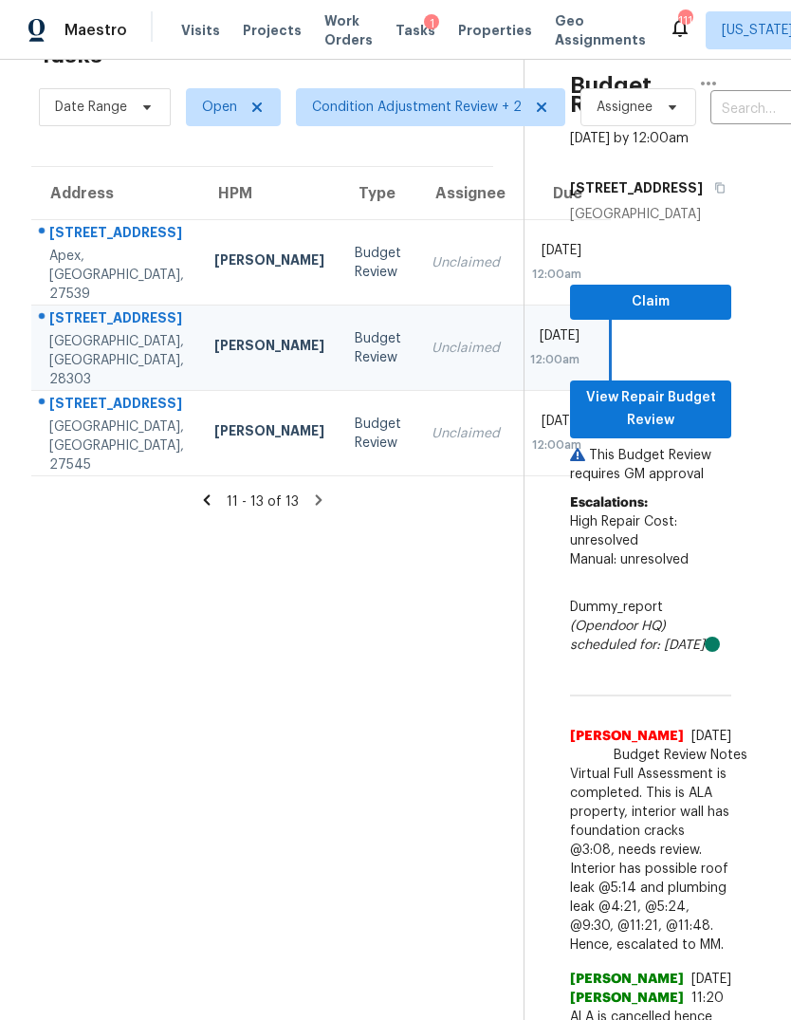
click at [108, 418] on div "205 Colchester Dr" at bounding box center [116, 406] width 135 height 24
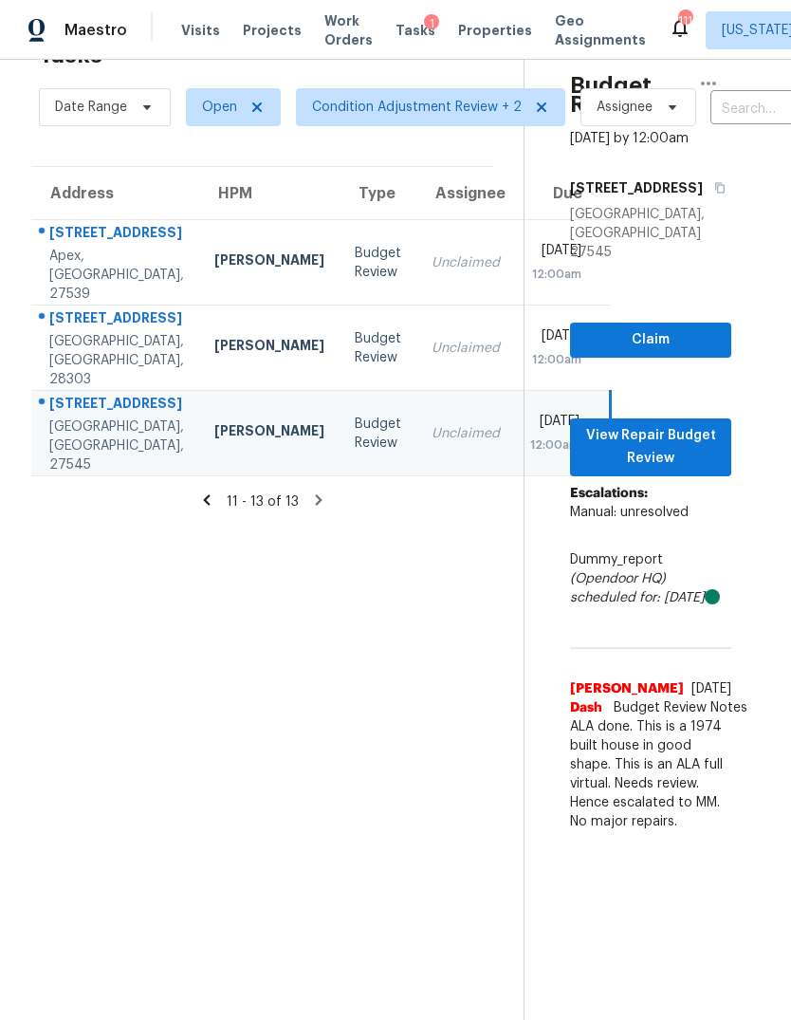
click at [215, 492] on icon at bounding box center [206, 500] width 17 height 17
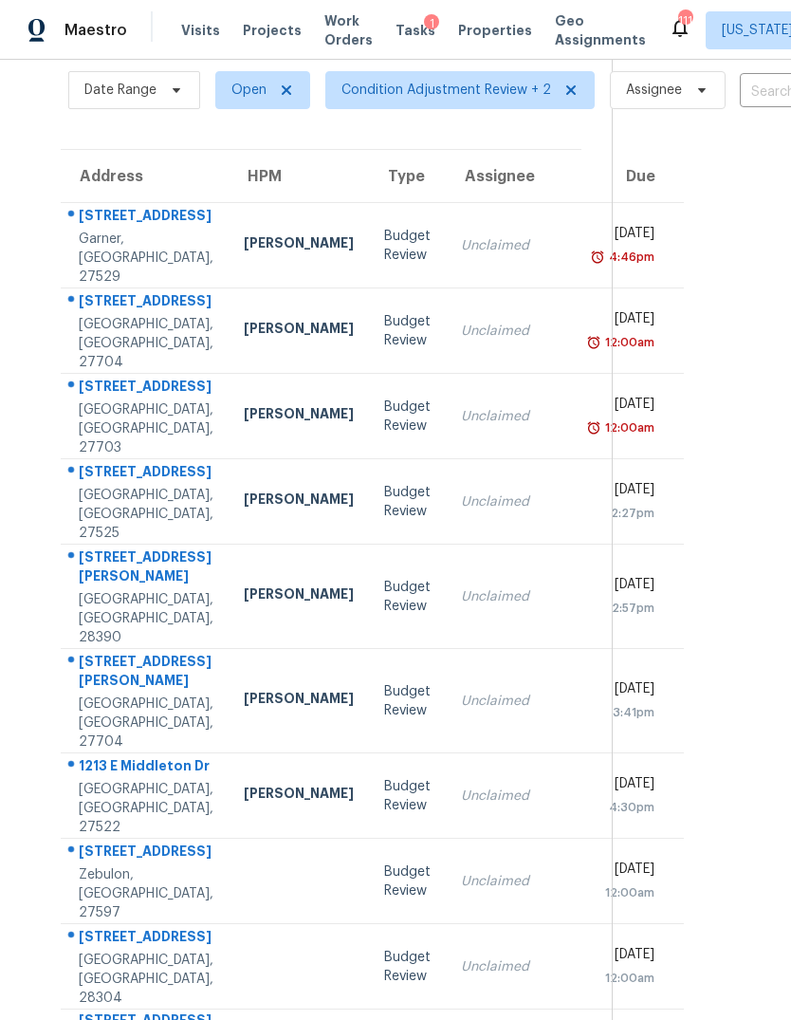
scroll to position [76, 0]
click at [450, 925] on td "Unclaimed" at bounding box center [516, 967] width 140 height 85
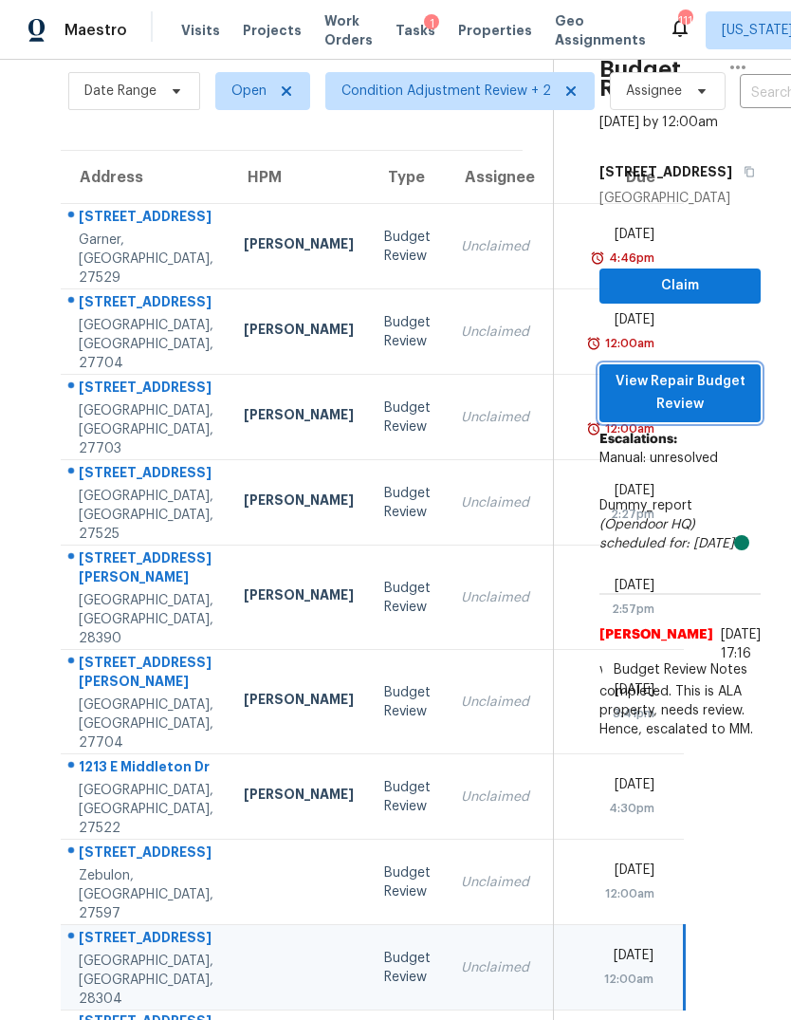
click at [720, 378] on span "View Repair Budget Review" at bounding box center [680, 393] width 131 height 47
